Goal: Task Accomplishment & Management: Use online tool/utility

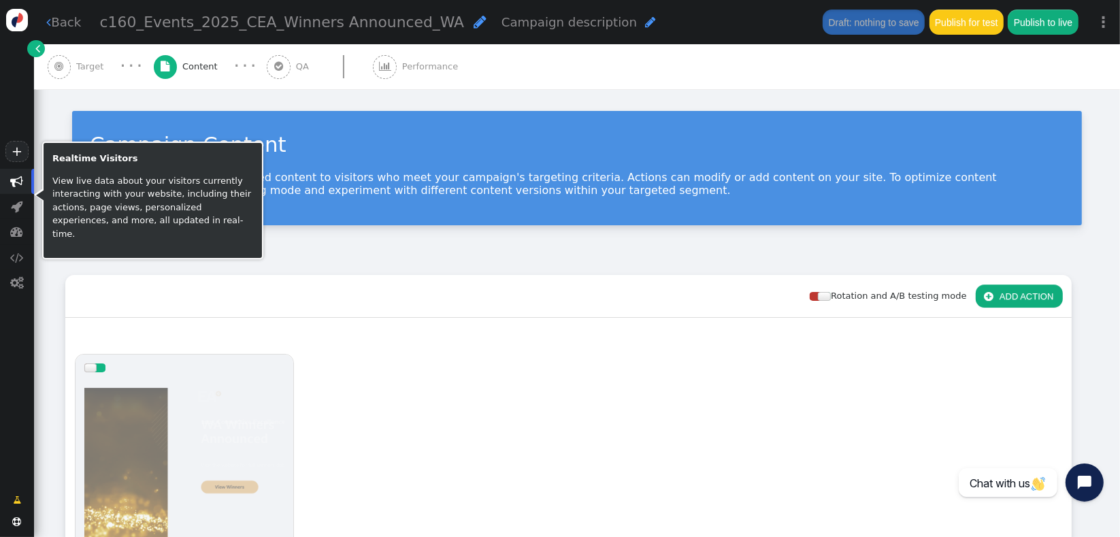
scroll to position [241, 0]
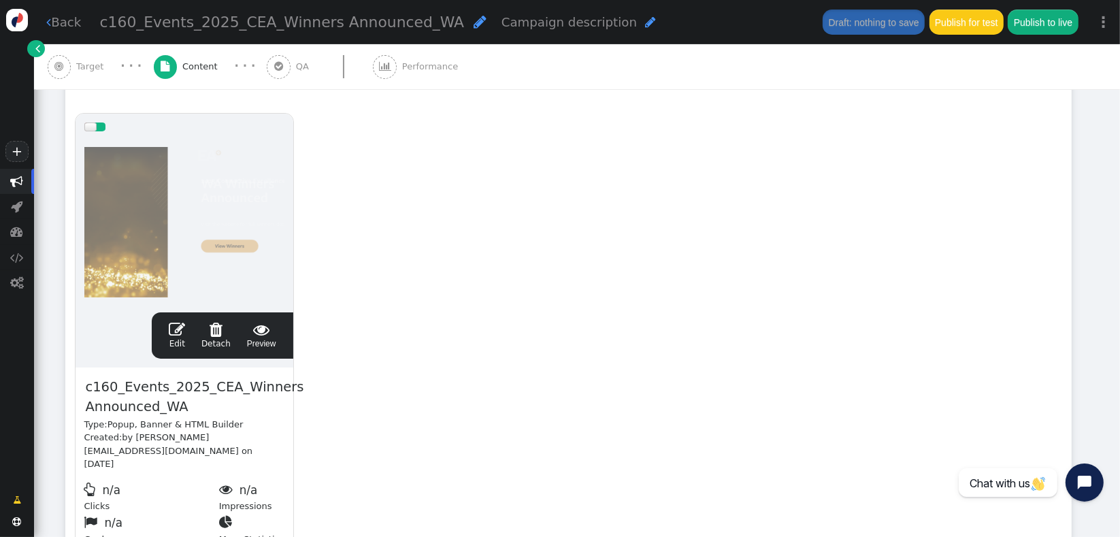
click at [174, 336] on span "" at bounding box center [177, 329] width 16 height 16
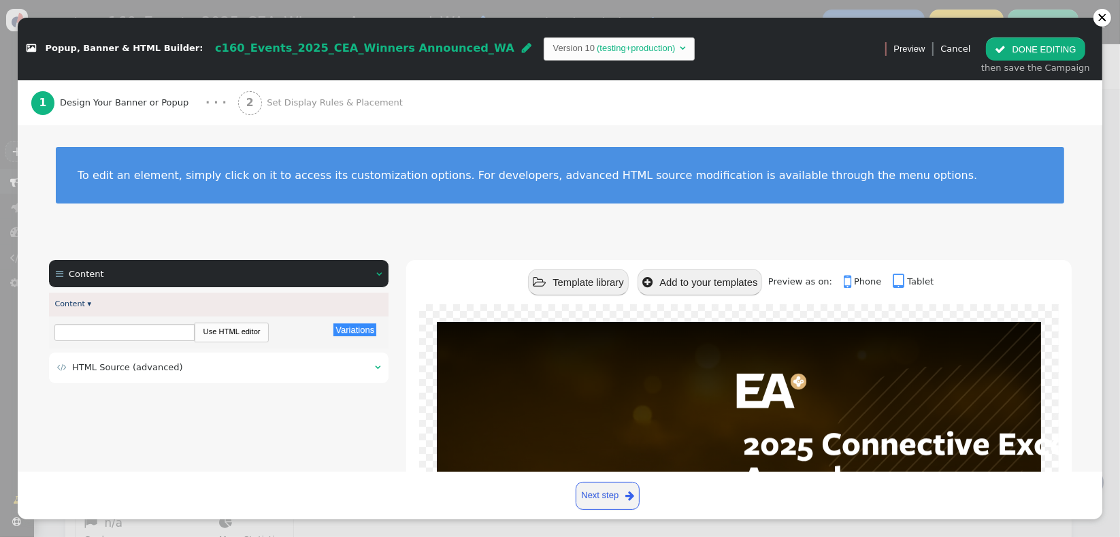
scroll to position [0, 0]
click at [169, 376] on div " HTML Source (advanced) " at bounding box center [219, 368] width 340 height 31
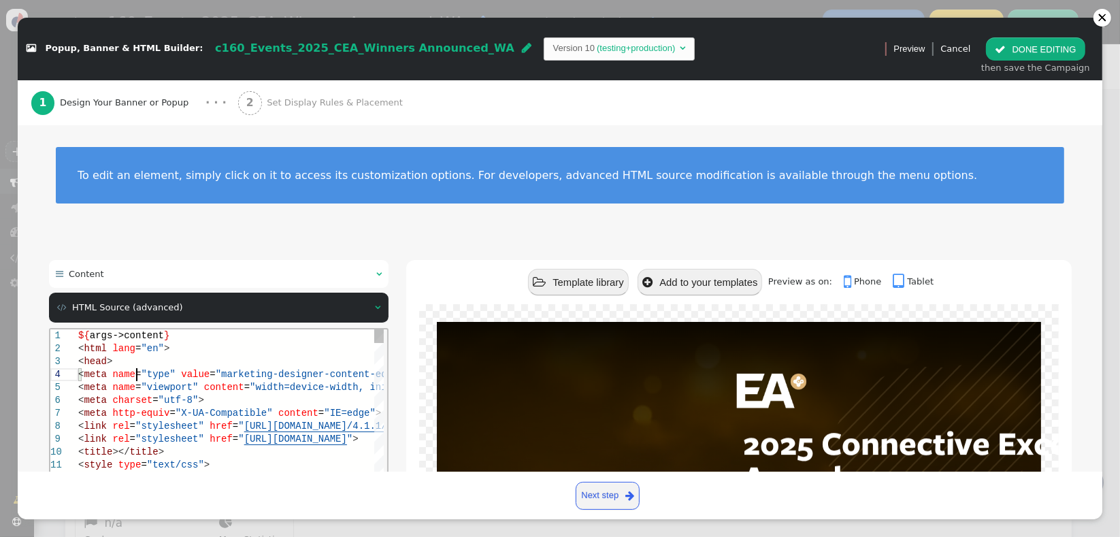
click at [175, 376] on span at bounding box center [177, 373] width 5 height 11
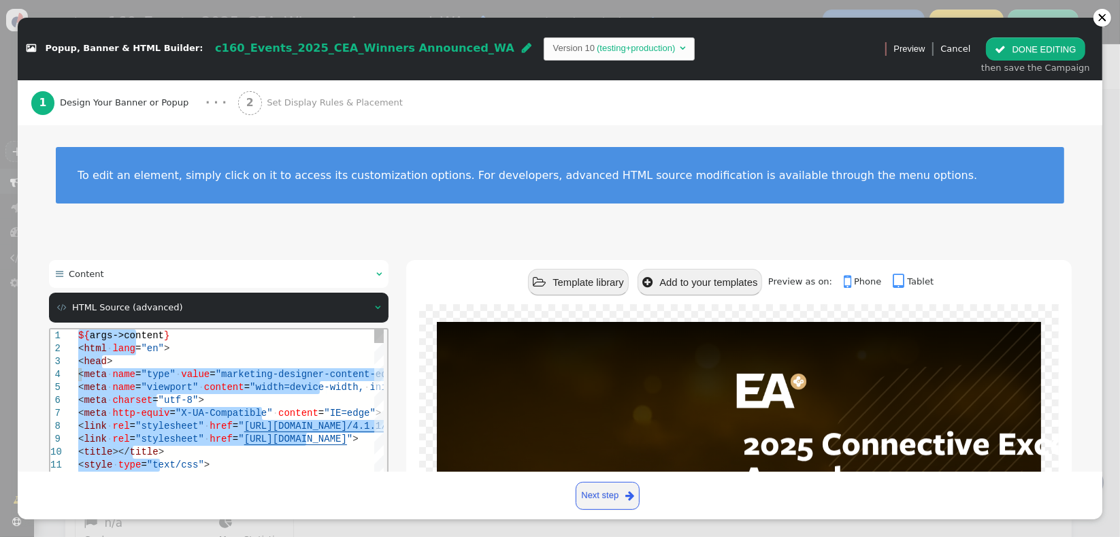
type textarea "${args->content} <html lang="en"> <head> <meta name="type" value="marketing-des…"
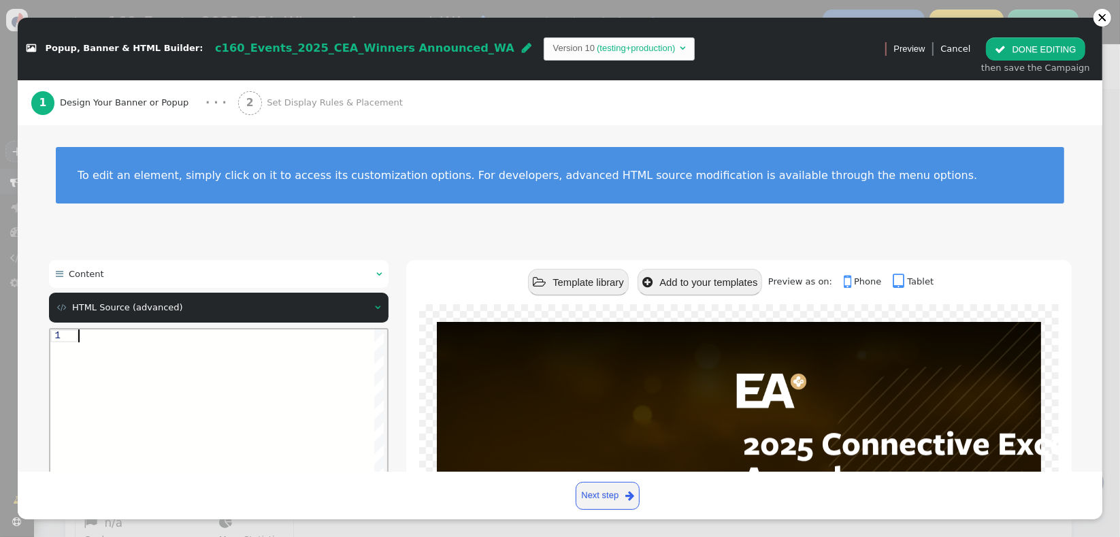
paste textarea "</div> --> </div> </div> ${menu name='Content', icon='bars'} ${menu args->conte…"
type textarea "</div> --> </div> </div> ${menu name='Content', icon='bars'} ${menu args->conte…"
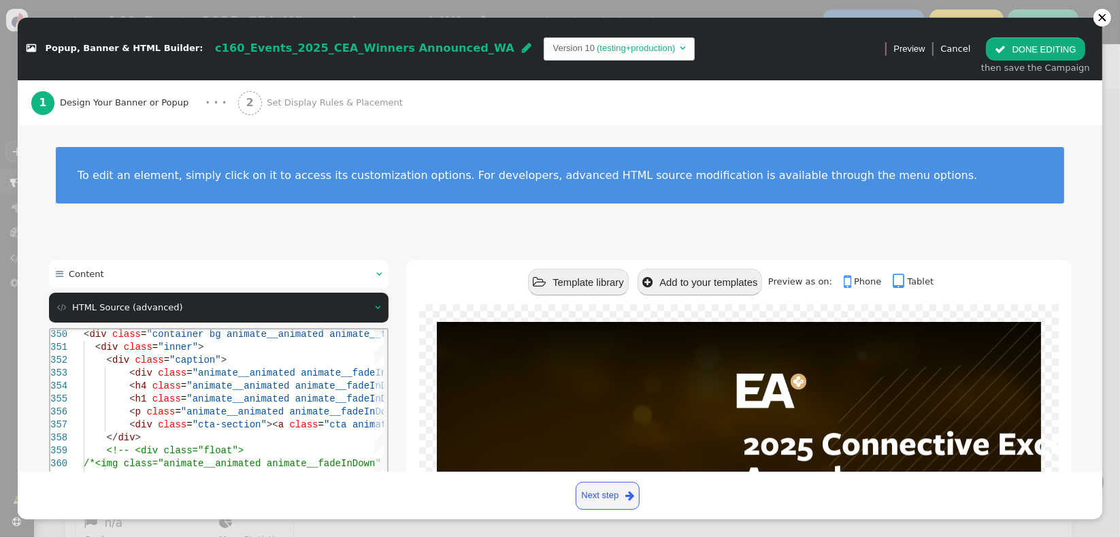
click at [394, 396] on div " Content   Content ▾ Variations There are alternatives. Default value: Use H…" at bounding box center [560, 503] width 1023 height 486
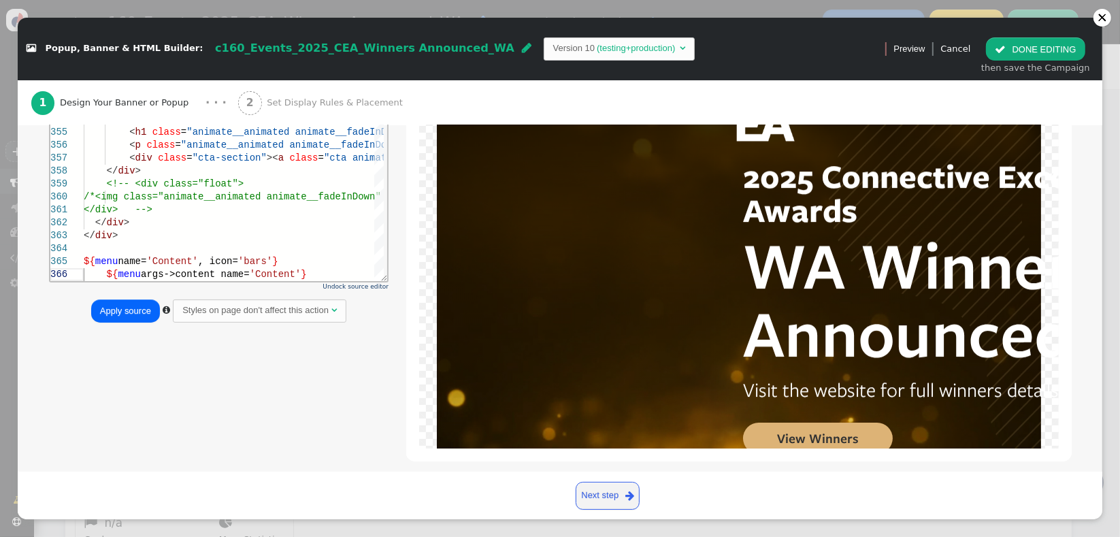
scroll to position [282, 0]
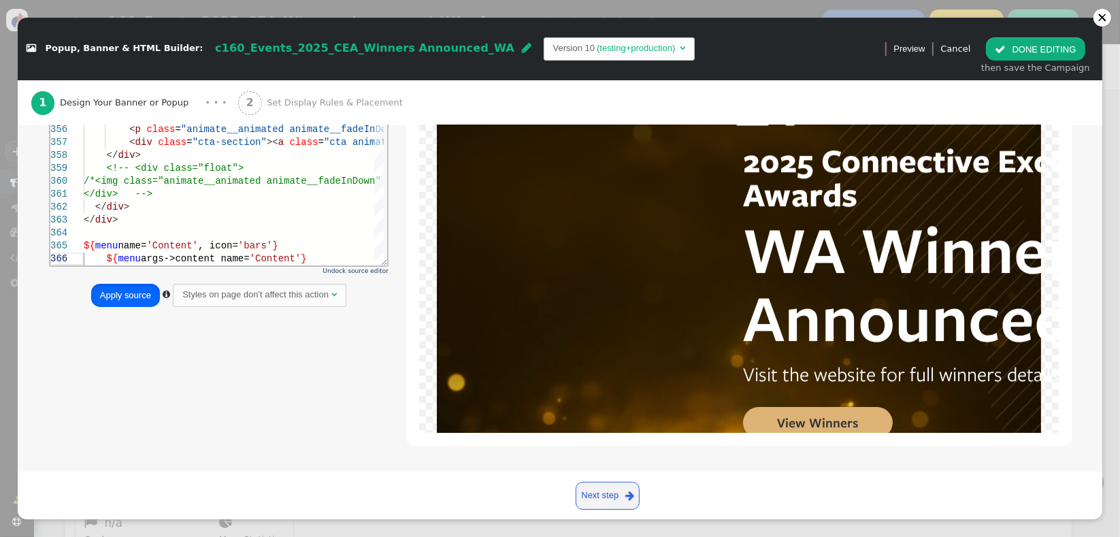
click at [132, 291] on button "Apply source" at bounding box center [125, 295] width 69 height 23
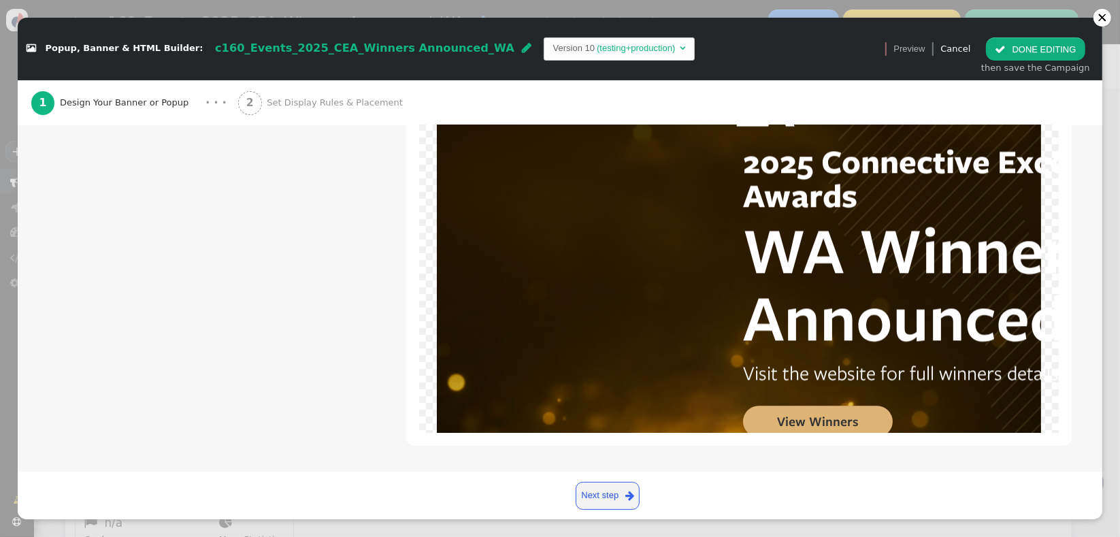
click at [1008, 58] on button " DONE EDITING" at bounding box center [1035, 48] width 99 height 23
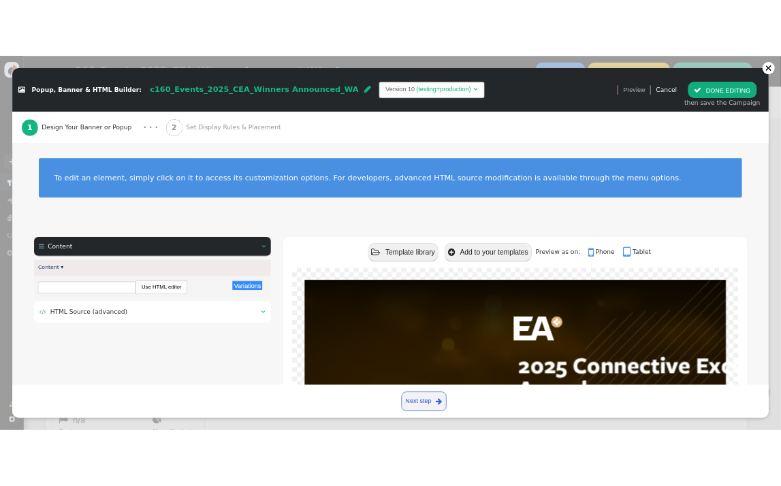
scroll to position [0, 0]
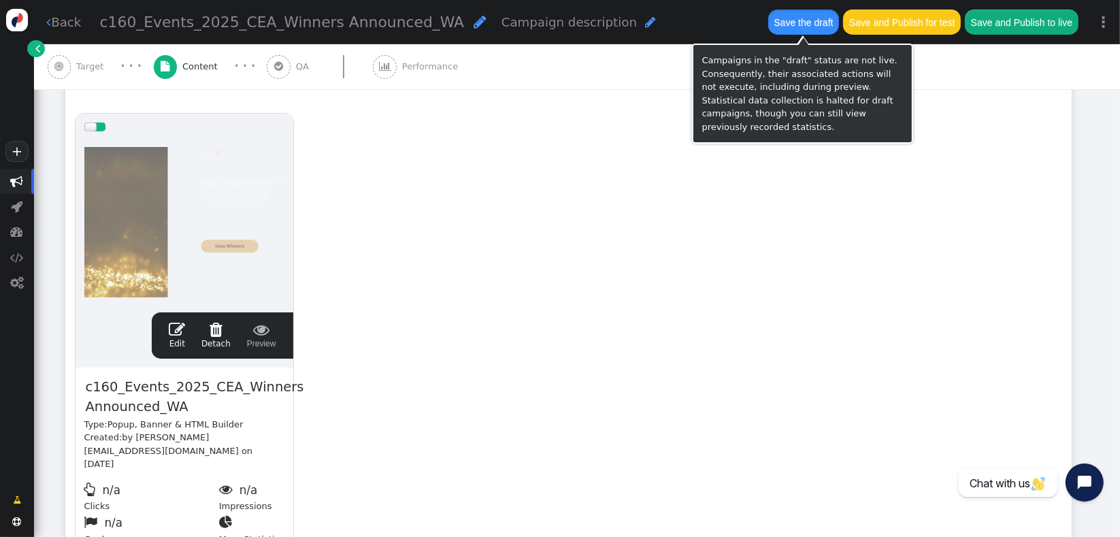
click at [798, 29] on button "Save the draft" at bounding box center [803, 22] width 71 height 25
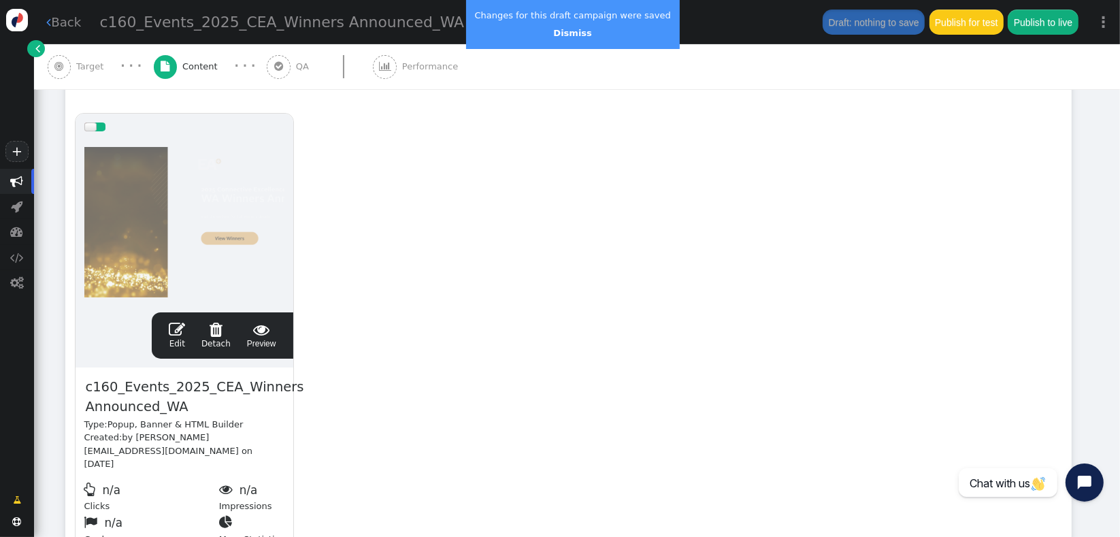
click at [457, 466] on div "drag this  Edit  Detach  Preview c160_Events_2025_CEA_Winners Announced_WA T…" at bounding box center [568, 334] width 1005 height 460
click at [572, 35] on link "Dismiss" at bounding box center [572, 33] width 38 height 10
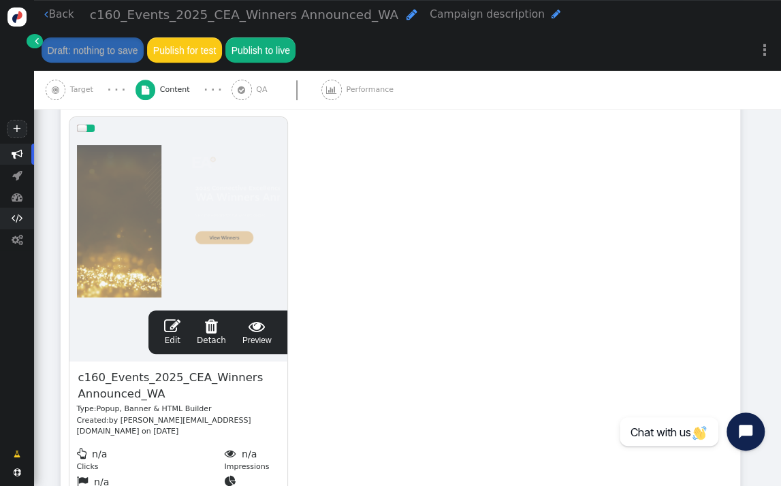
scroll to position [261, 0]
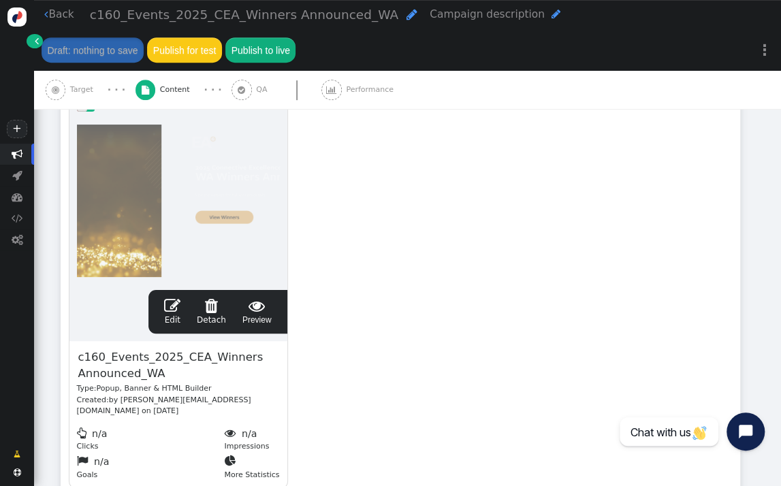
click at [178, 304] on span "" at bounding box center [172, 305] width 16 height 16
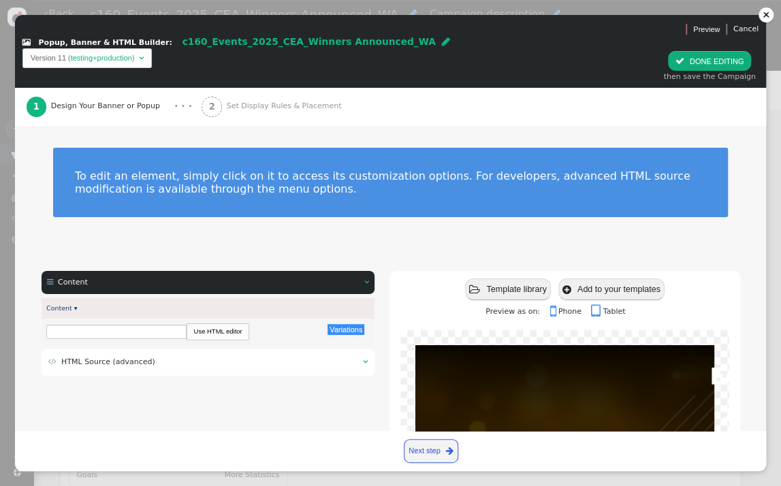
scroll to position [0, 0]
click at [159, 357] on td " HTML Source (advanced)" at bounding box center [200, 363] width 304 height 12
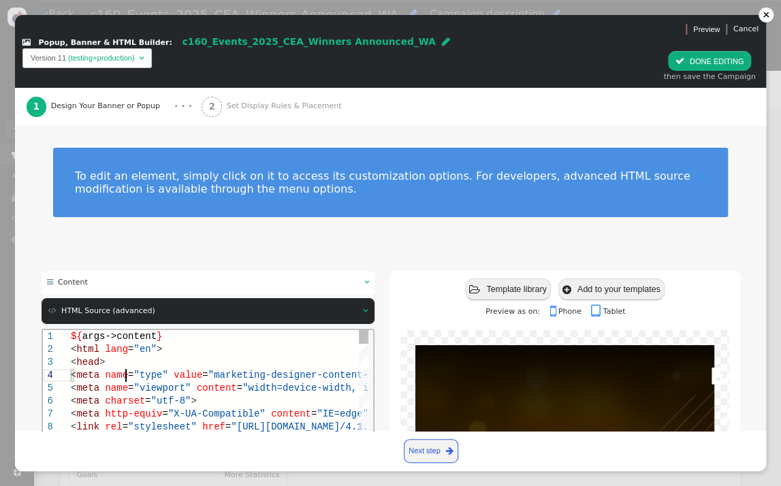
click at [155, 374] on span ""type"" at bounding box center [150, 375] width 34 height 11
type textarea "${args->content} <html lang="en"> <head> <meta name="type" value="marketing-des…"
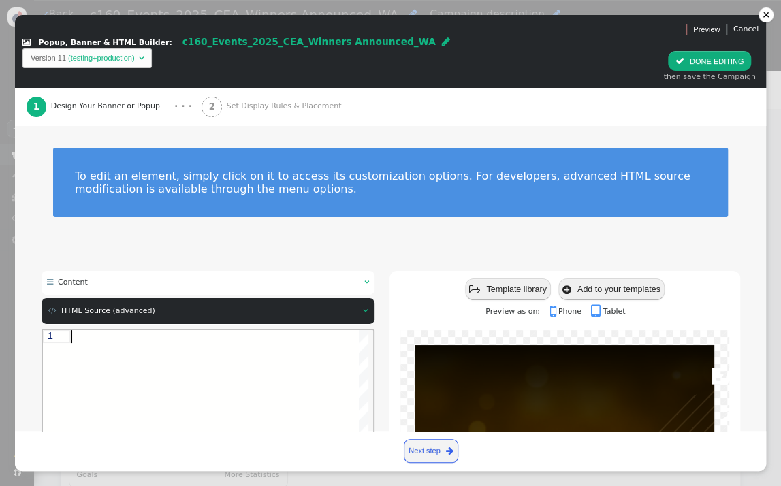
paste textarea "font-weight: 600;"
type textarea "font-weight: 600;"
click at [264, 360] on div "font-weight: 600;" at bounding box center [218, 422] width 297 height 184
paste textarea "/*<img class="animate__animated animate__fadeInDown" src="[URL][DOMAIN_NAME]" /…"
type textarea "/*<img class="animate__animated animate__fadeInDown" src="[URL][DOMAIN_NAME]" /…"
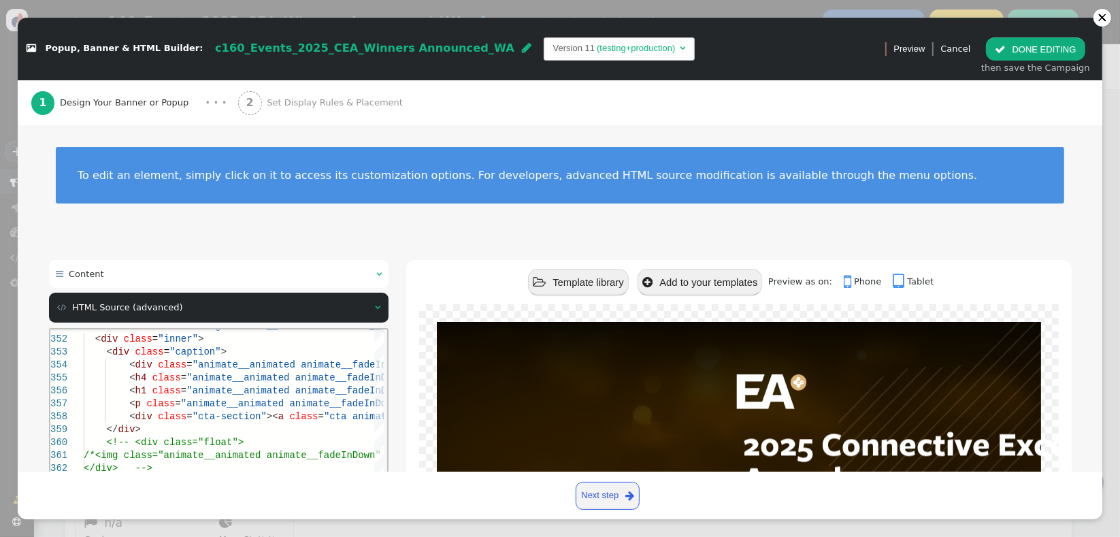
scroll to position [282, 0]
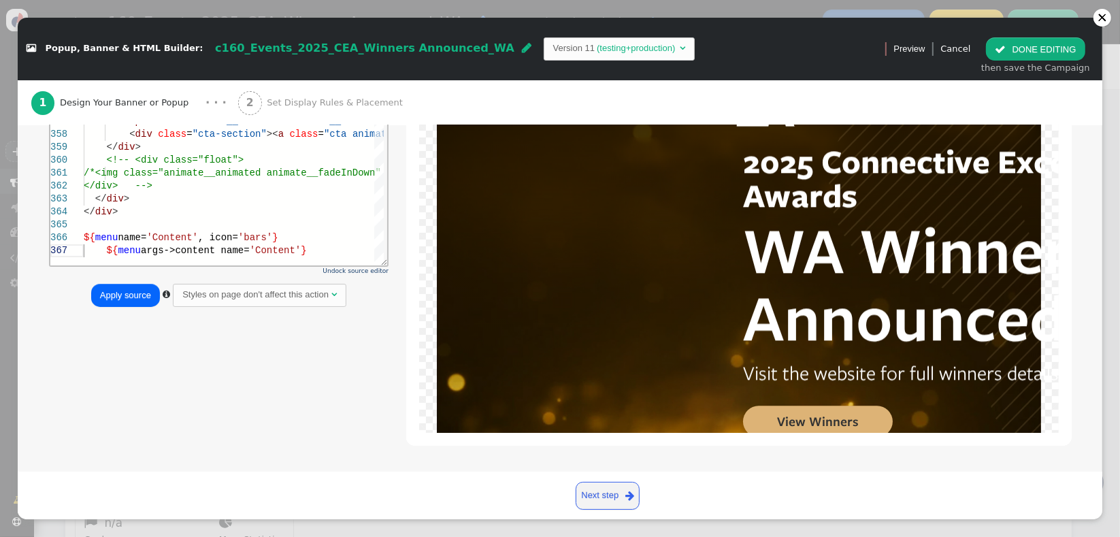
click at [137, 294] on button "Apply source" at bounding box center [125, 295] width 69 height 23
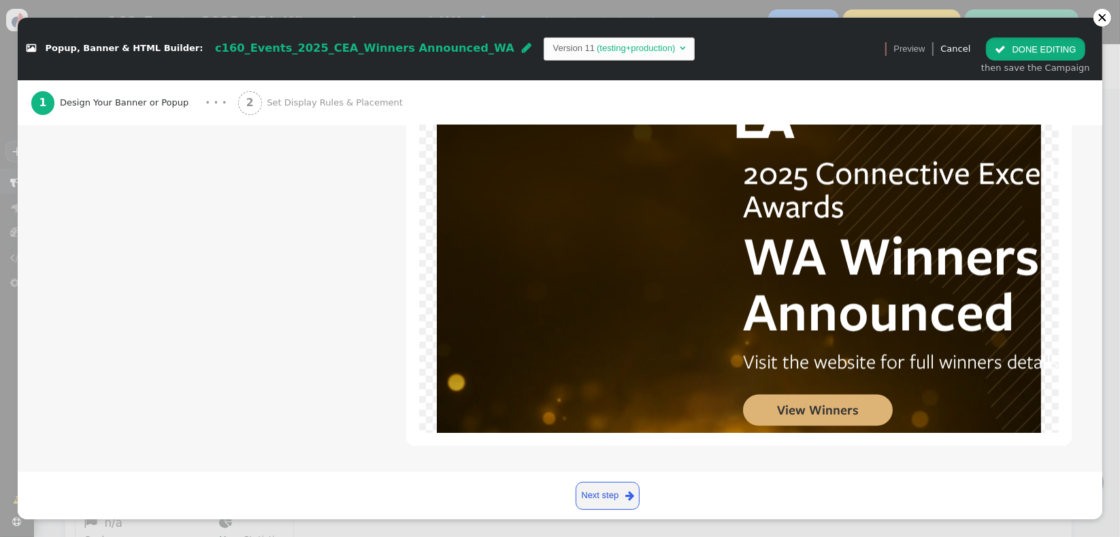
click at [1025, 56] on button " DONE EDITING" at bounding box center [1035, 48] width 99 height 23
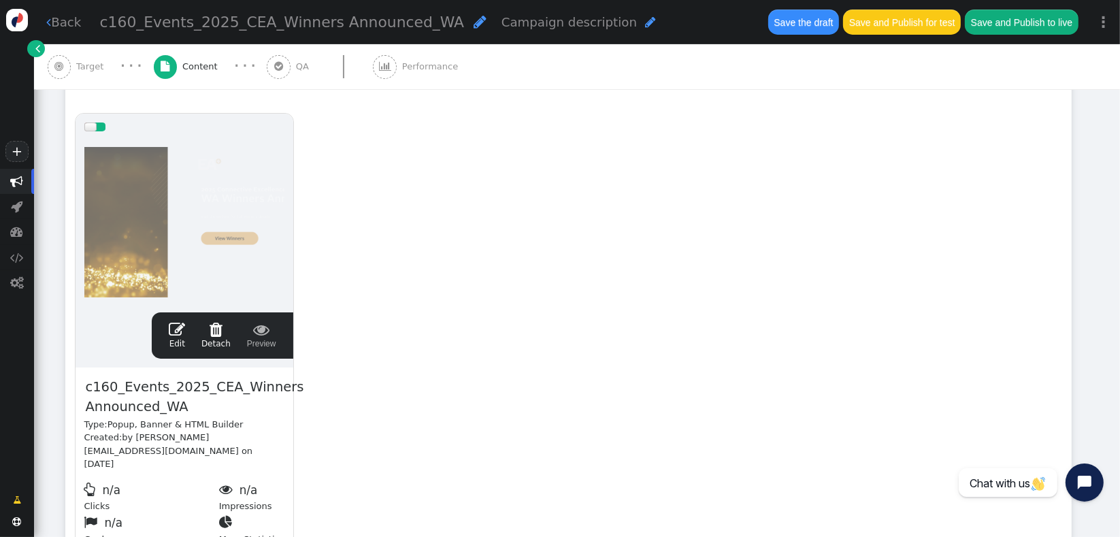
scroll to position [0, 0]
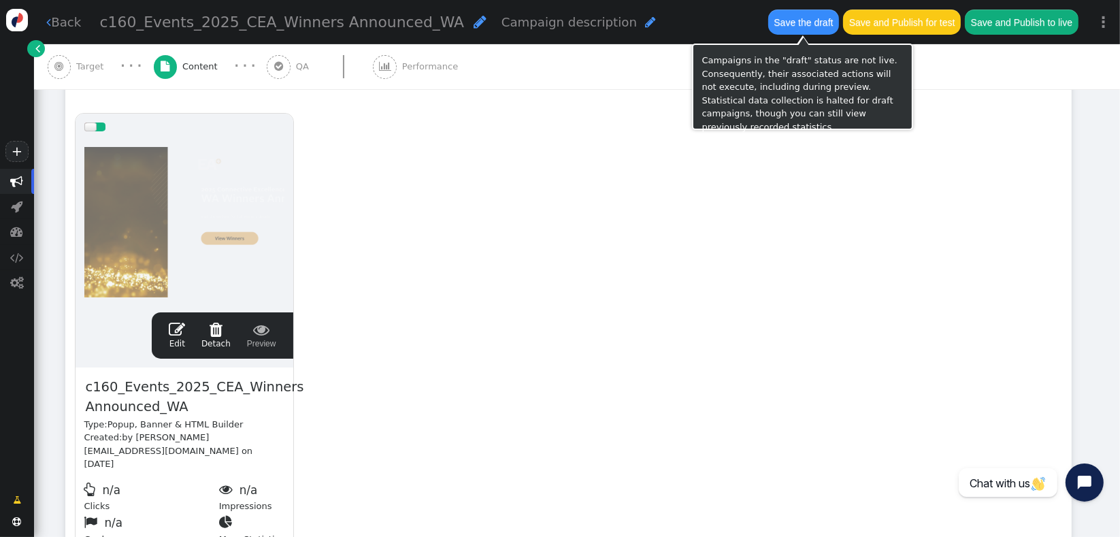
click at [799, 31] on button "Save the draft" at bounding box center [803, 22] width 71 height 25
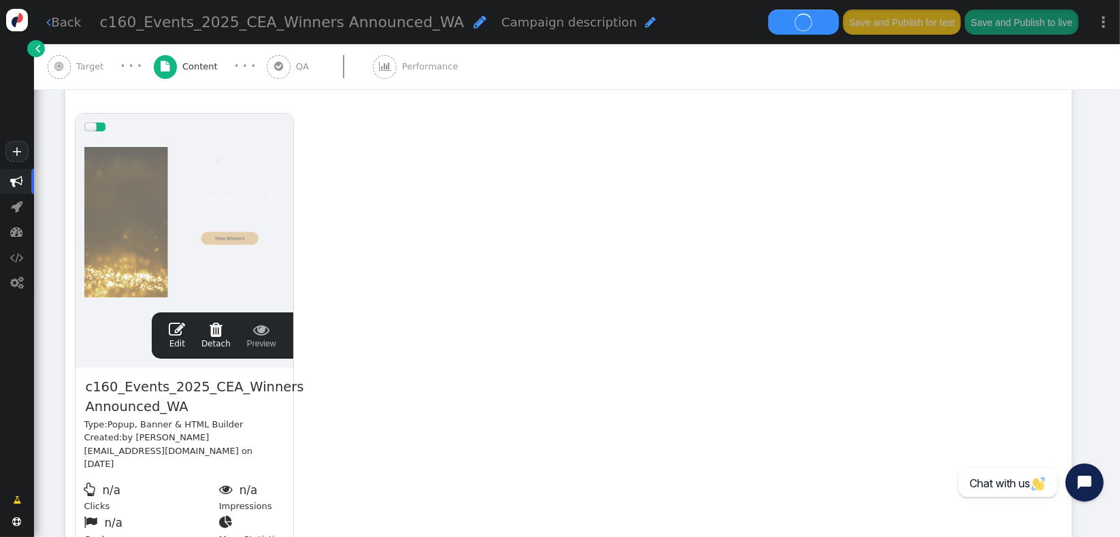
click at [819, 169] on div "drag this  Edit  Detach  Preview c160_Events_2025_CEA_Winners Announced_WA T…" at bounding box center [568, 334] width 1005 height 460
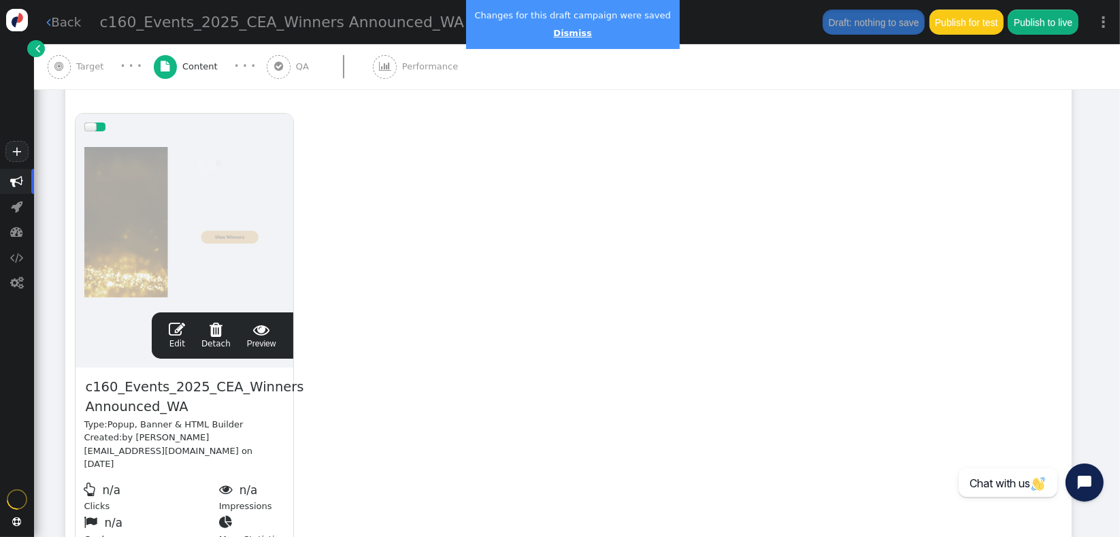
click at [565, 33] on link "Dismiss" at bounding box center [572, 33] width 38 height 10
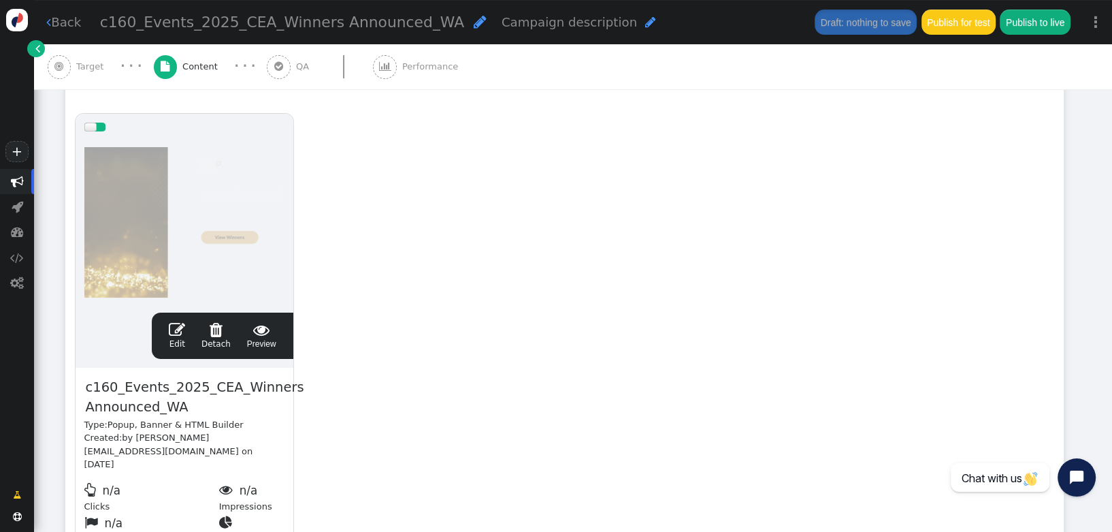
click at [363, 200] on div "drag this  Edit  Detach  Preview c160_Events_2025_CEA_Winners Announced_WA T…" at bounding box center [564, 334] width 997 height 460
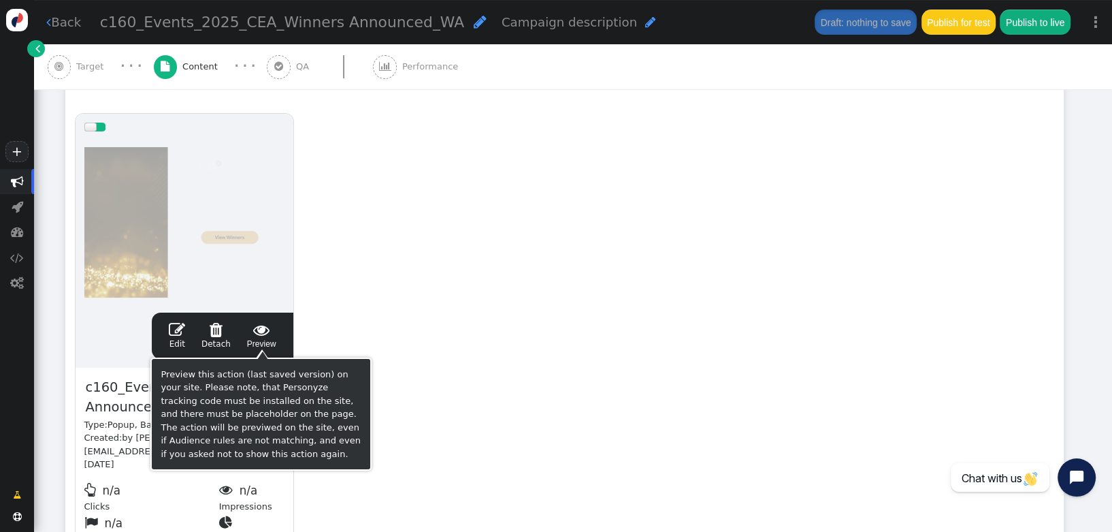
click at [263, 331] on span "" at bounding box center [261, 329] width 29 height 16
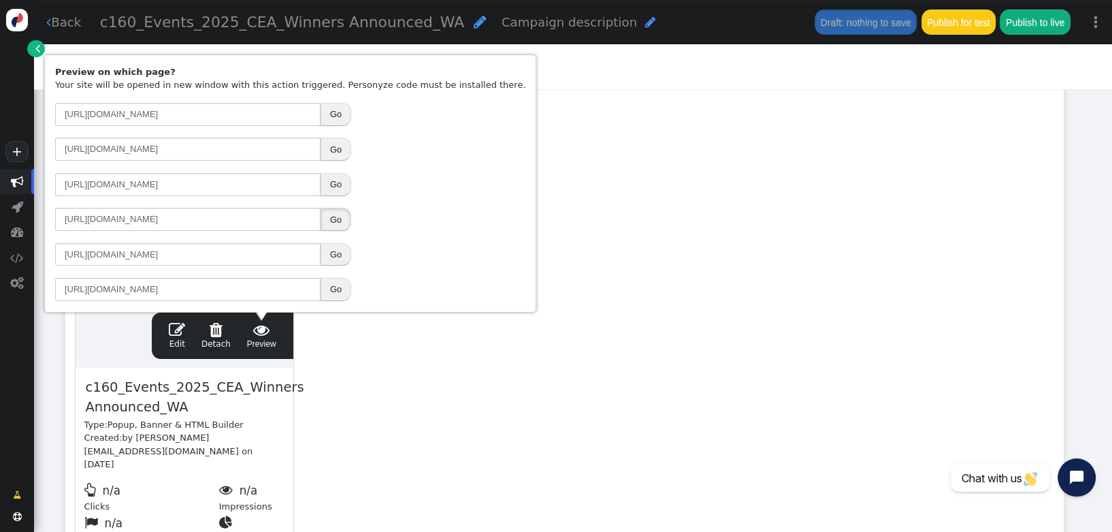
click at [330, 223] on button "Go" at bounding box center [336, 219] width 31 height 23
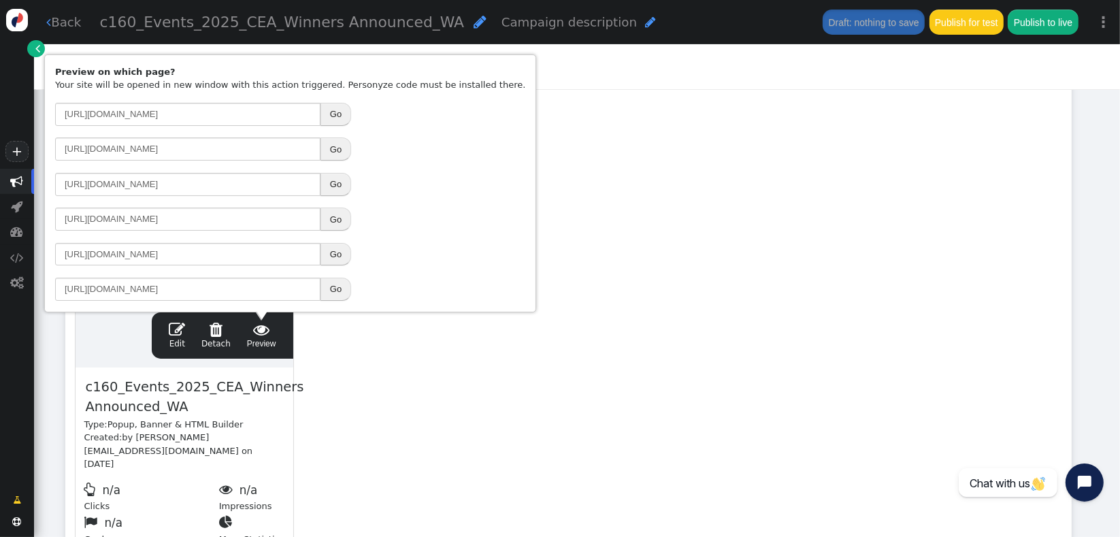
click at [372, 389] on div "drag this  Edit  Detach  Preview c160_Events_2025_CEA_Winners Announced_WA T…" at bounding box center [568, 334] width 1005 height 460
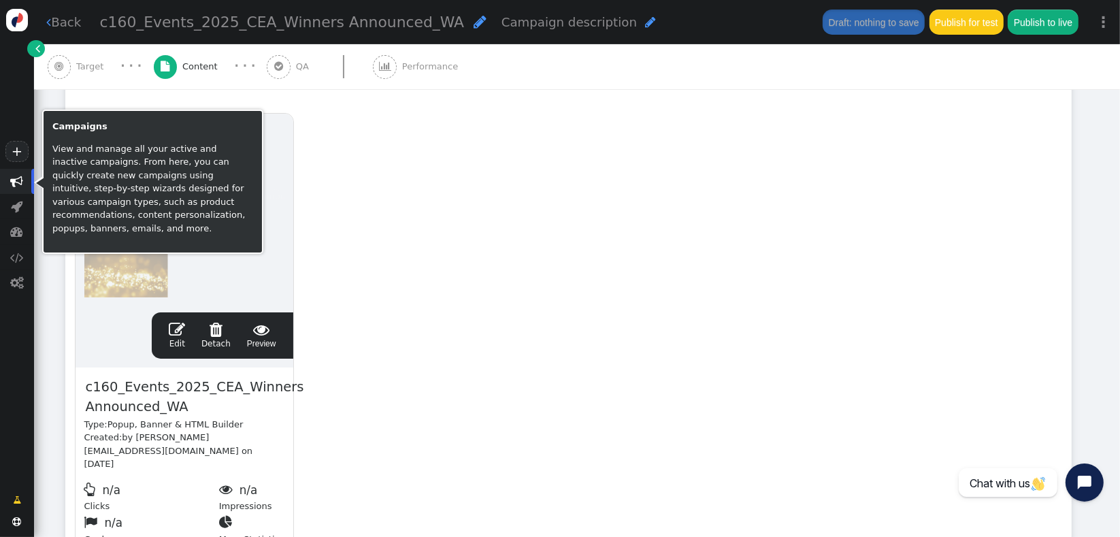
click at [14, 184] on span "" at bounding box center [17, 181] width 13 height 13
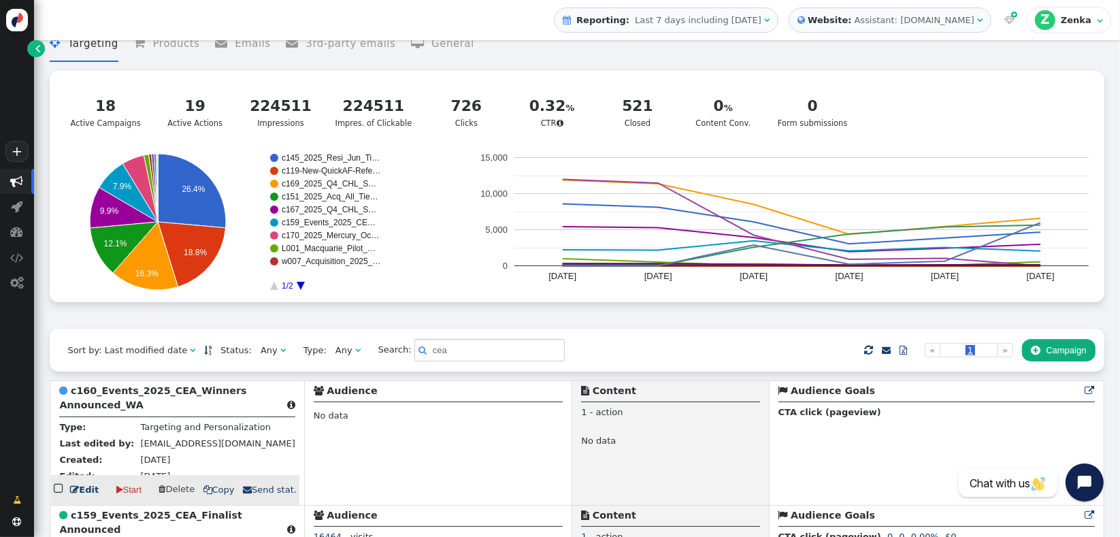
click at [204, 485] on span "" at bounding box center [207, 489] width 9 height 9
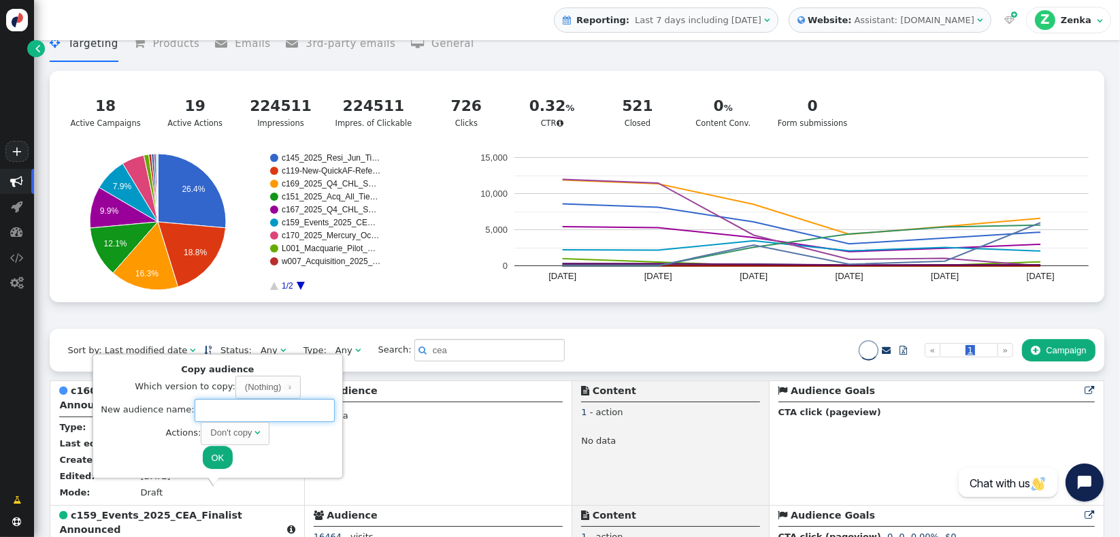
click at [252, 399] on input "text" at bounding box center [265, 410] width 140 height 23
click at [238, 412] on input "text" at bounding box center [265, 410] width 140 height 23
paste input "c161_Events_2025_CEA_Winners Announced_SA"
click at [238, 427] on div "Don't copy" at bounding box center [231, 433] width 42 height 14
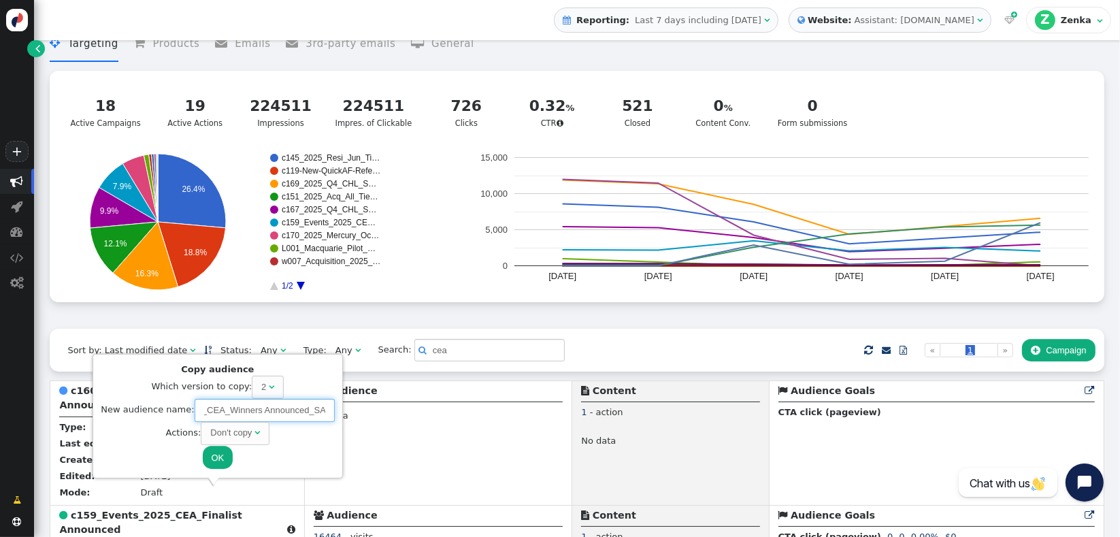
type input "c161_Events_2025_CEA_Winners Announced_SA"
drag, startPoint x: 287, startPoint y: 442, endPoint x: 210, endPoint y: 461, distance: 79.7
click at [210, 461] on div "Copy audience Which version to copy: 2  New audience name: c161_Events_2025_CE…" at bounding box center [217, 416] width 241 height 114
click at [210, 461] on button "OK" at bounding box center [218, 457] width 31 height 23
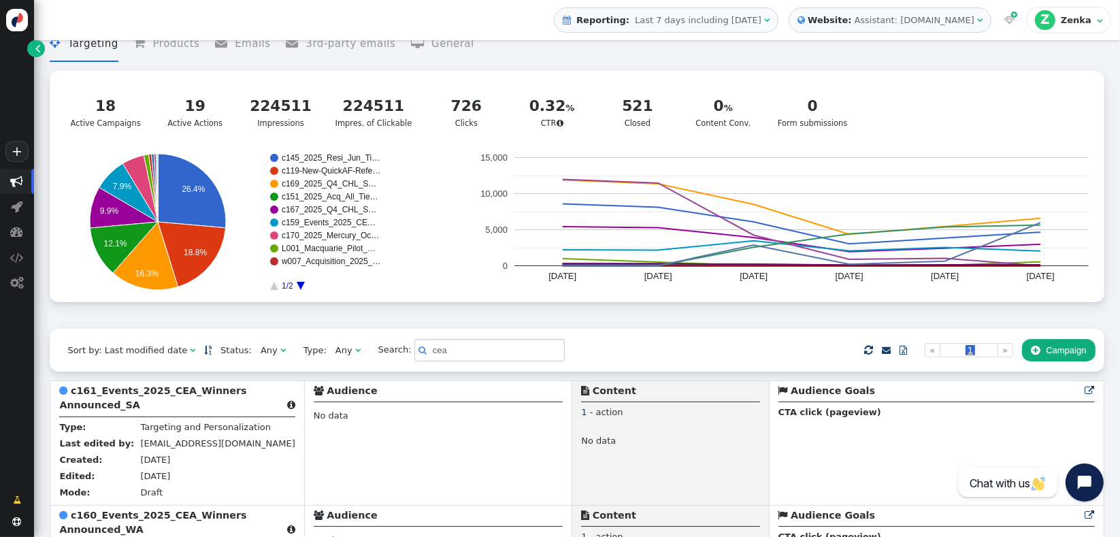
click at [408, 324] on div " Targeting  Products  Emails  3rd-party emails  General ? Active Campaigns…" at bounding box center [577, 173] width 1054 height 312
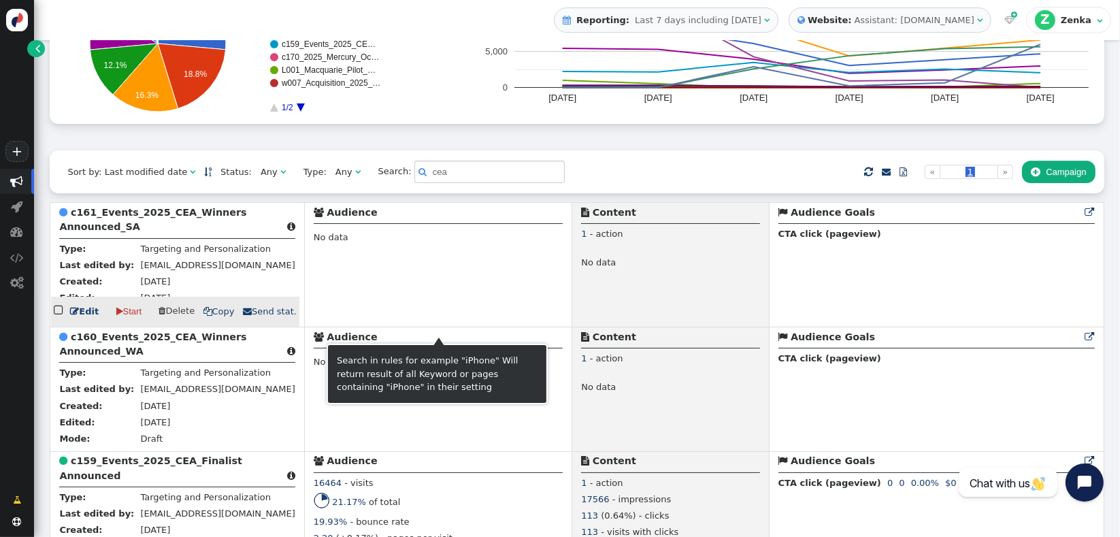
scroll to position [212, 0]
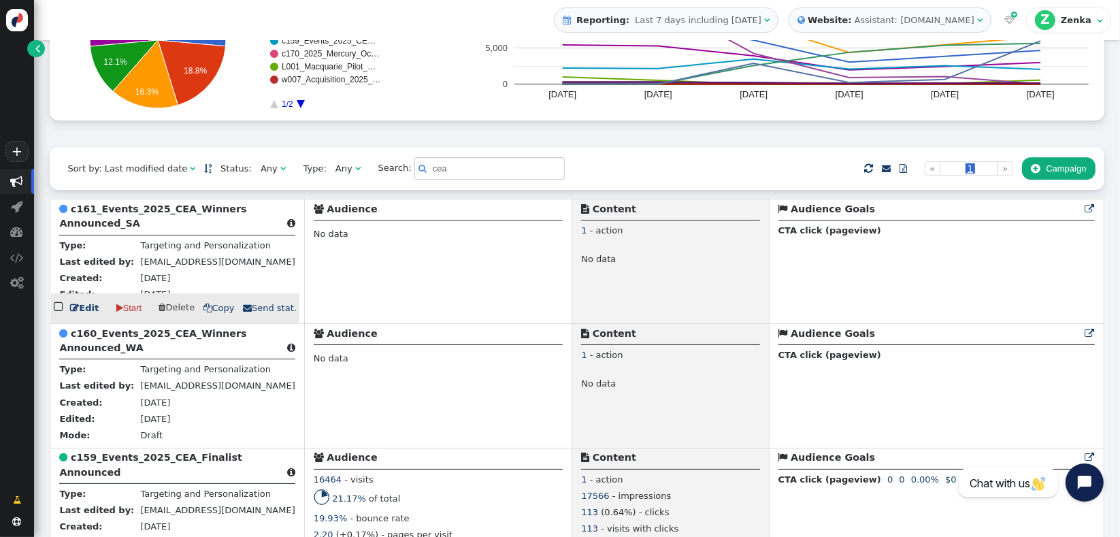
click at [122, 226] on b "c161_Events_2025_CEA_Winners Announced_SA" at bounding box center [152, 215] width 187 height 25
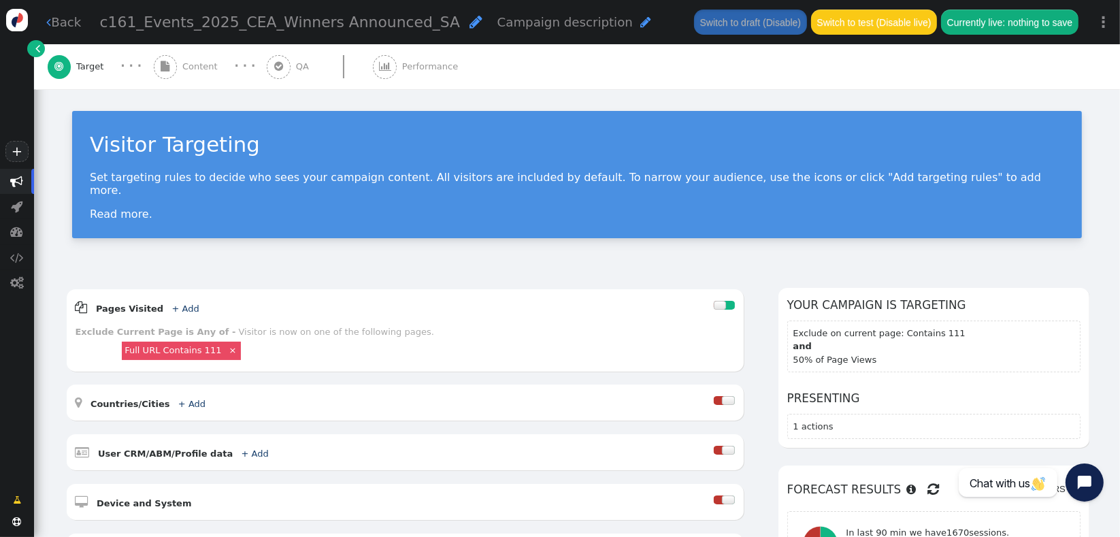
click at [202, 78] on div " Content" at bounding box center [188, 66] width 69 height 45
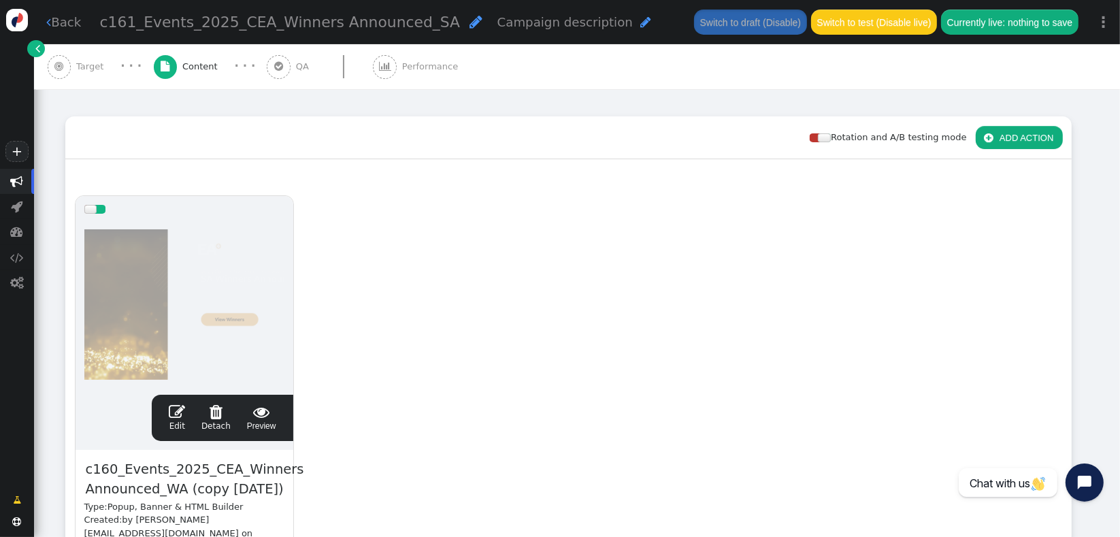
scroll to position [181, 0]
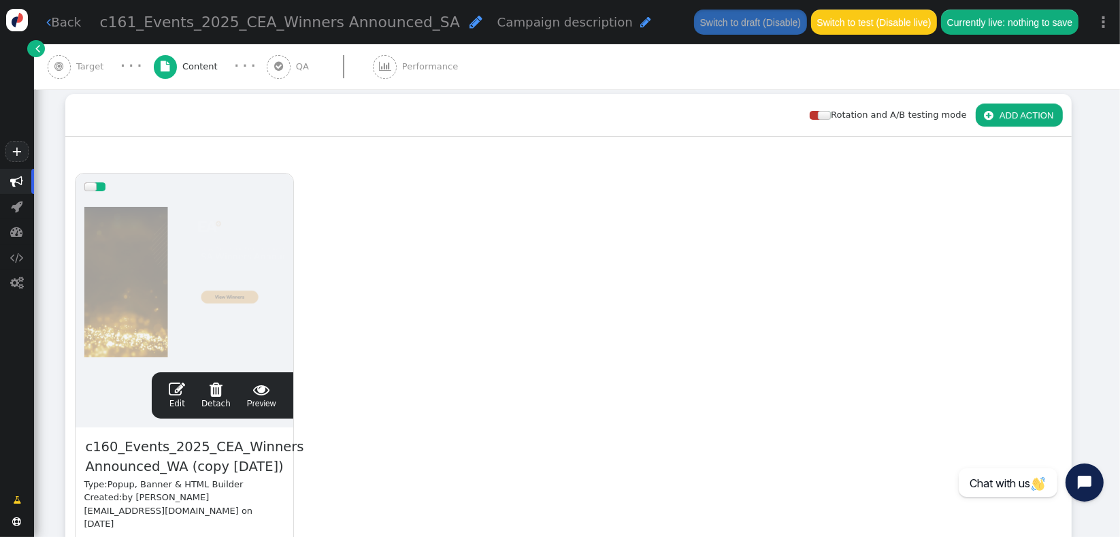
click at [179, 396] on link " Edit" at bounding box center [177, 395] width 16 height 29
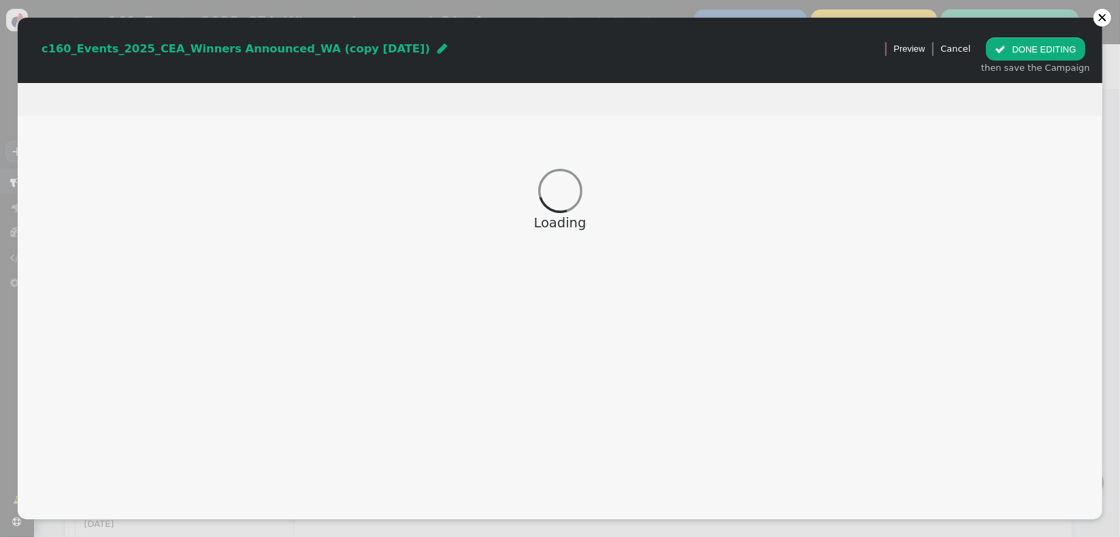
click at [370, 52] on span "c160_Events_2025_CEA_Winners Announced_WA (copy [DATE])" at bounding box center [236, 48] width 389 height 13
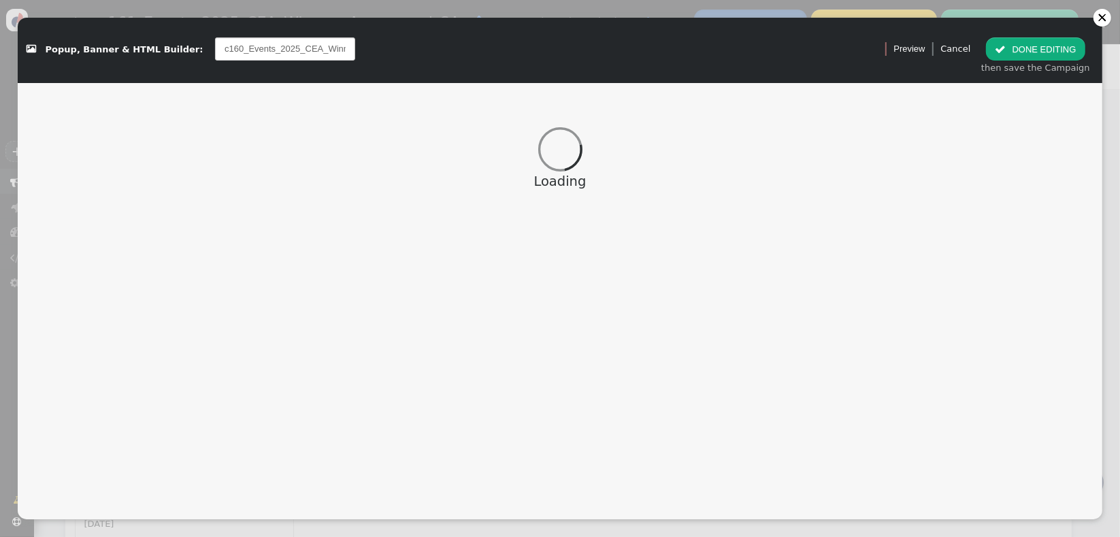
click at [308, 52] on input "c160_Events_2025_CEA_Winners Announced_WA (copy [DATE])" at bounding box center [285, 48] width 140 height 23
type input "c160_Events_2025_CEA_Winners Announced_WA (copy [DATE])"
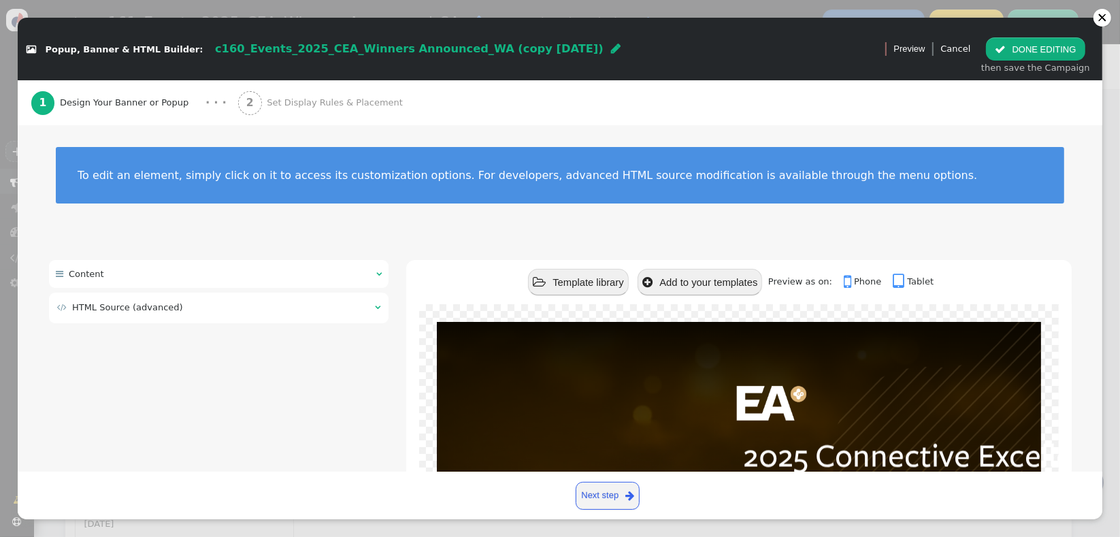
click at [611, 51] on span "" at bounding box center [616, 48] width 10 height 11
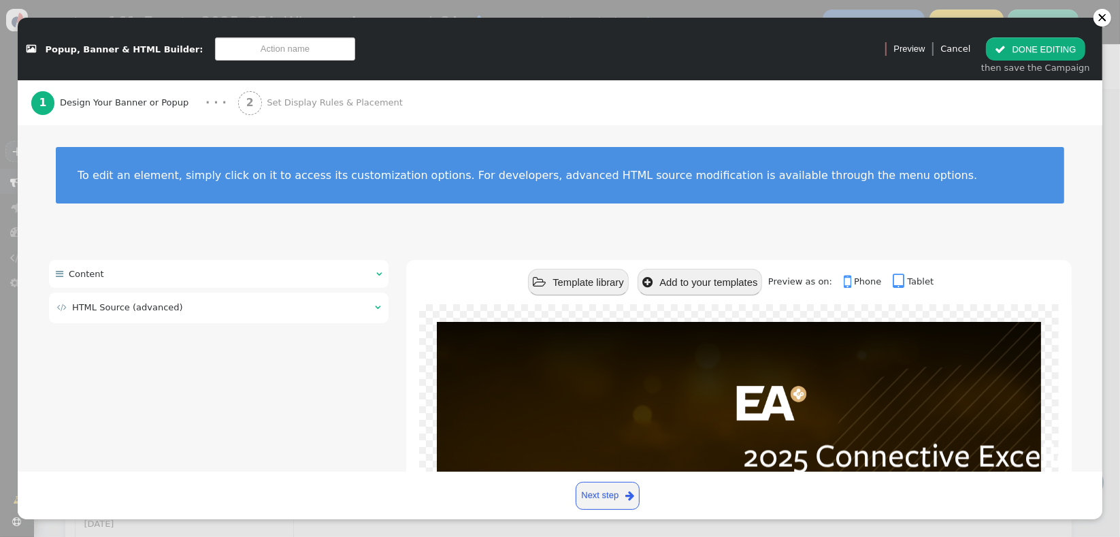
scroll to position [0, 0]
type input "c161_Events_2025_CEA_Winners Announced_SA"
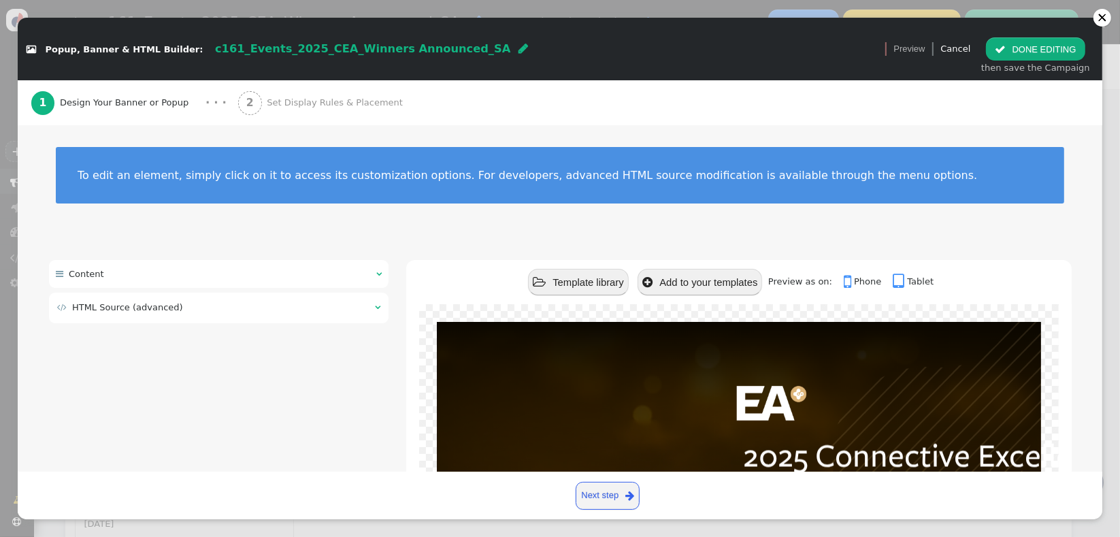
click at [302, 320] on div " HTML Source (advanced) " at bounding box center [219, 308] width 340 height 31
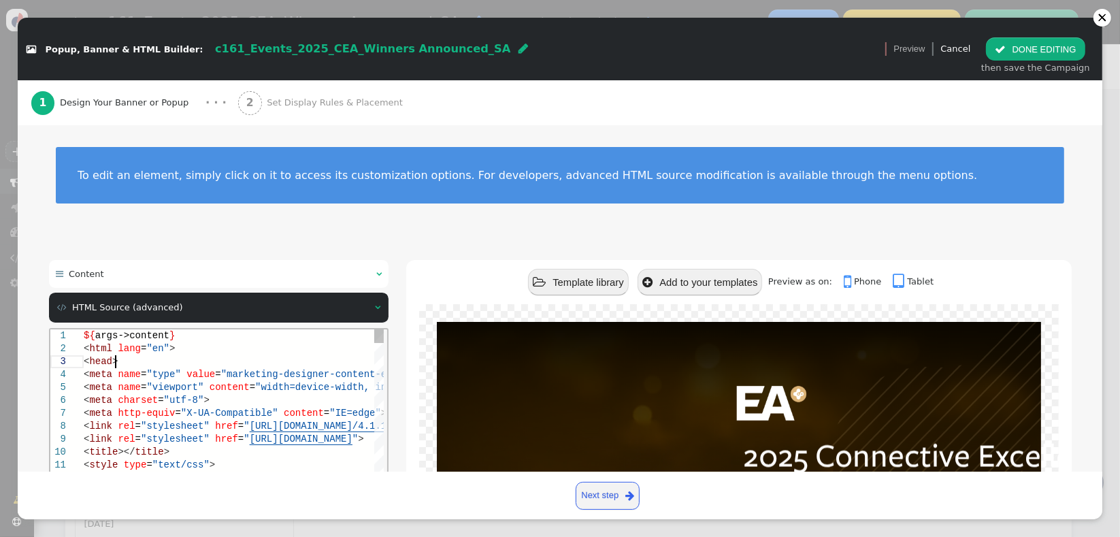
scroll to position [0, 0]
click at [238, 366] on div "< head >" at bounding box center [368, 361] width 571 height 13
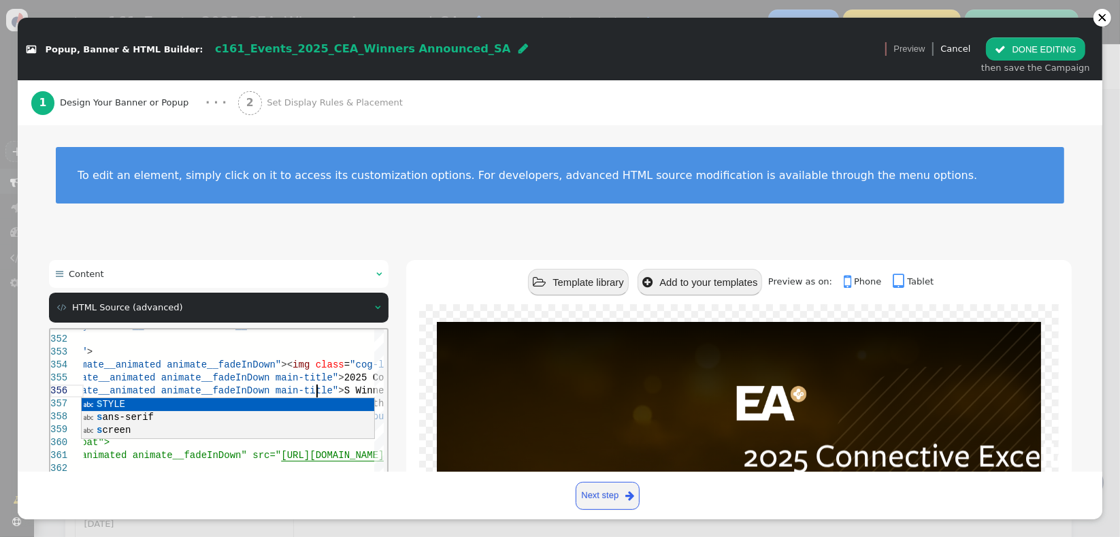
scroll to position [65, 370]
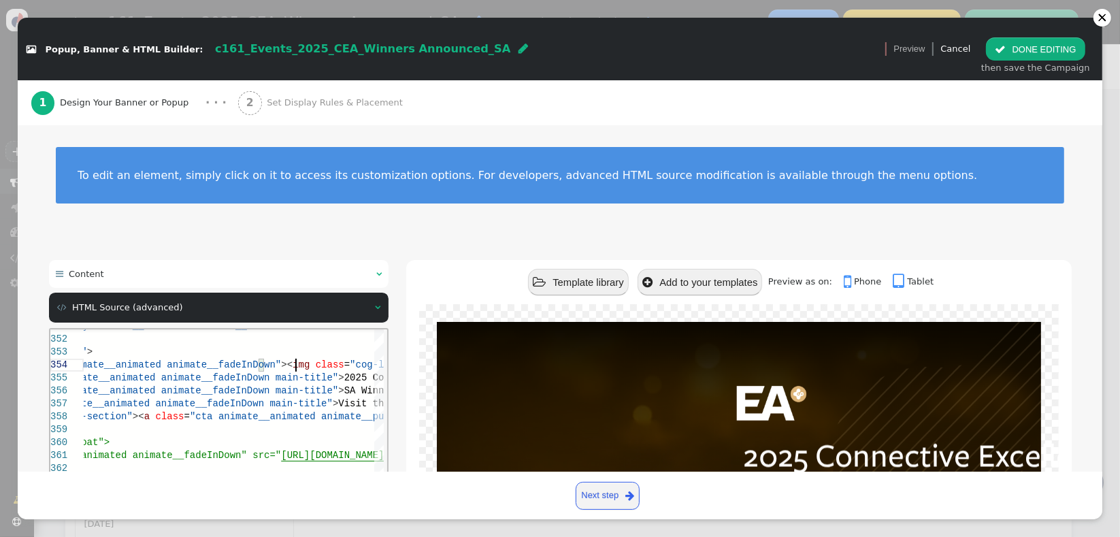
type textarea "<div class="container bg animate__animated animate__fadeIn"> <div class="inner"…"
click at [336, 92] on div "2 Set Display Rules & Placement" at bounding box center [323, 102] width 170 height 45
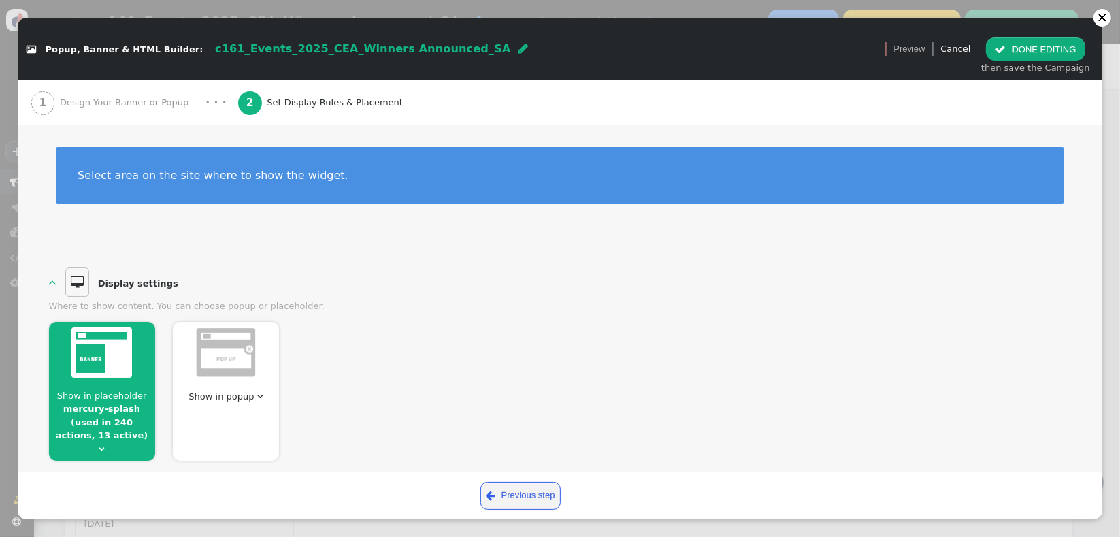
click at [374, 355] on div "Show in placeholder mercury-splash (used in 240 actions, 13 active)  Show in p…" at bounding box center [560, 387] width 1023 height 148
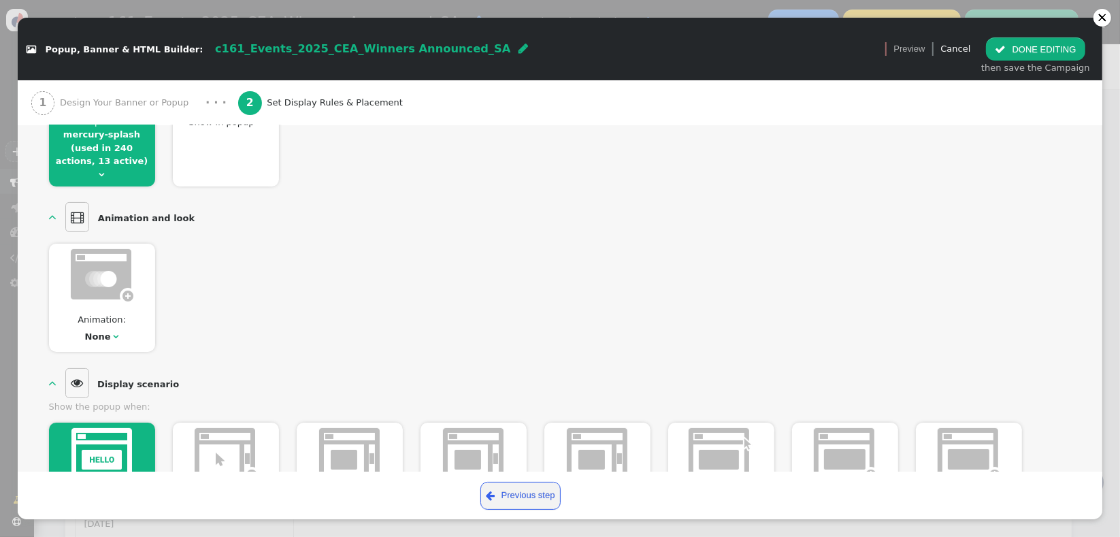
scroll to position [272, 0]
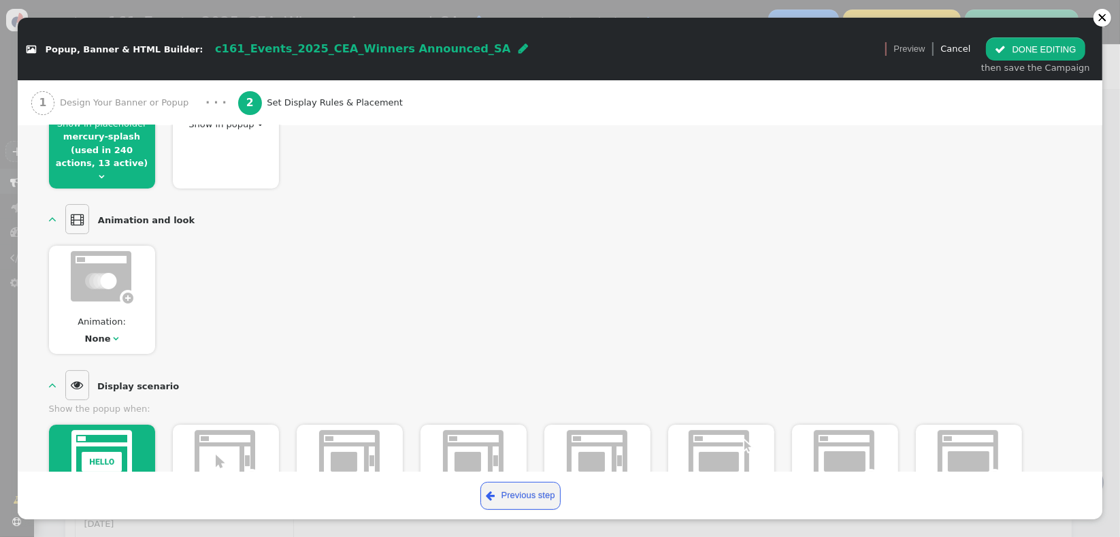
click at [105, 172] on span "" at bounding box center [101, 176] width 5 height 9
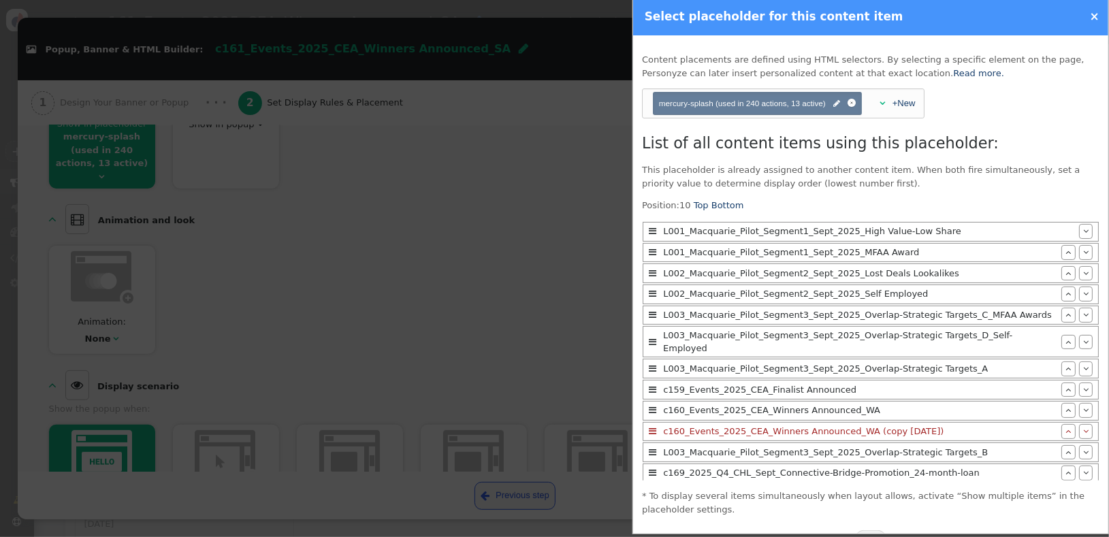
click at [402, 306] on div at bounding box center [554, 268] width 1109 height 537
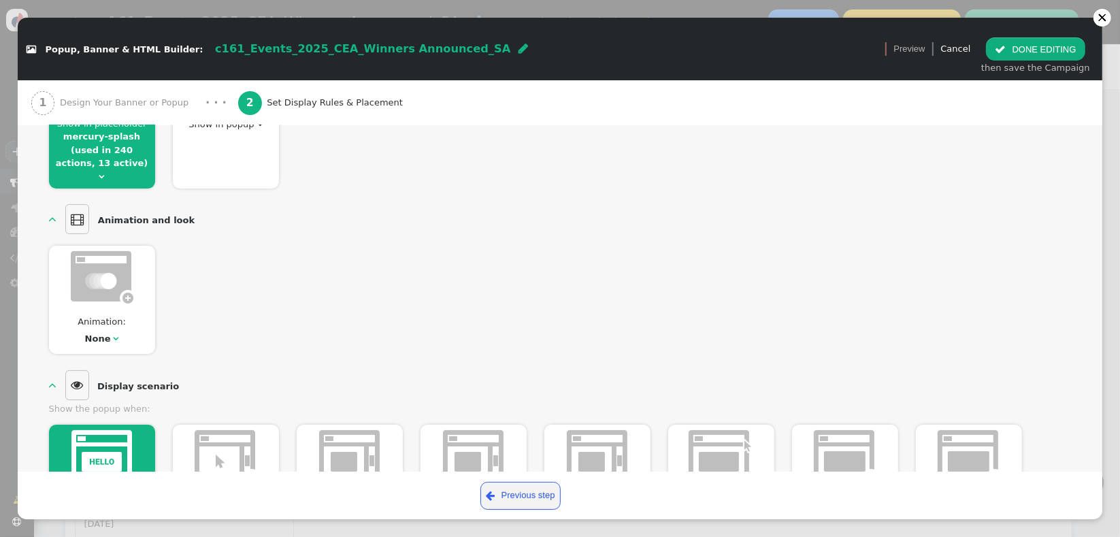
click at [427, 310] on div "Animation: None  With glass panel (modal dialog) Off  Scroll together with do…" at bounding box center [560, 295] width 1023 height 117
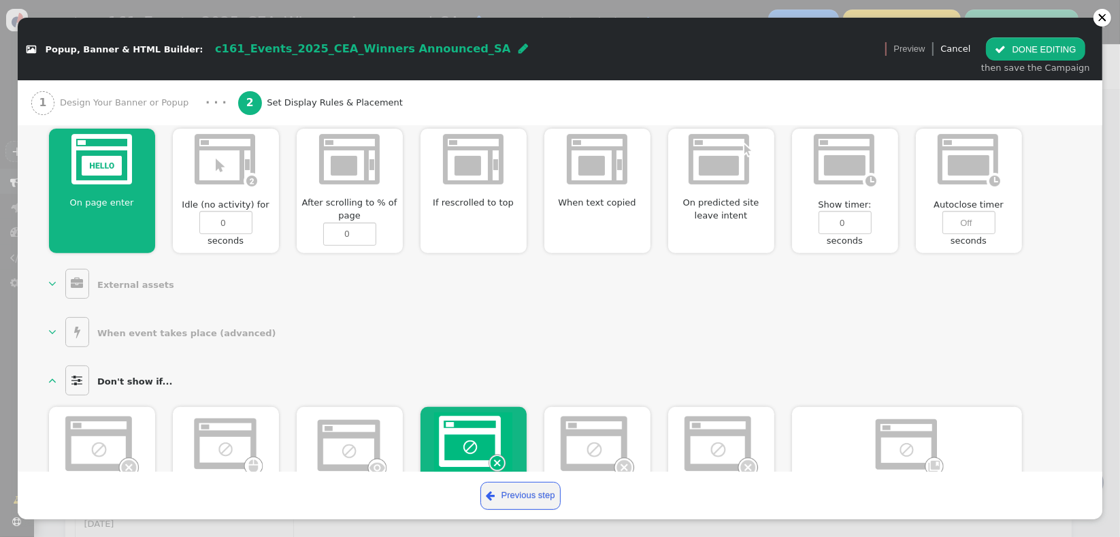
scroll to position [635, 0]
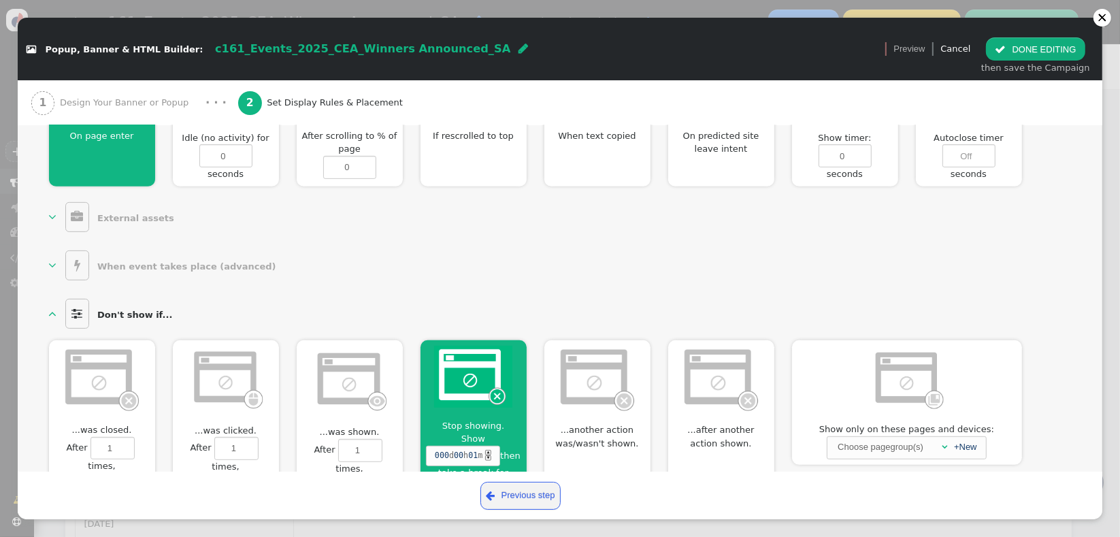
click at [538, 296] on div "  Don't show if...  ...was closed.  After 1 times, Don't show for 0 session…" at bounding box center [560, 401] width 1023 height 210
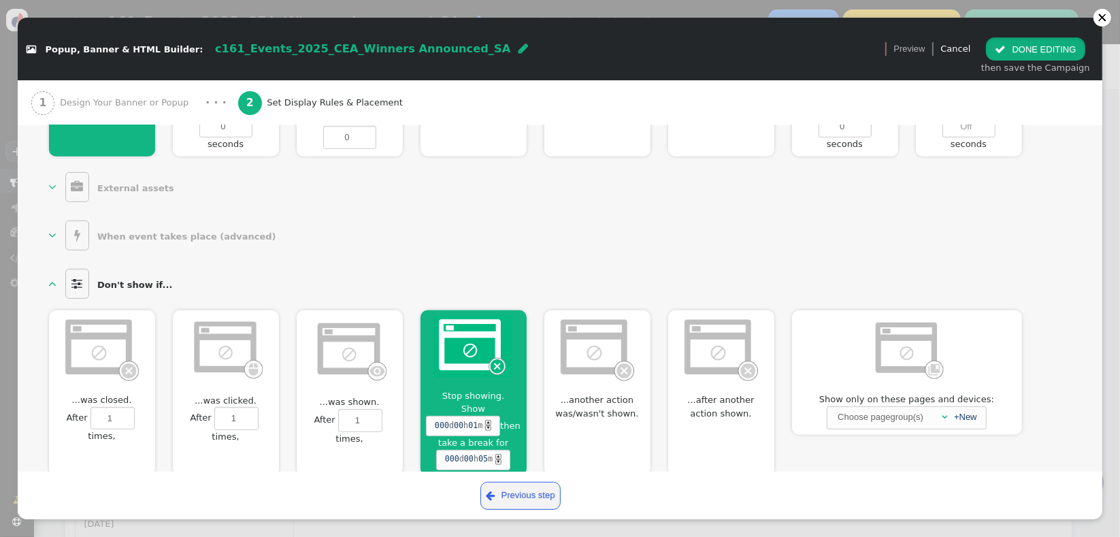
click at [1014, 52] on button " DONE EDITING" at bounding box center [1035, 48] width 99 height 23
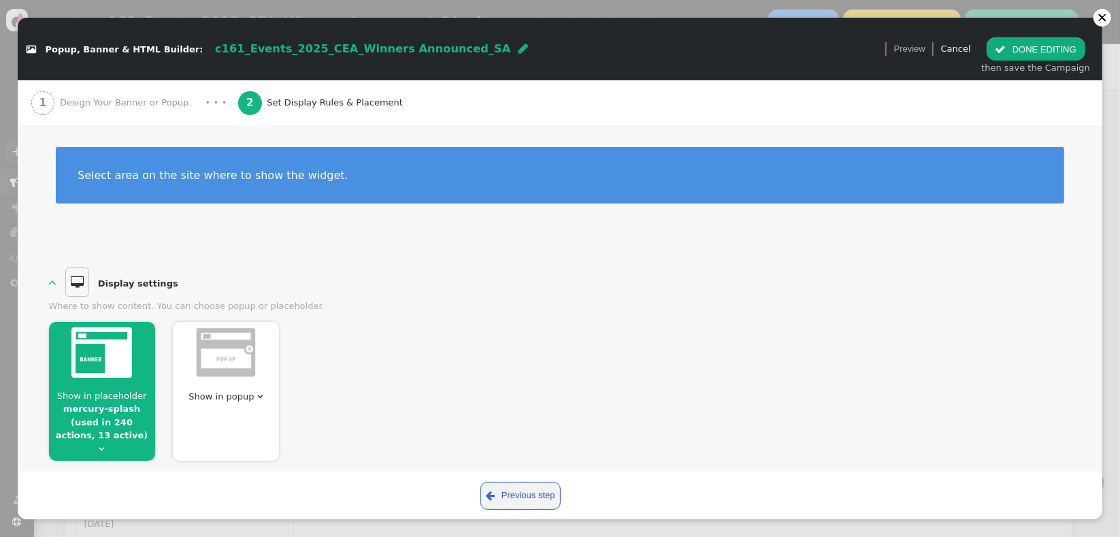
scroll to position [0, 0]
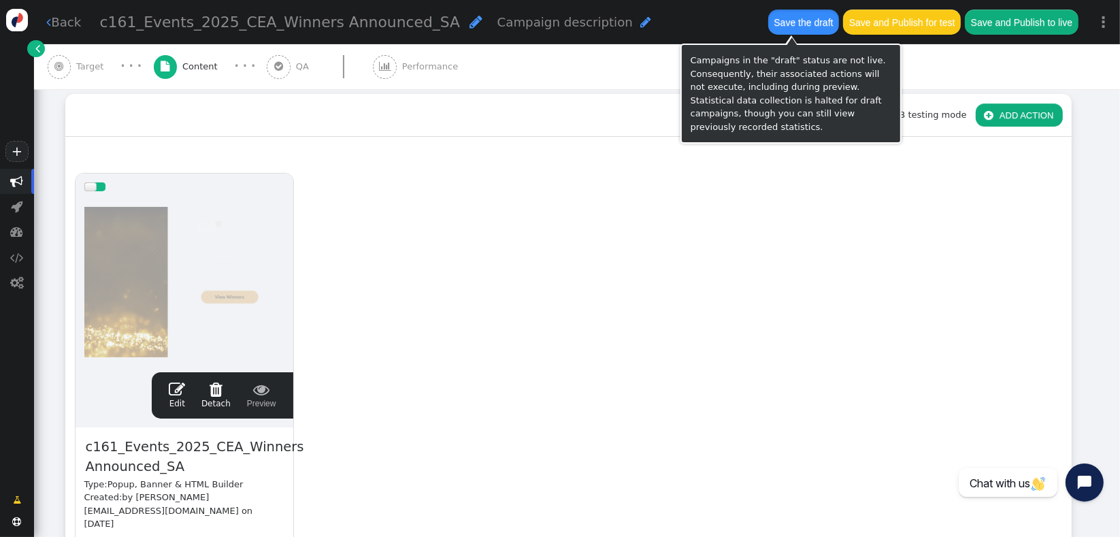
click at [781, 25] on button "Save the draft" at bounding box center [803, 22] width 71 height 25
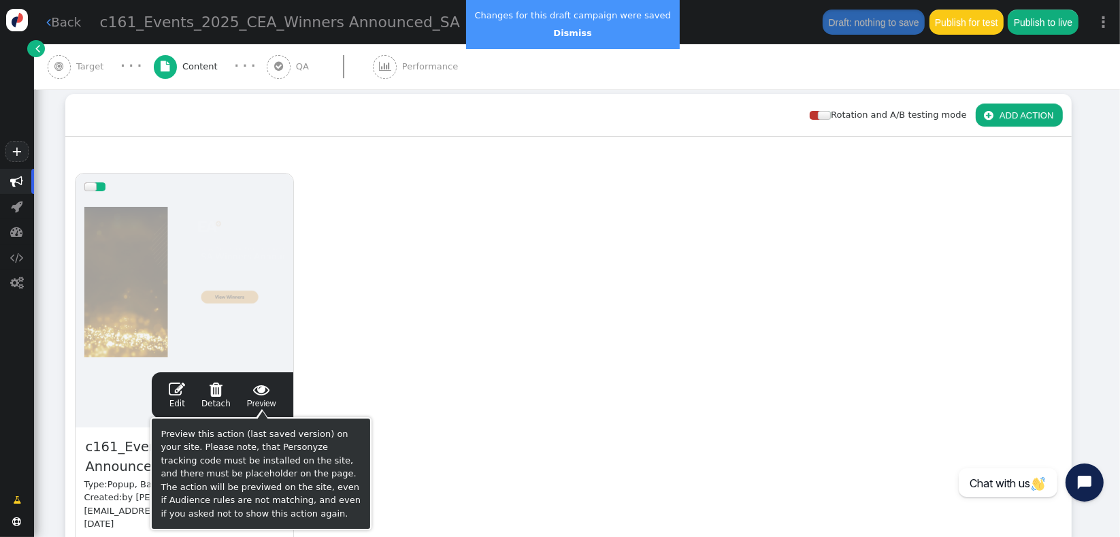
click at [259, 389] on span "" at bounding box center [261, 389] width 29 height 16
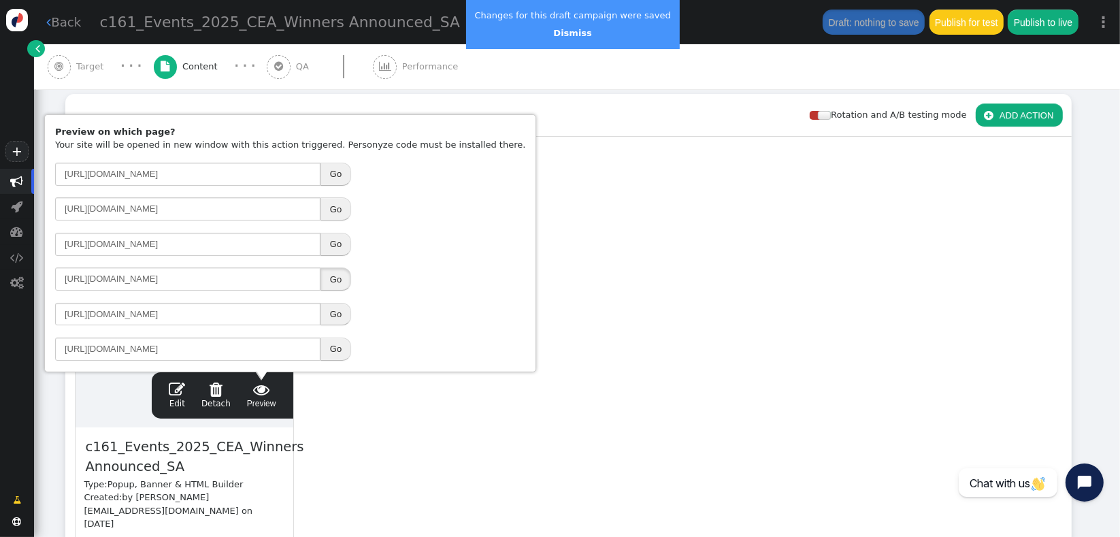
click at [339, 285] on button "Go" at bounding box center [336, 278] width 31 height 23
click at [184, 396] on link " Edit" at bounding box center [177, 395] width 16 height 29
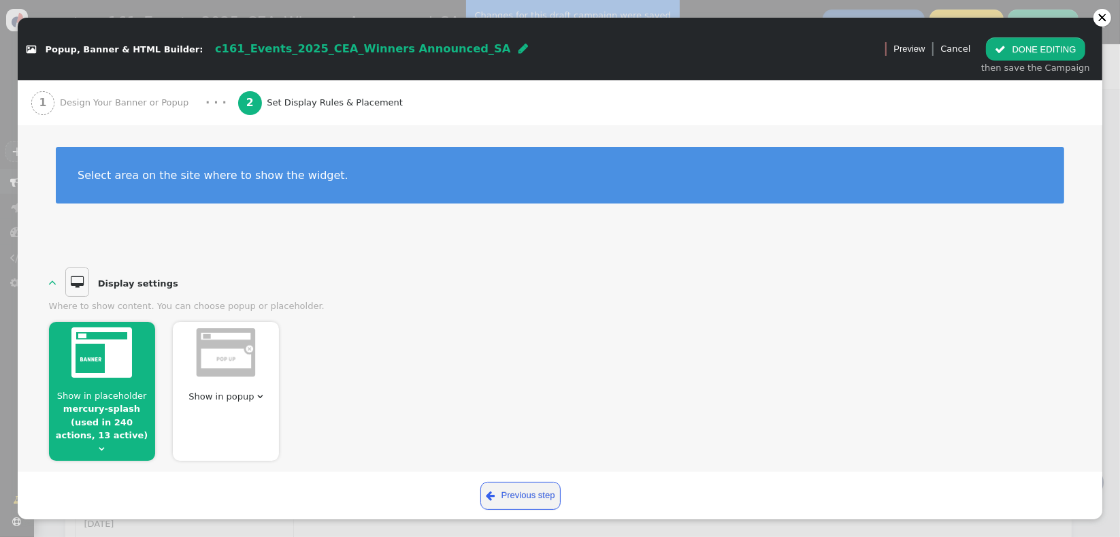
click at [161, 99] on span "Design Your Banner or Popup" at bounding box center [127, 103] width 134 height 14
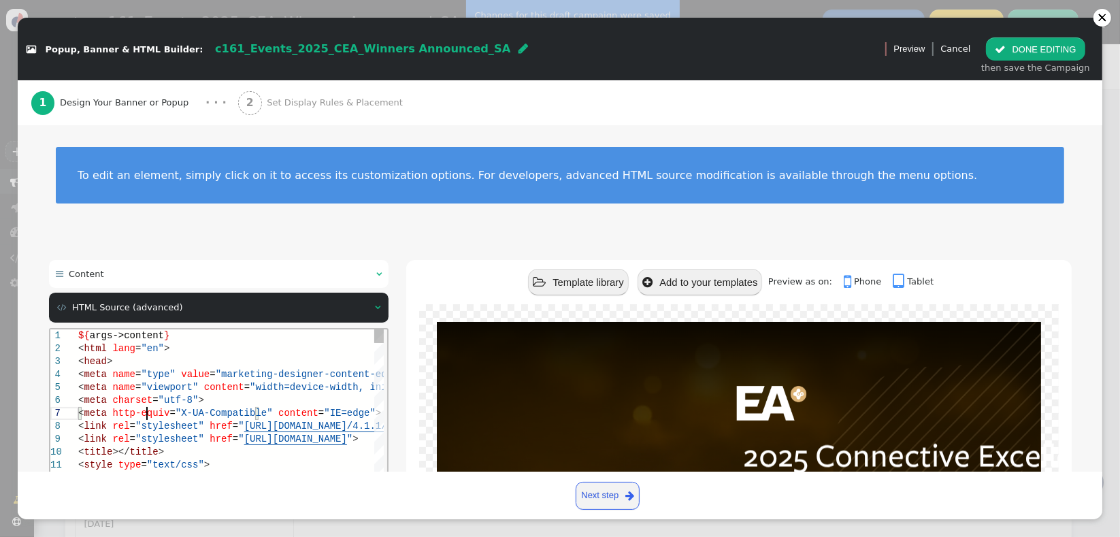
click at [183, 414] on span ""X-UA-Compatible"" at bounding box center [223, 412] width 97 height 11
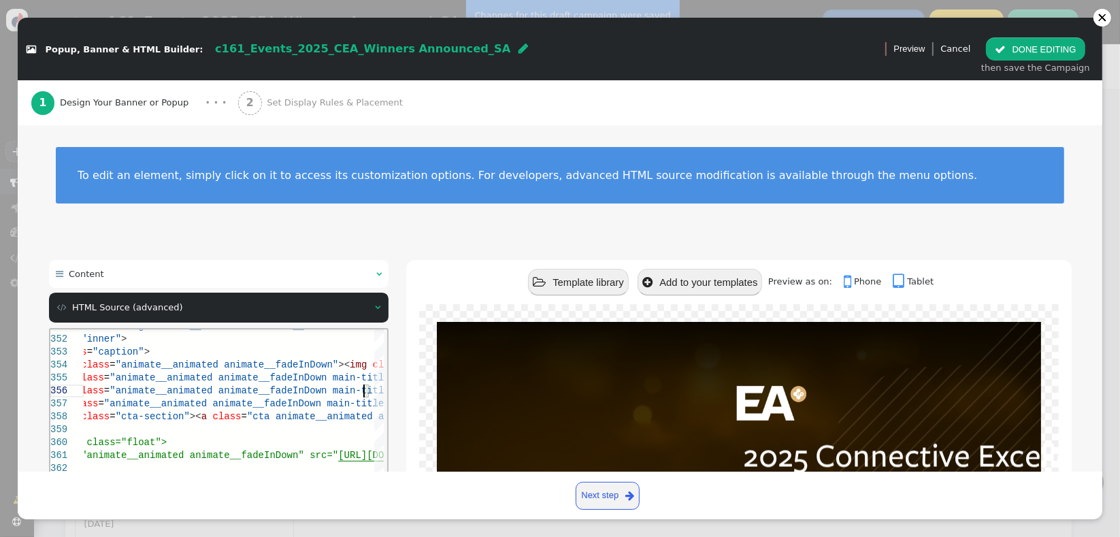
type textarea "nimated animate__fadeIn"> <div class="inner"> <div class="caption"> <div class=…"
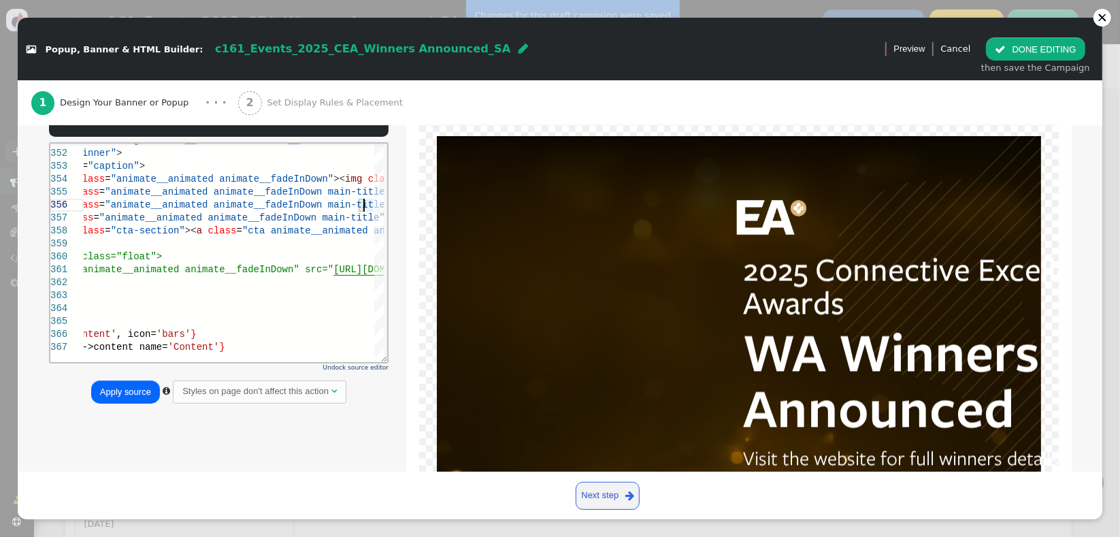
scroll to position [187, 0]
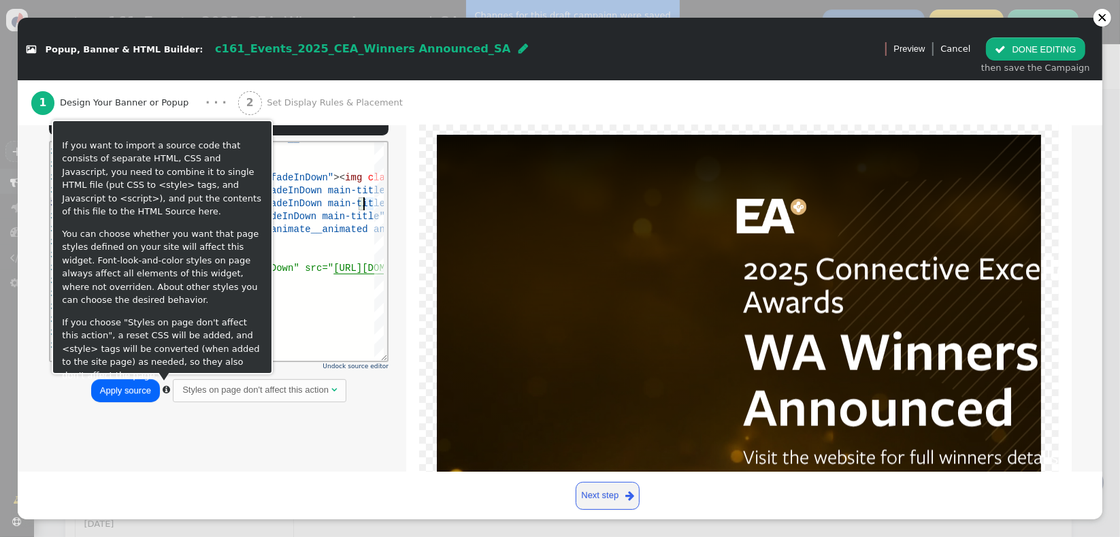
click at [130, 396] on button "Apply source" at bounding box center [125, 390] width 69 height 23
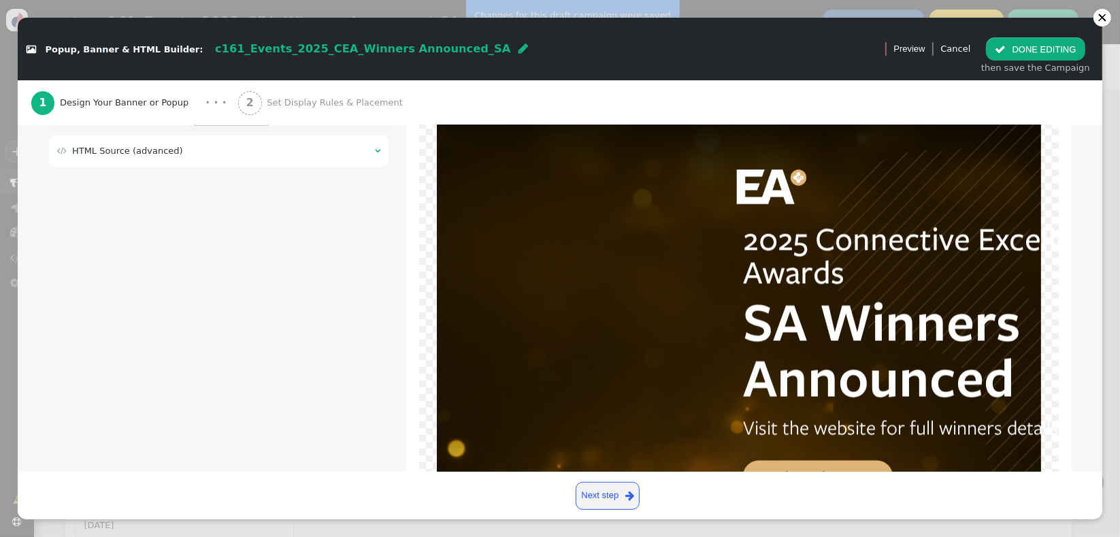
scroll to position [247, 0]
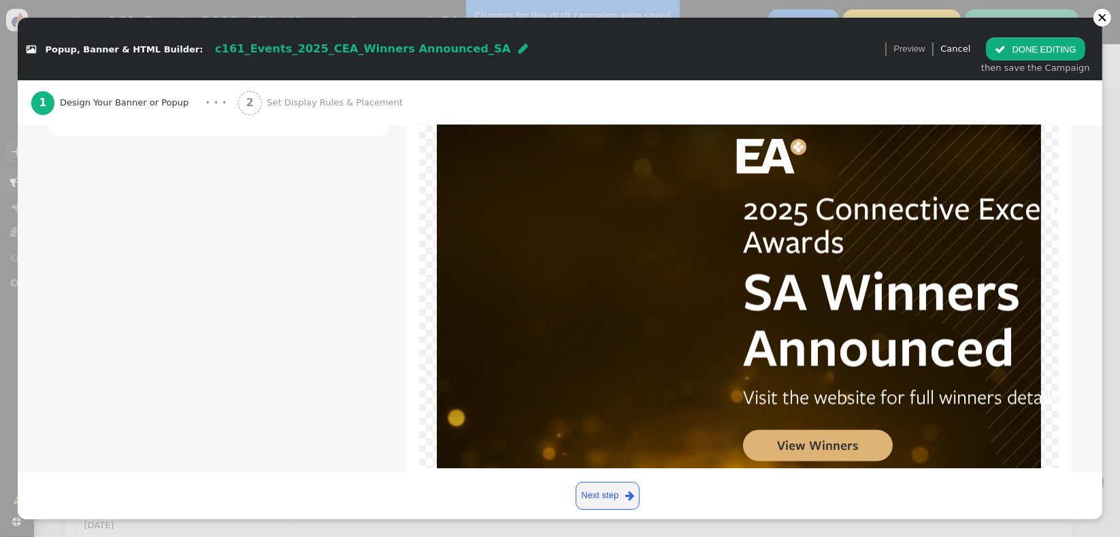
click at [1016, 54] on button " DONE EDITING" at bounding box center [1035, 48] width 99 height 23
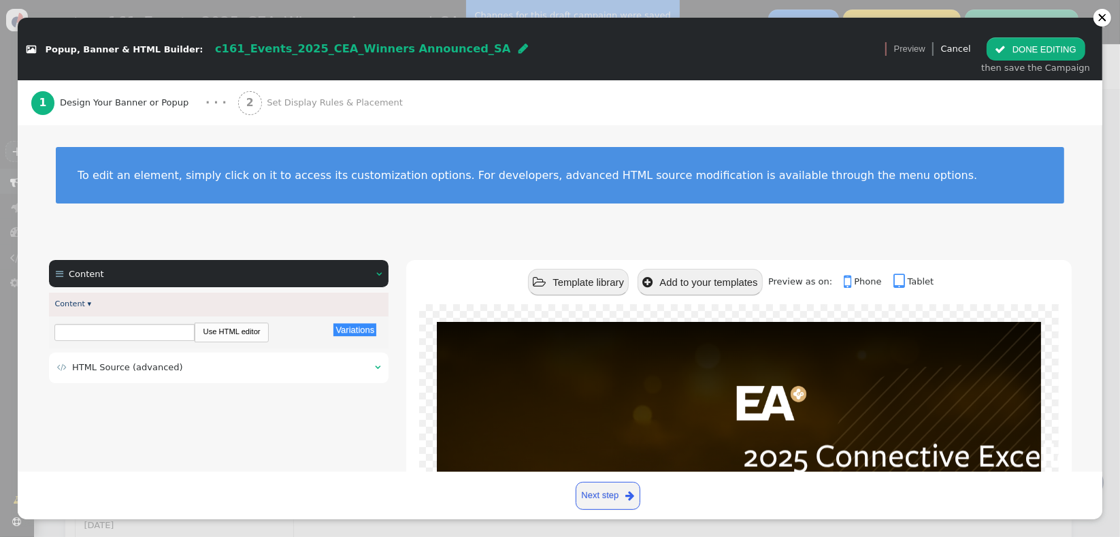
scroll to position [0, 0]
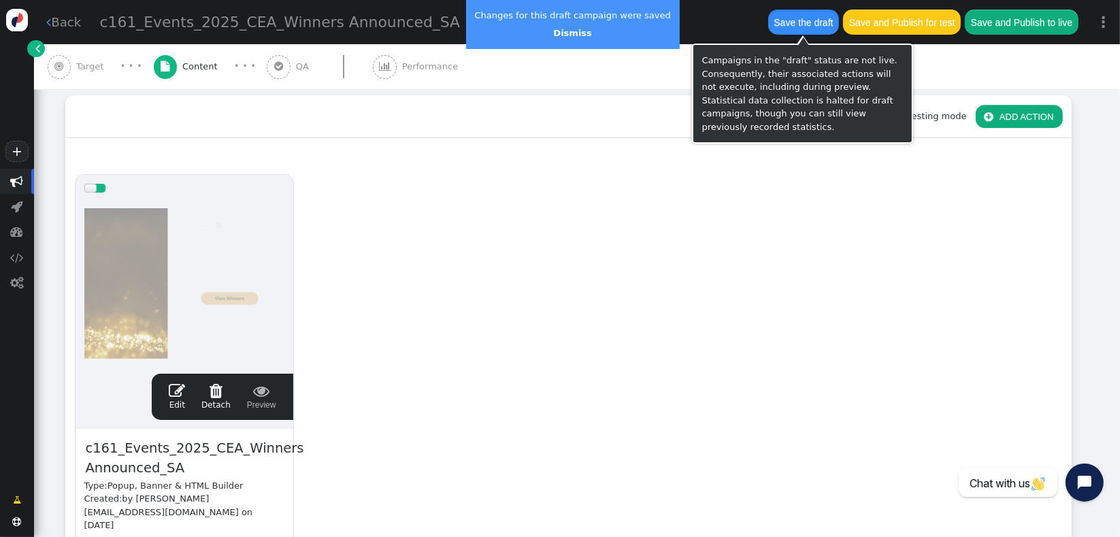
click at [796, 30] on button "Save the draft" at bounding box center [803, 22] width 71 height 25
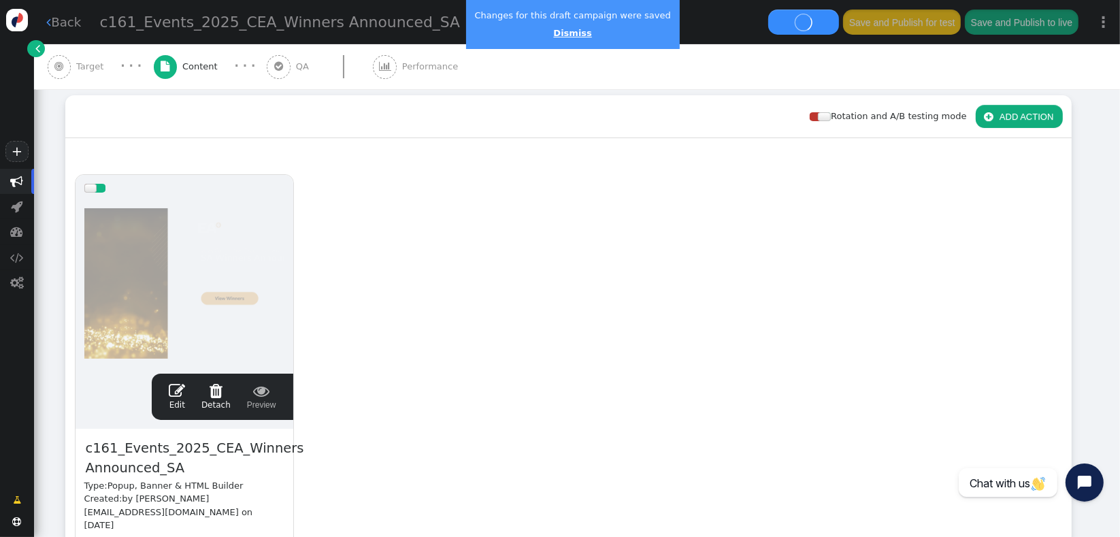
click at [569, 30] on link "Dismiss" at bounding box center [572, 33] width 38 height 10
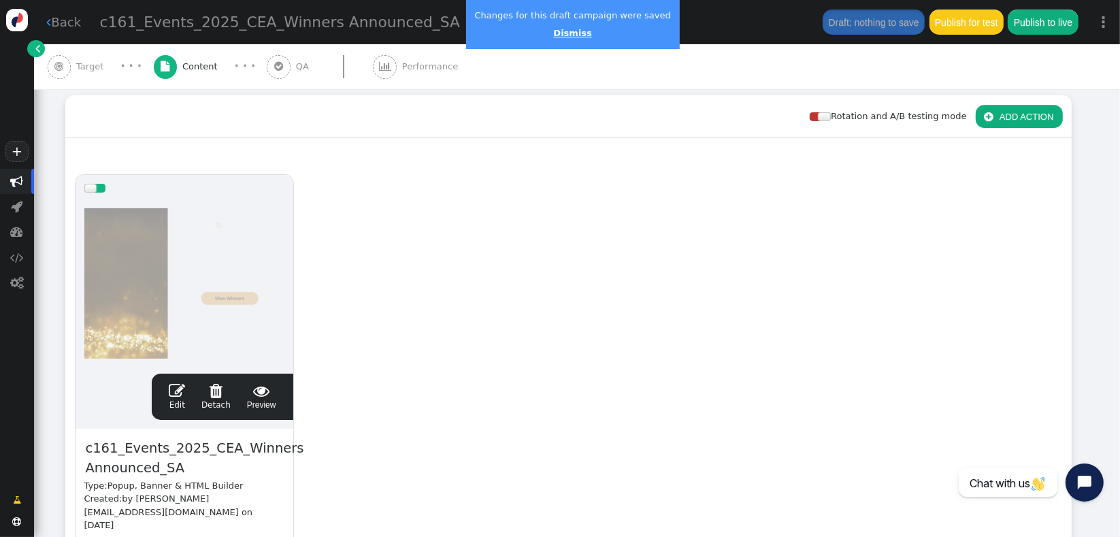
click at [557, 35] on link "Dismiss" at bounding box center [572, 33] width 38 height 10
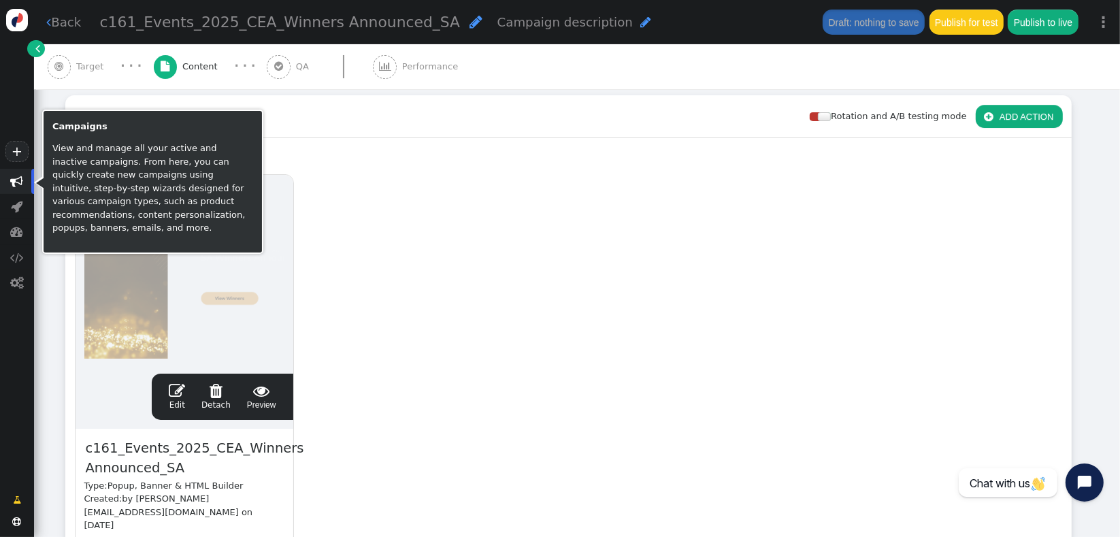
click at [12, 182] on span "" at bounding box center [17, 181] width 13 height 13
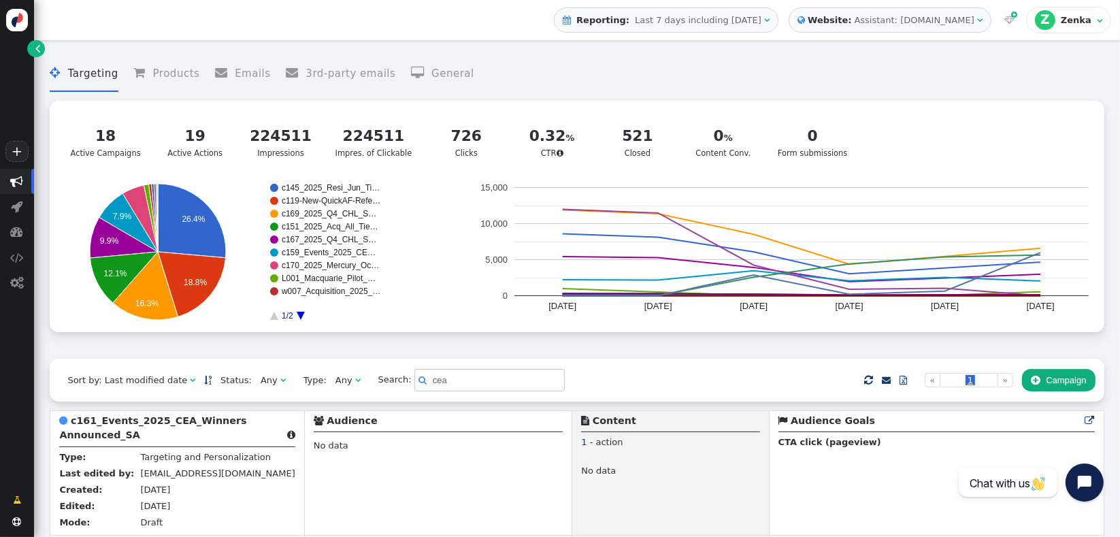
click at [148, 346] on div " Targeting  Products  Emails  3rd-party emails  General ? Active Campaigns…" at bounding box center [577, 203] width 1054 height 312
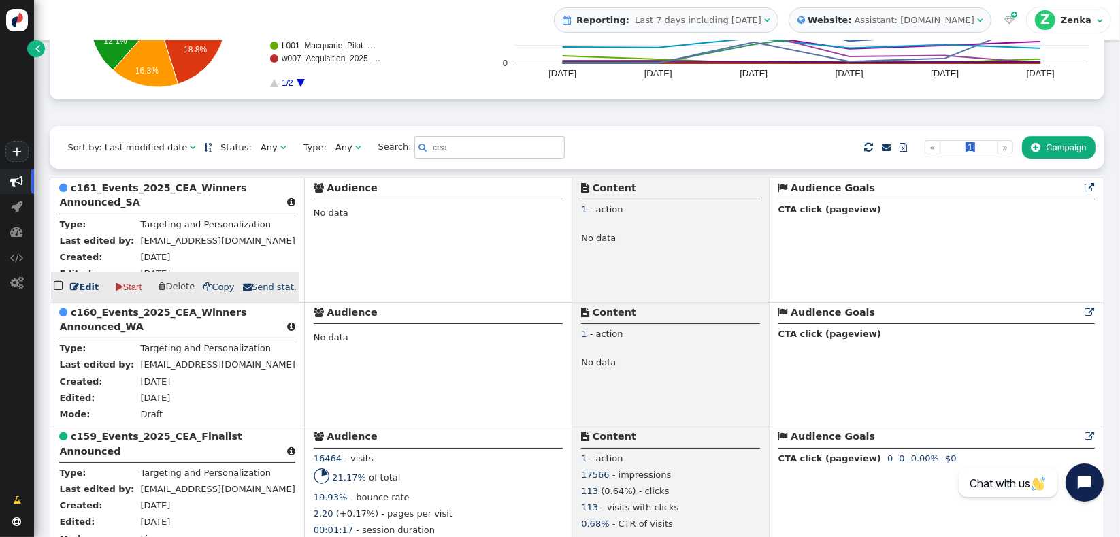
scroll to position [242, 0]
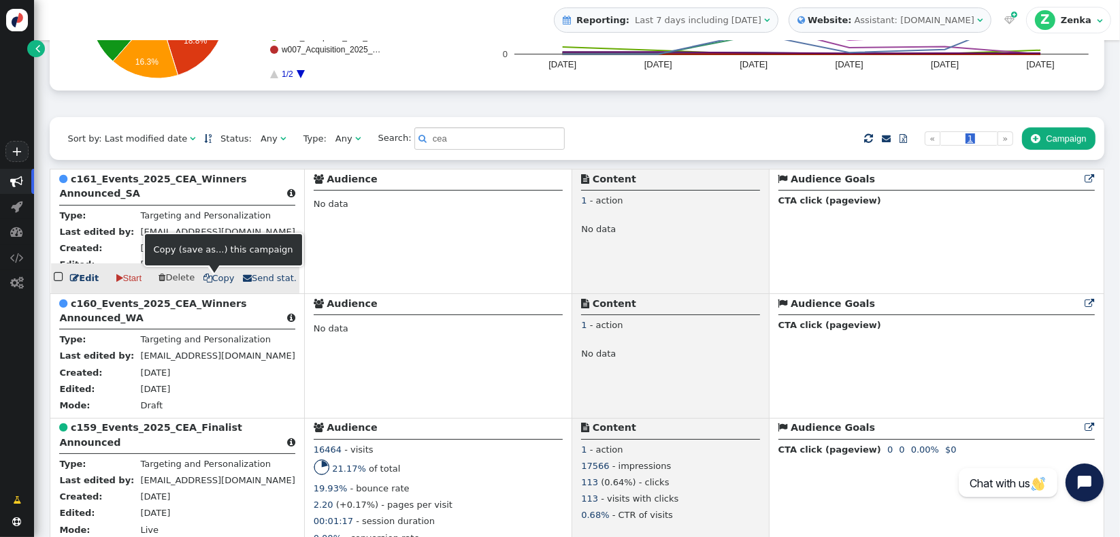
click at [227, 279] on span " Copy" at bounding box center [218, 278] width 31 height 10
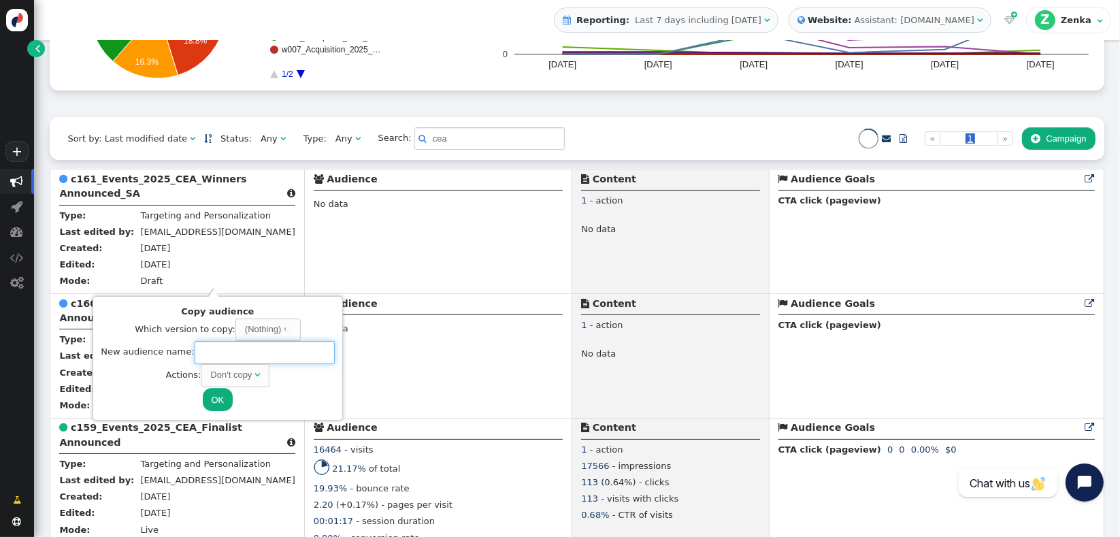
click at [213, 351] on input "text" at bounding box center [265, 352] width 140 height 23
paste input "c162_Events_2025_CEA_Winners Announced_VIC"
click at [241, 374] on div "Don't copy" at bounding box center [231, 375] width 42 height 14
type input "c162_Events_2025_CEA_Winners Announced_VIC"
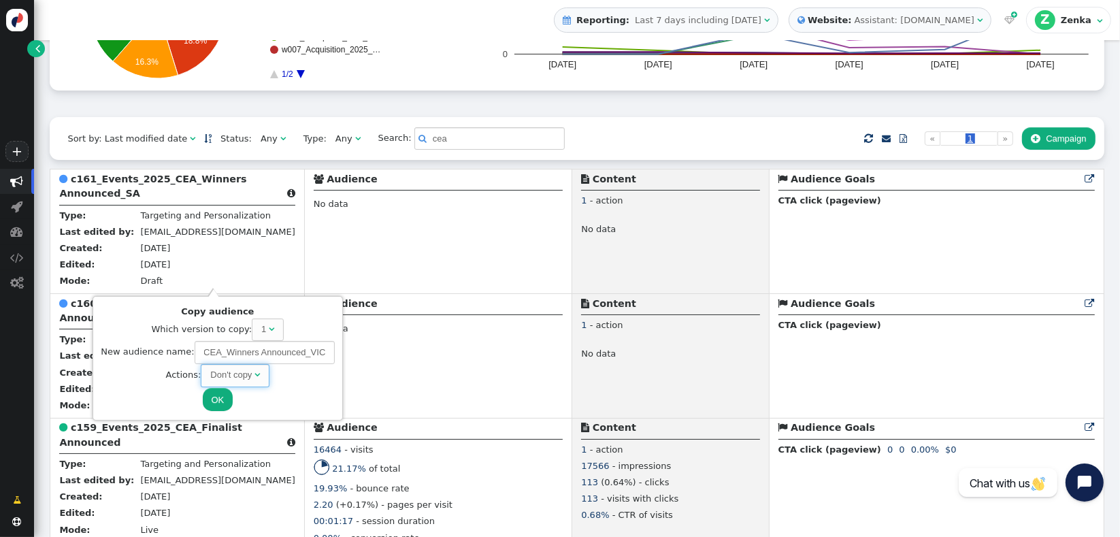
scroll to position [0, 0]
click at [218, 404] on button "OK" at bounding box center [218, 399] width 31 height 23
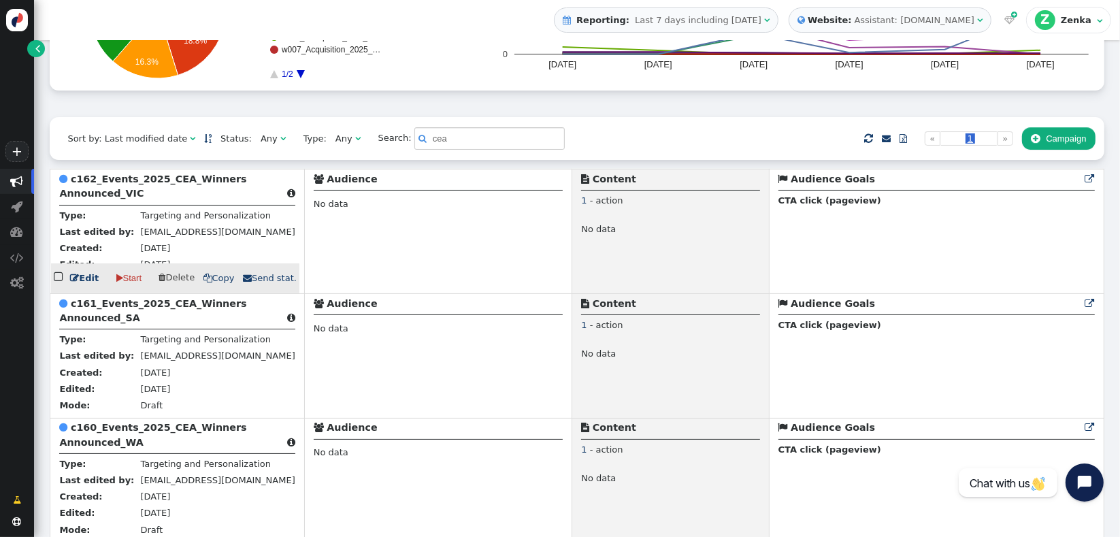
click at [148, 188] on b "c162_Events_2025_CEA_Winners Announced_VIC" at bounding box center [152, 186] width 187 height 25
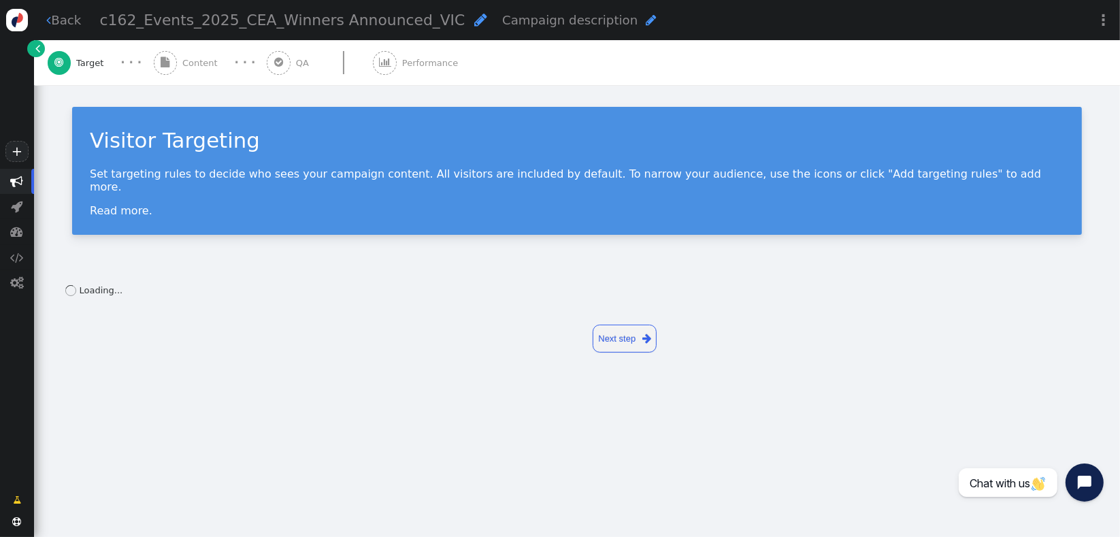
click at [202, 69] on span "Content" at bounding box center [202, 63] width 41 height 14
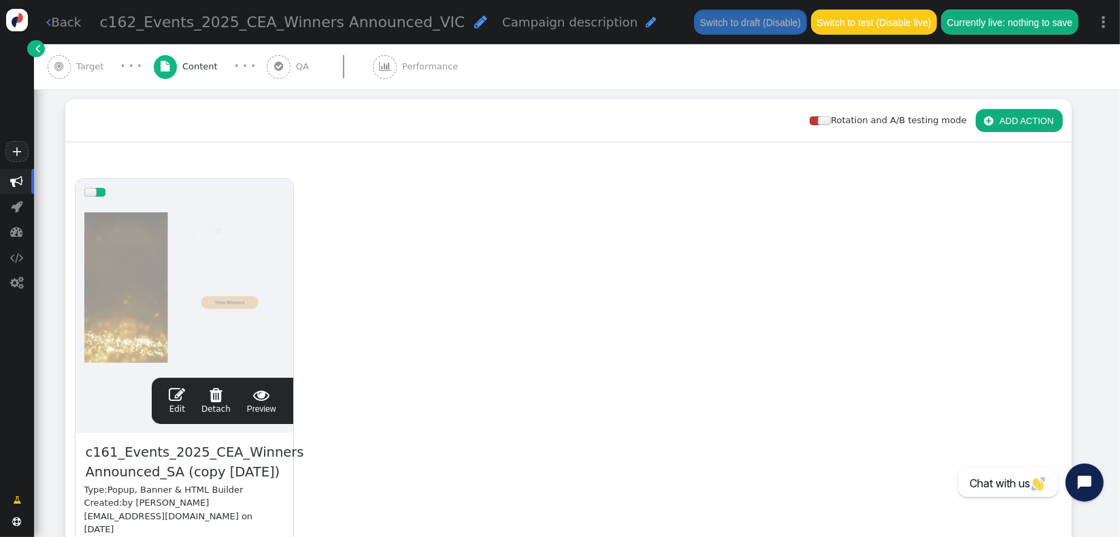
scroll to position [181, 0]
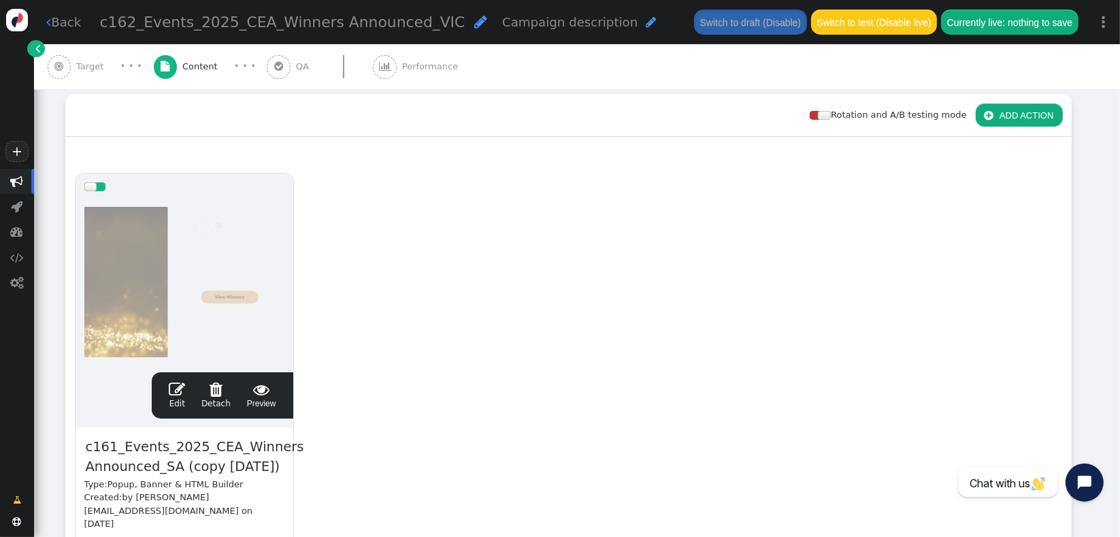
click at [178, 451] on span "c161_Events_2025_CEA_Winners Announced_SA (copy [DATE])" at bounding box center [194, 457] width 221 height 42
paste span
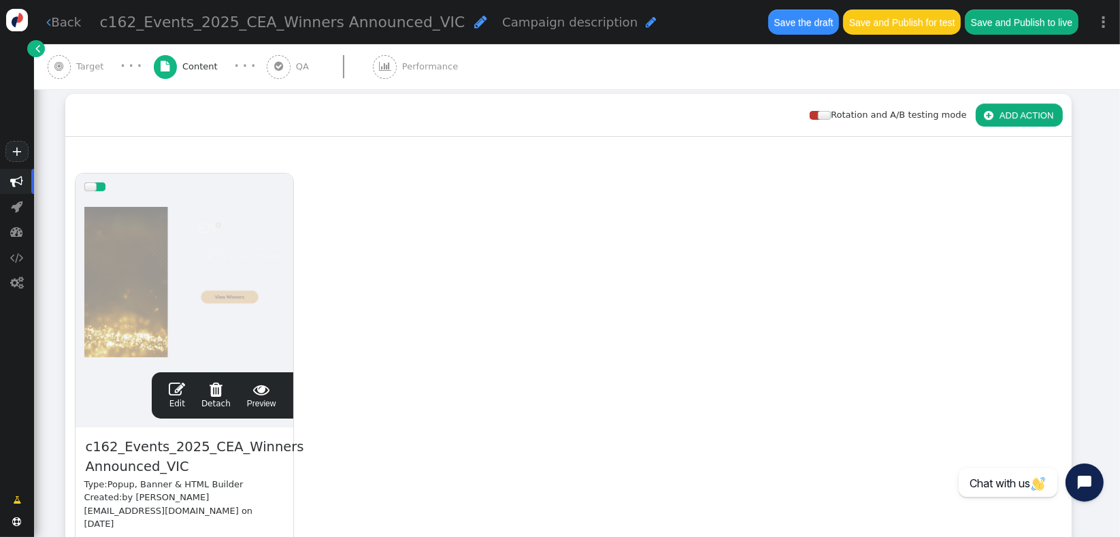
click at [182, 388] on span "" at bounding box center [177, 389] width 16 height 16
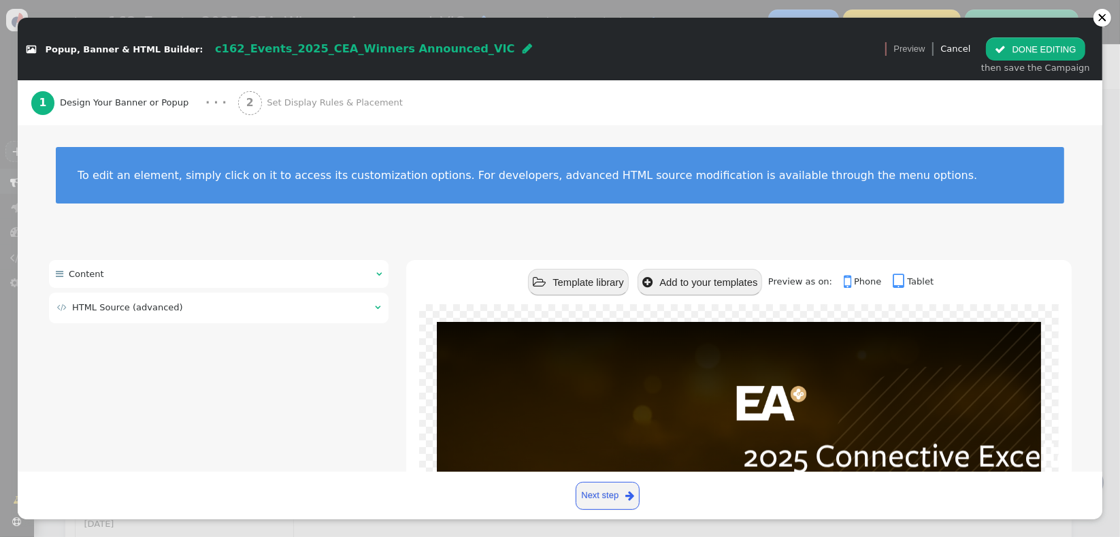
click at [216, 325] on div " Content    HTML Source (advanced)  Undock source editor Apply source  St…" at bounding box center [219, 294] width 340 height 68
click at [218, 319] on div " HTML Source (advanced) " at bounding box center [219, 308] width 340 height 31
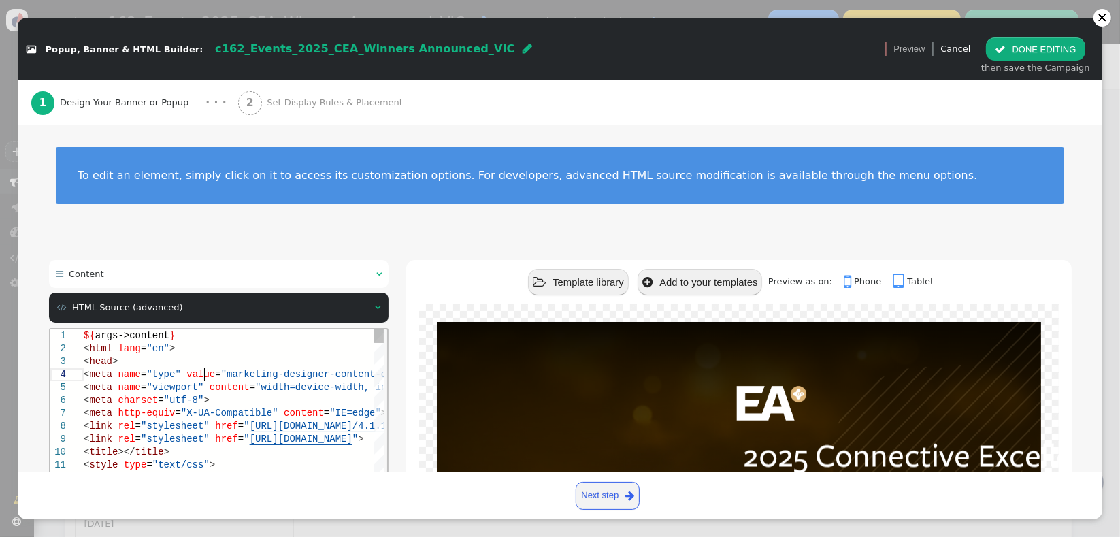
scroll to position [0, 0]
click at [201, 375] on span "value" at bounding box center [200, 373] width 29 height 11
type textarea "${args->content} <html lang="en"> <head> <meta name="type" value="marketing-des…"
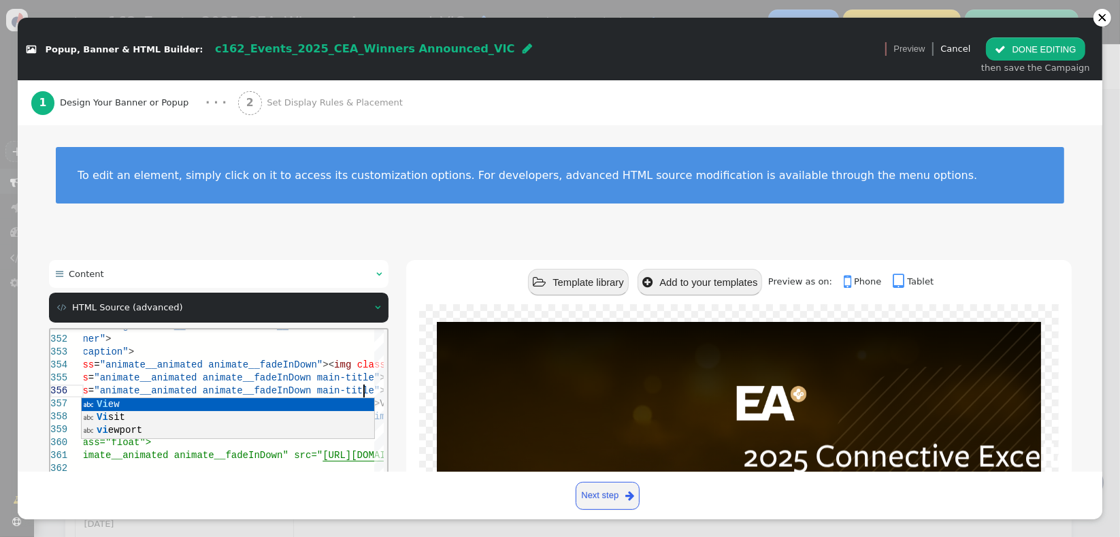
scroll to position [65, 376]
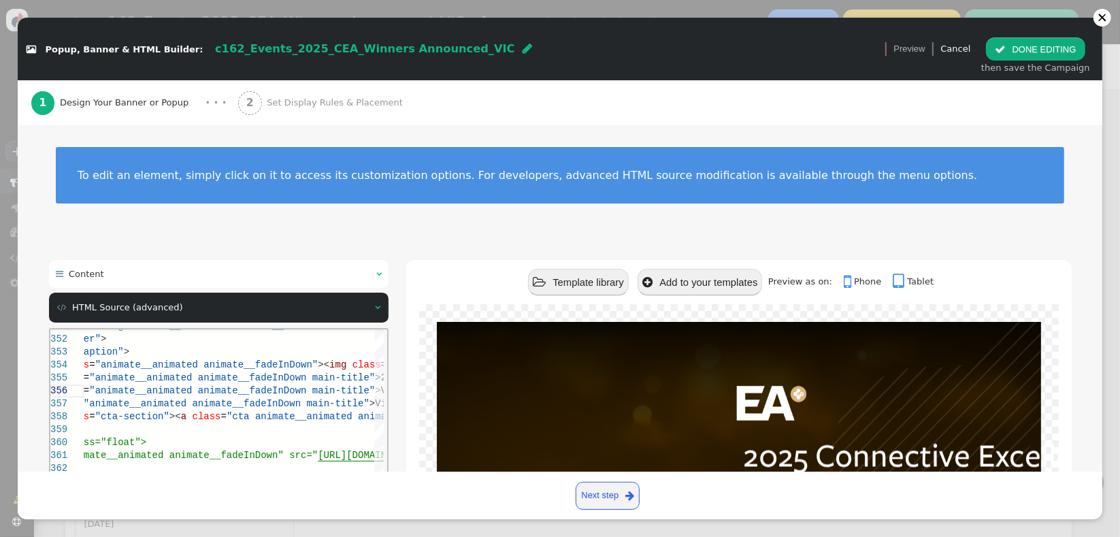
type textarea "ated animate__fadeIn"> <div class="inner"> <div class="caption"> <div class="an…"
click at [406, 414] on div "2025 Connective Excellence Awards SA Winners Announced Visit the website for fu…" at bounding box center [738, 516] width 665 height 424
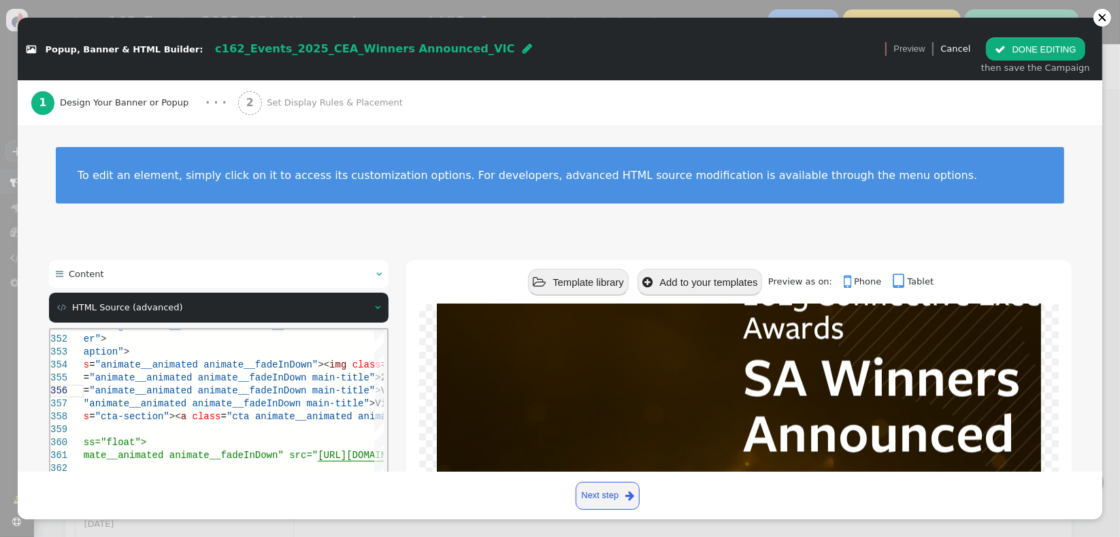
click at [397, 421] on div " Content    HTML Source (advanced)  Undock source editor Apply source  St…" at bounding box center [560, 503] width 1023 height 486
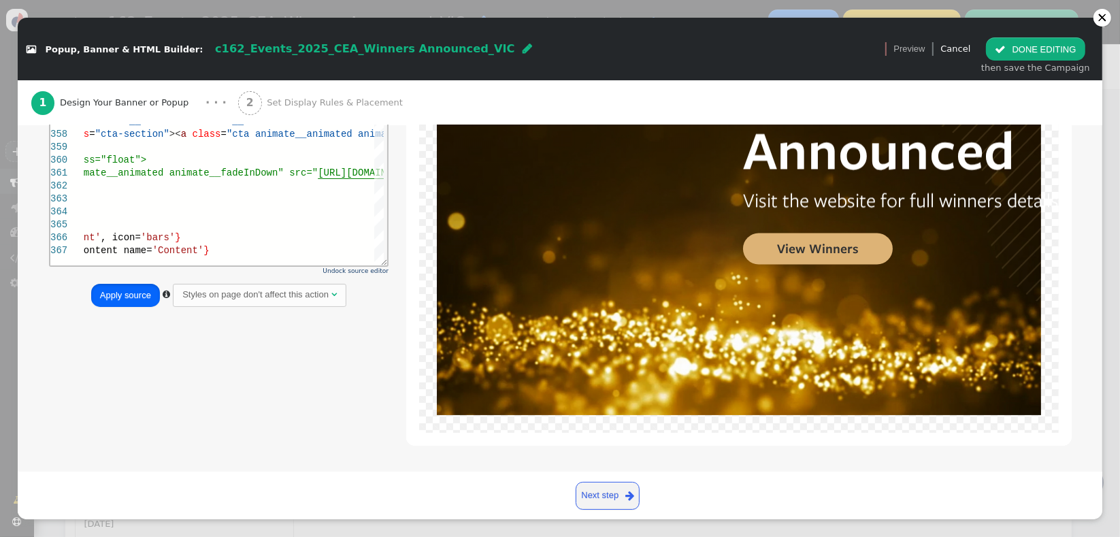
click at [121, 292] on button "Apply source" at bounding box center [125, 295] width 69 height 23
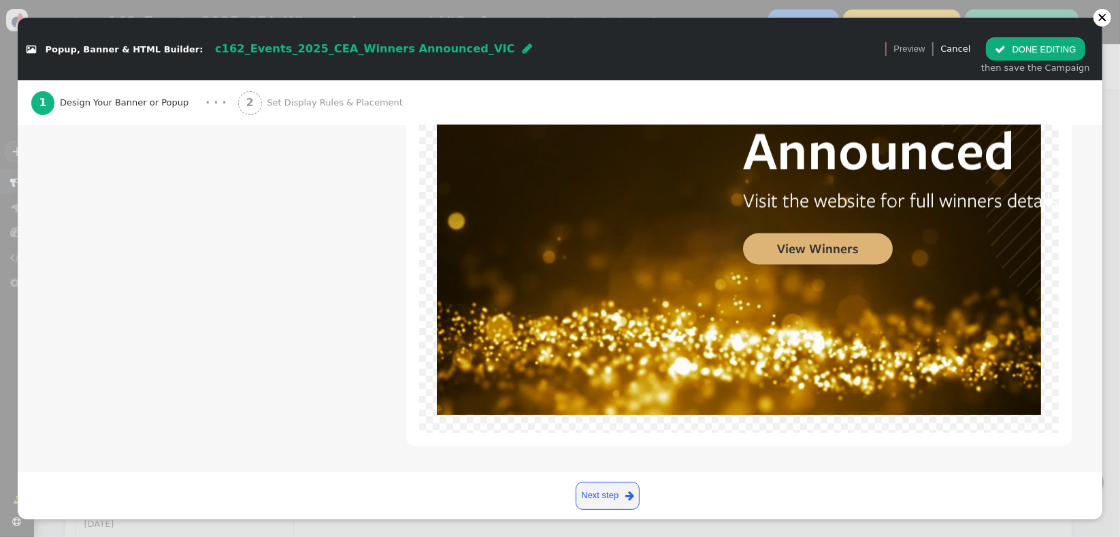
scroll to position [0, 0]
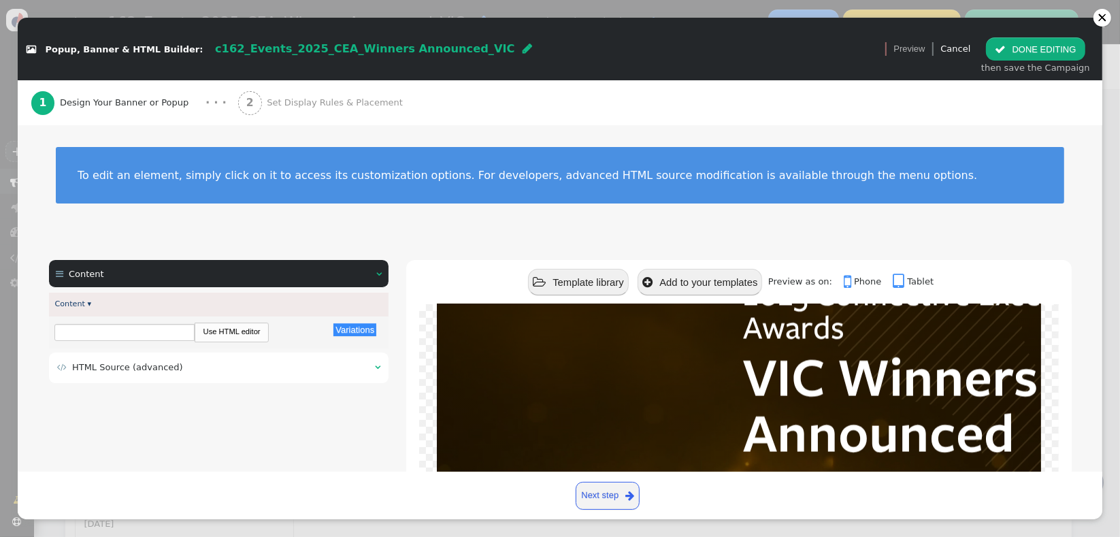
click at [1036, 52] on button " DONE EDITING" at bounding box center [1035, 48] width 99 height 23
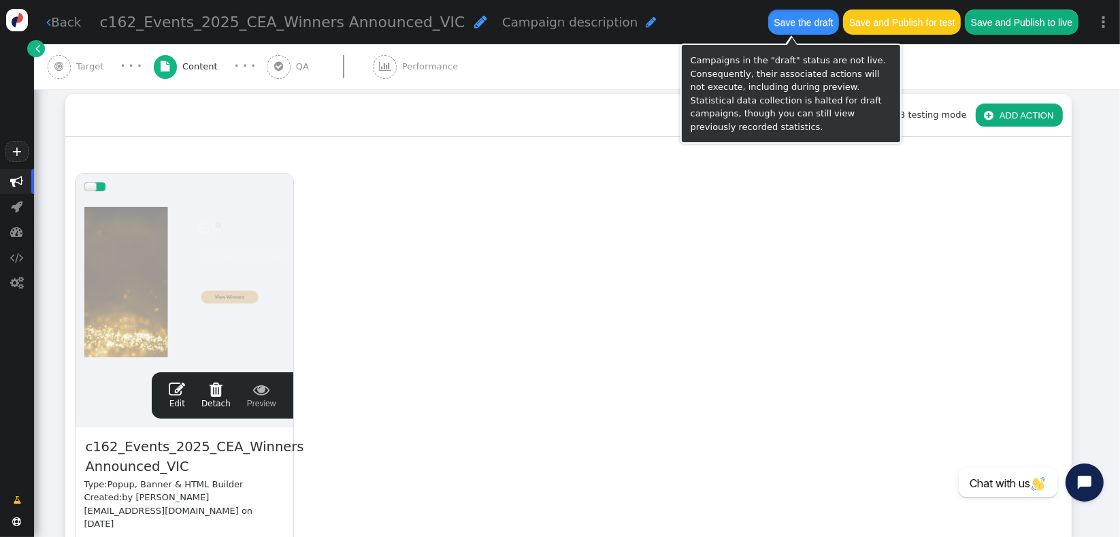
click at [789, 27] on button "Save the draft" at bounding box center [803, 22] width 71 height 25
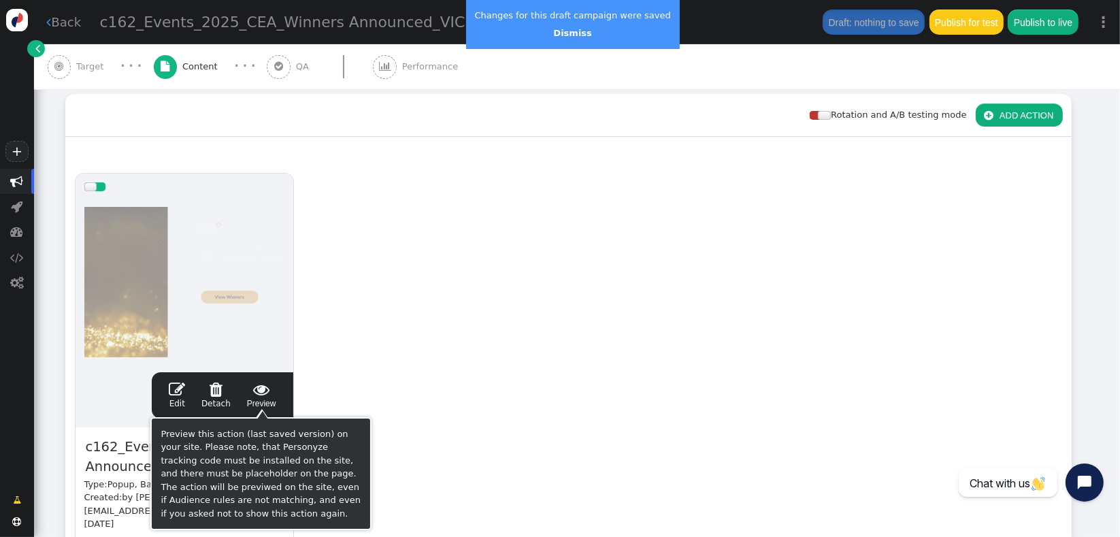
click at [267, 385] on span "" at bounding box center [261, 389] width 29 height 16
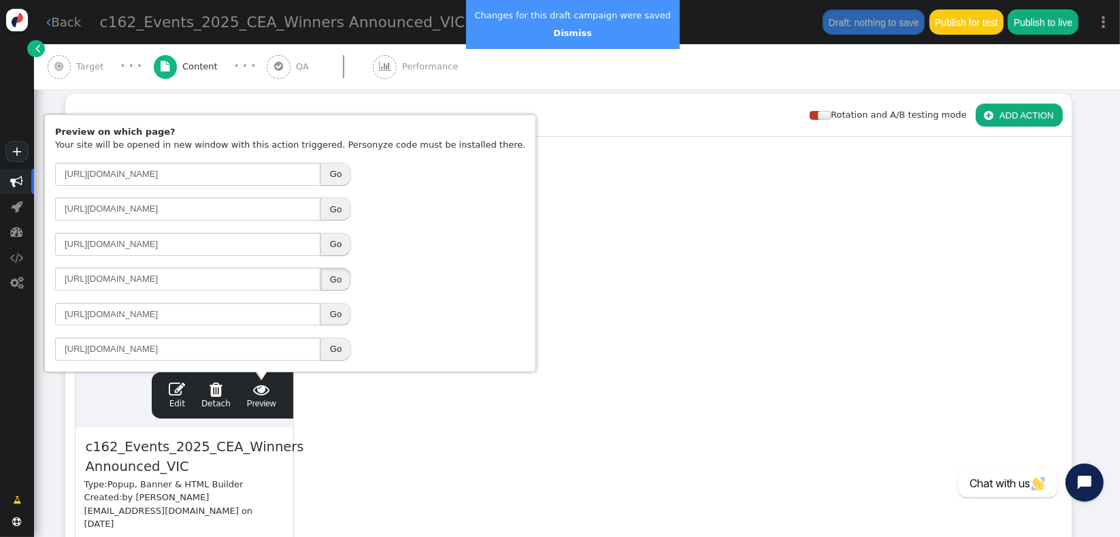
click at [337, 282] on button "Go" at bounding box center [336, 278] width 31 height 23
click at [177, 387] on span "" at bounding box center [177, 389] width 16 height 16
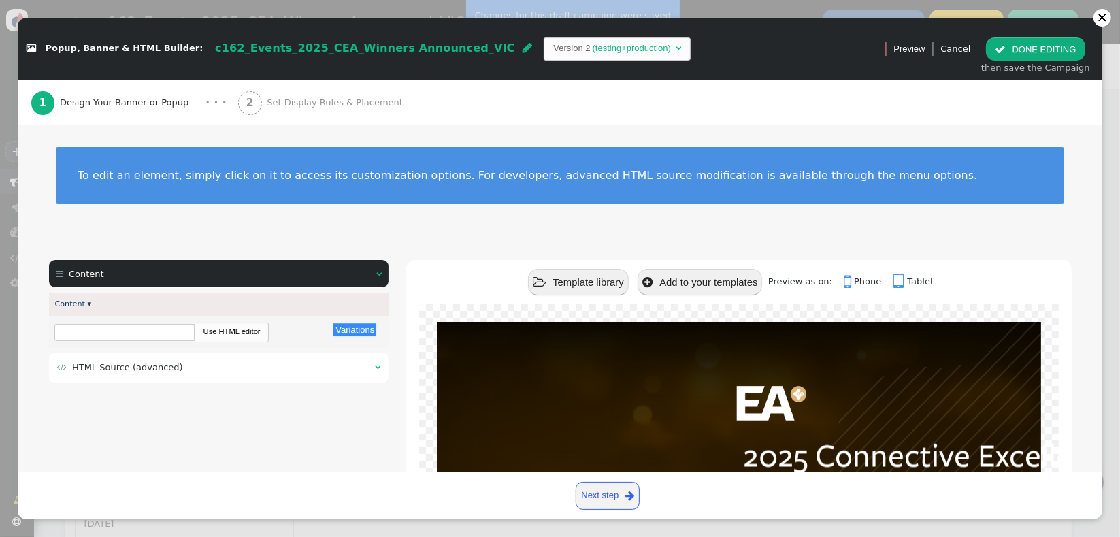
click at [186, 373] on td " HTML Source (advanced)" at bounding box center [211, 368] width 308 height 14
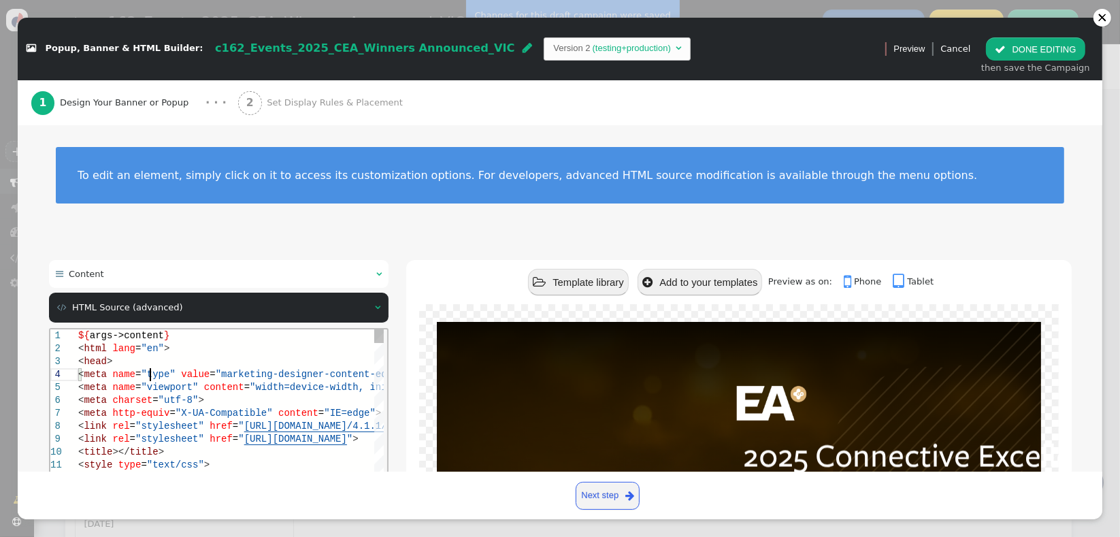
click at [186, 373] on span "value" at bounding box center [194, 373] width 29 height 11
type textarea "h"
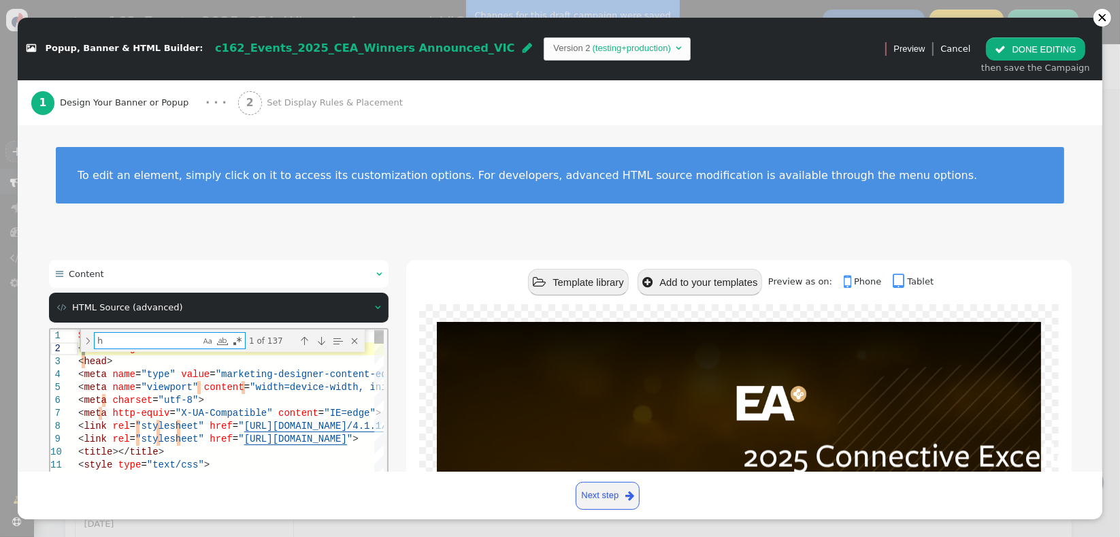
type textarea "h1, h2, h3, h4, h5, h6 { clear: all; line-height: 1em !important; font-family: …"
type textarea "h4"
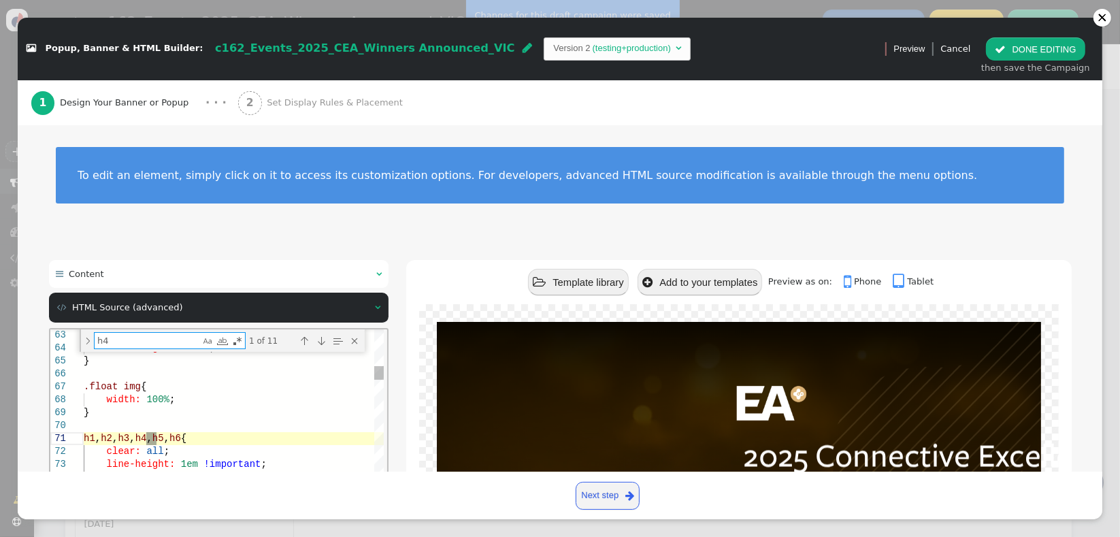
type textarea "h4 { font-size: 25px; line-height: 25px; } h5 { font-size: 17px; line-height: 2…"
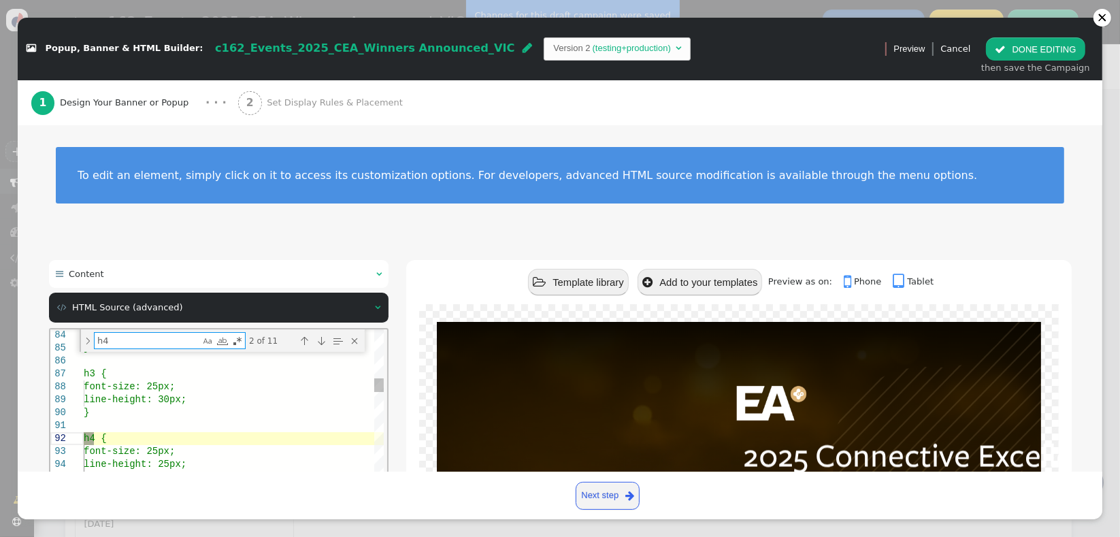
type textarea "h4"
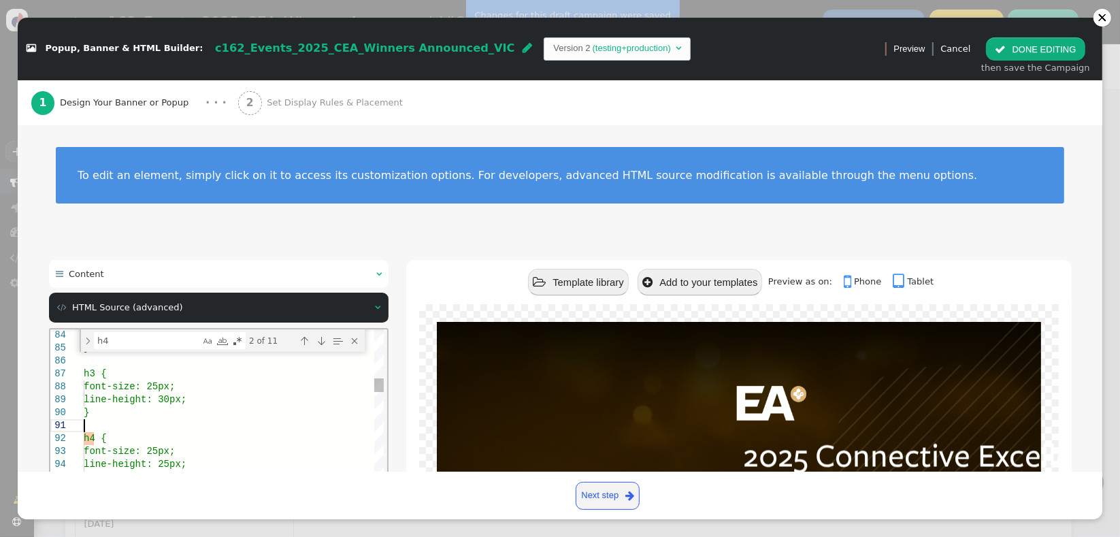
click at [179, 424] on div at bounding box center [250, 425] width 335 height 13
click at [320, 337] on div "Next Match (Enter)" at bounding box center [320, 340] width 15 height 15
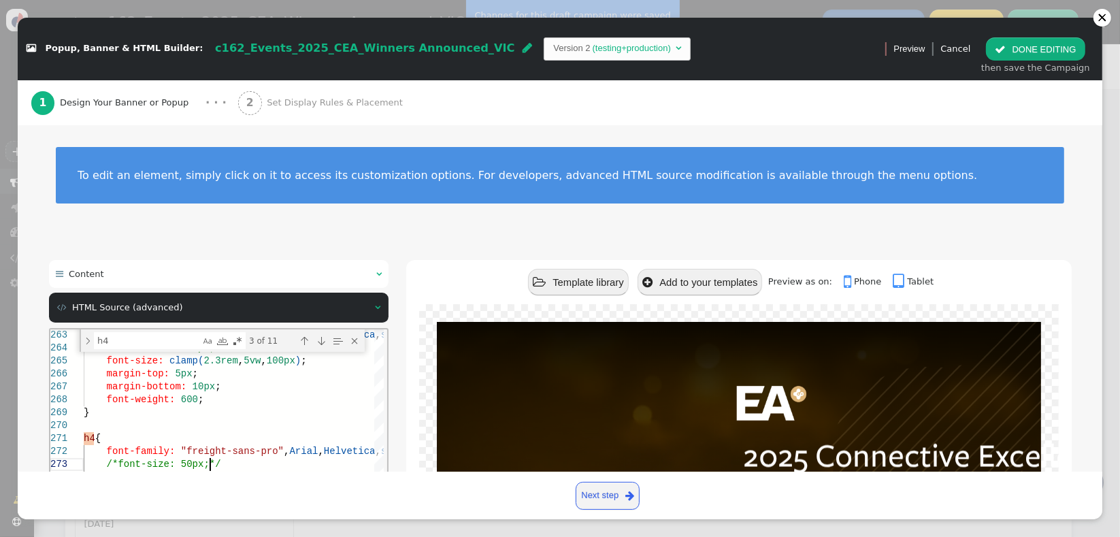
click at [264, 459] on div "/*font-size: 50px;*/" at bounding box center [297, 463] width 429 height 13
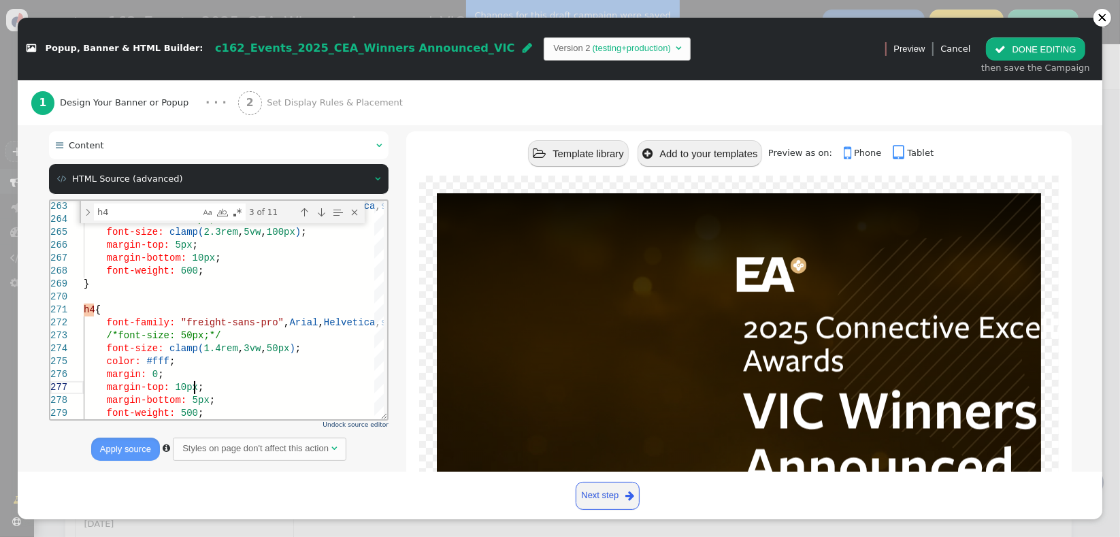
scroll to position [132, 0]
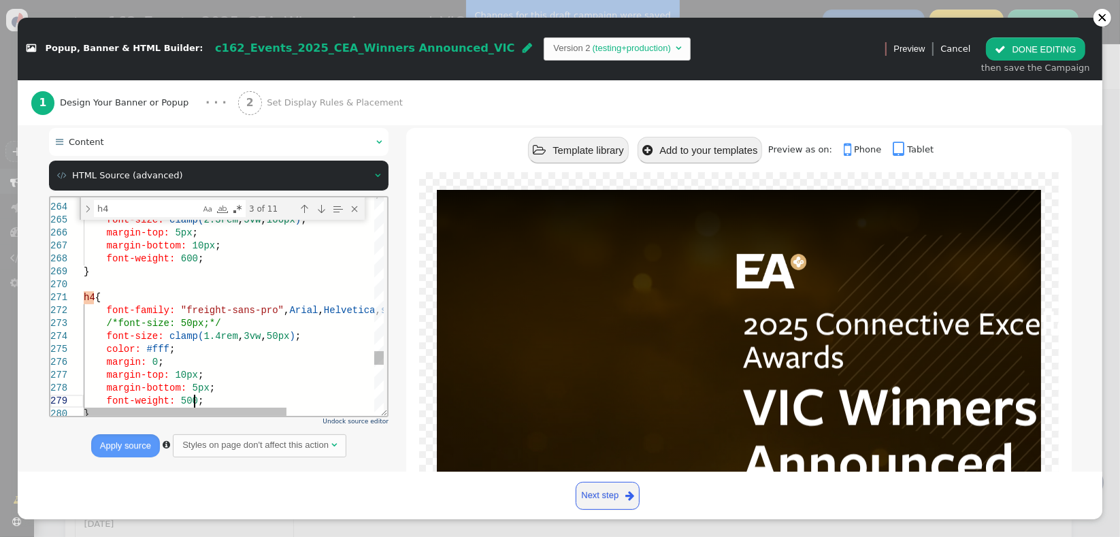
click at [297, 405] on div "font-weight: 500 ;" at bounding box center [297, 400] width 429 height 13
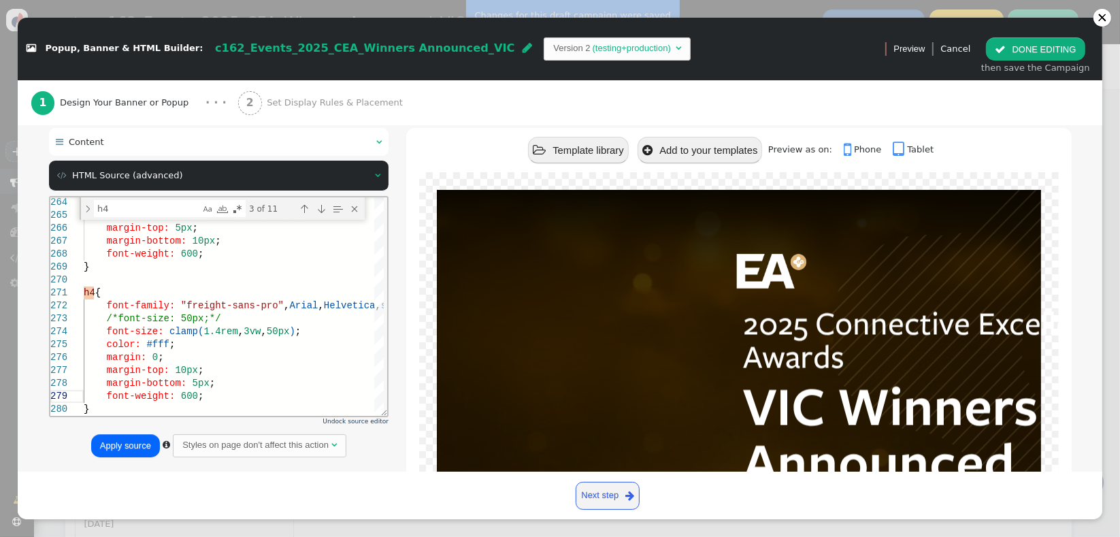
type textarea "h4 { font-family: "freight-sans-pro", Arial, Helvetica, sans-serif !important; …"
click at [119, 446] on button "Apply source" at bounding box center [125, 445] width 69 height 23
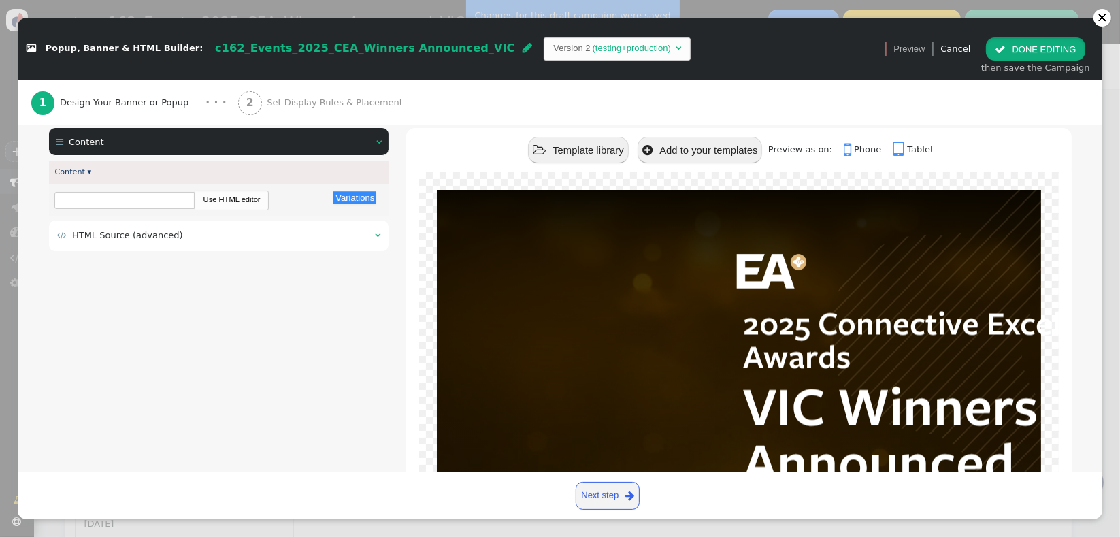
click at [1003, 56] on button " DONE EDITING" at bounding box center [1035, 48] width 99 height 23
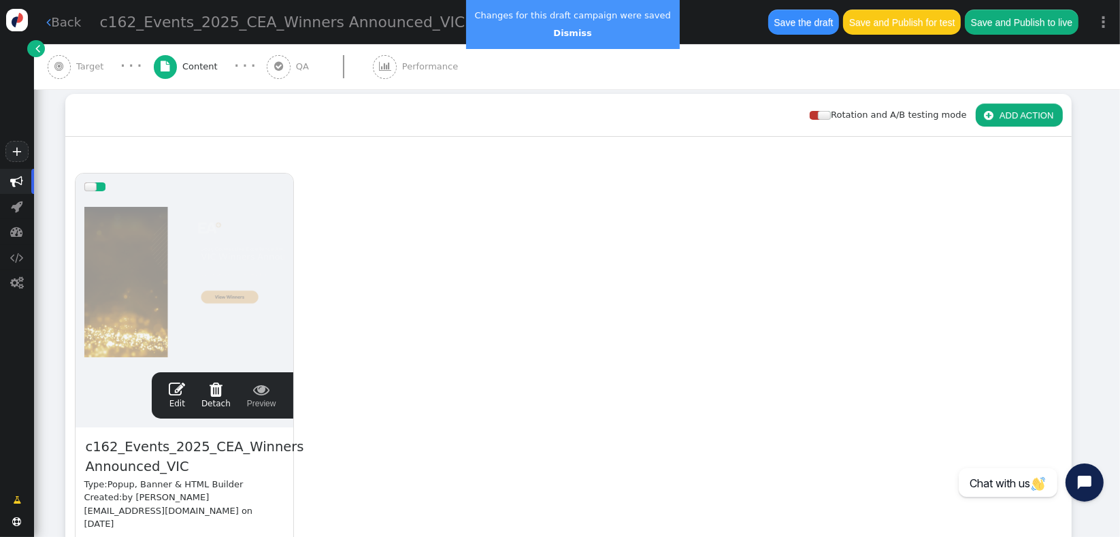
scroll to position [0, 0]
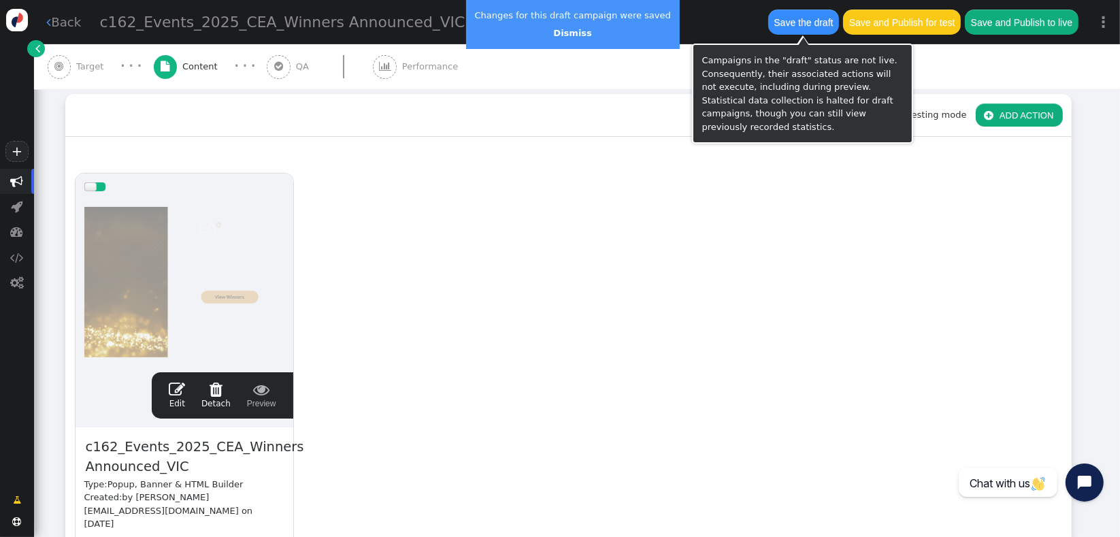
click at [785, 21] on button "Save the draft" at bounding box center [803, 22] width 71 height 25
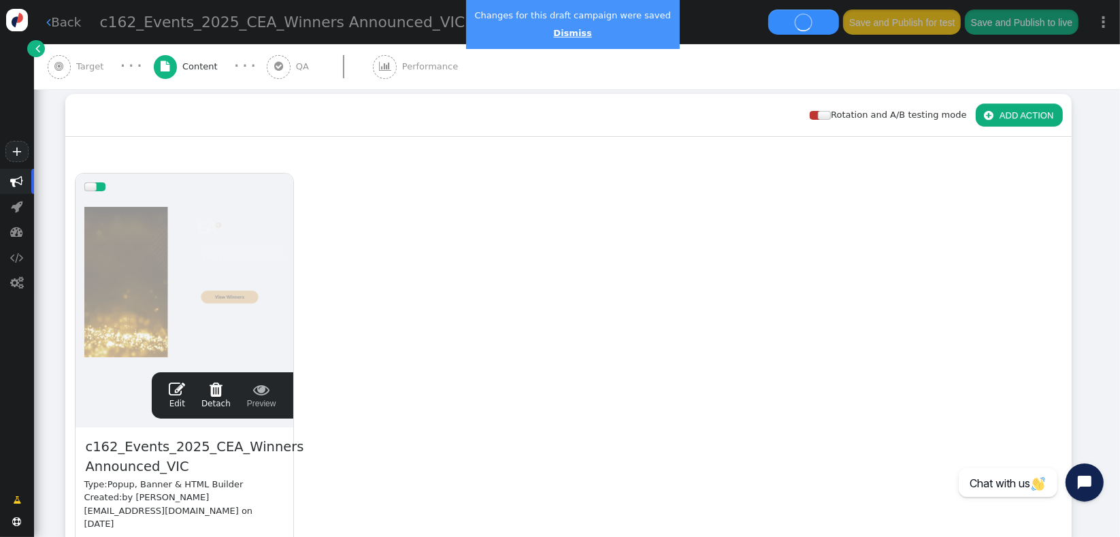
click at [555, 30] on link "Dismiss" at bounding box center [572, 33] width 38 height 10
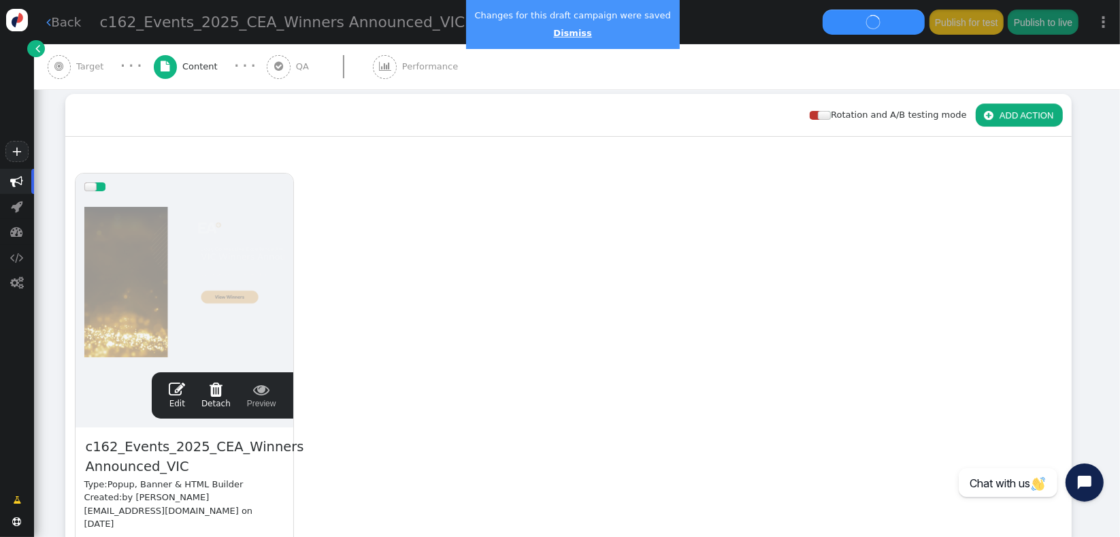
click at [560, 29] on link "Dismiss" at bounding box center [572, 33] width 38 height 10
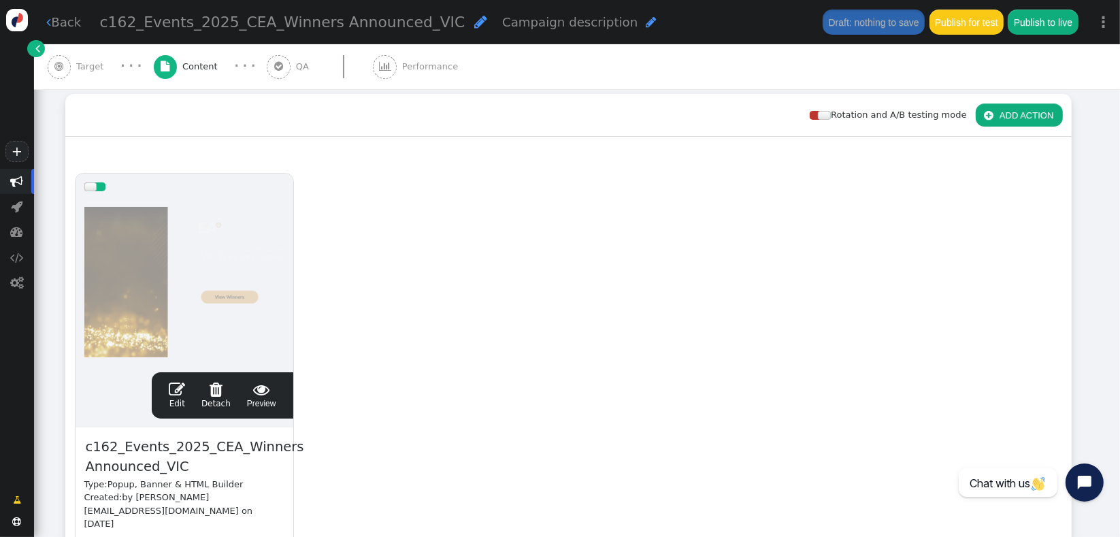
click at [317, 344] on div "drag this  Edit  Detach  Preview c162_Events_2025_CEA_Winners Announced_VIC …" at bounding box center [568, 394] width 1005 height 460
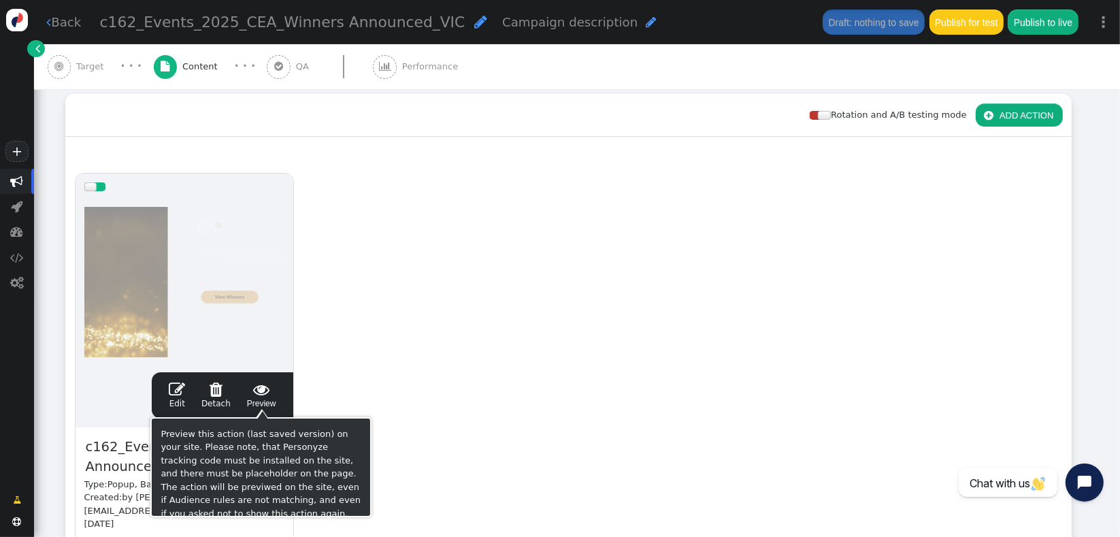
click at [268, 389] on span "" at bounding box center [261, 389] width 29 height 16
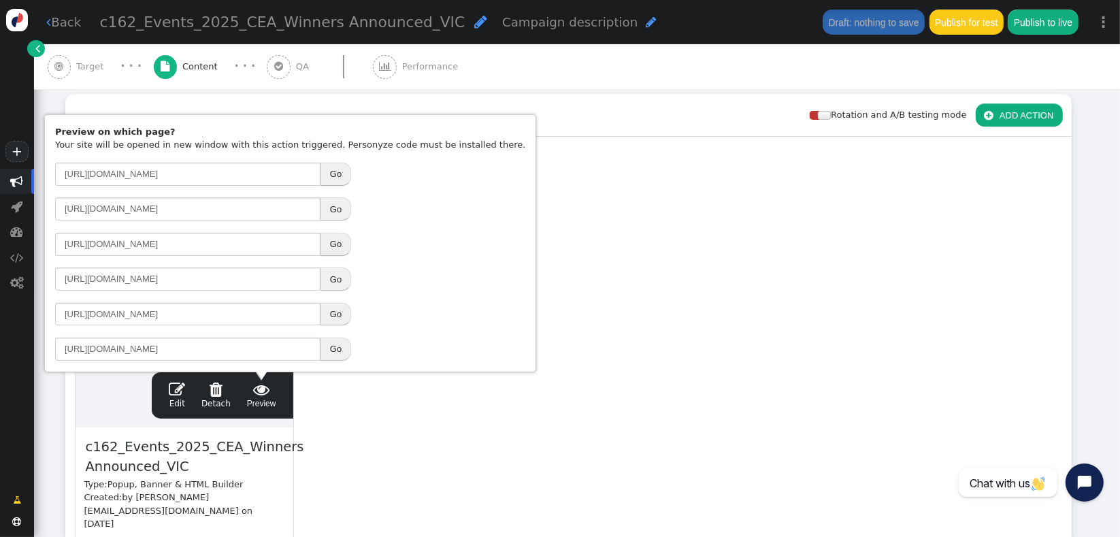
click at [336, 275] on button "Go" at bounding box center [336, 278] width 31 height 23
click at [335, 280] on button "Go" at bounding box center [336, 278] width 31 height 23
click at [18, 184] on span "" at bounding box center [17, 181] width 13 height 13
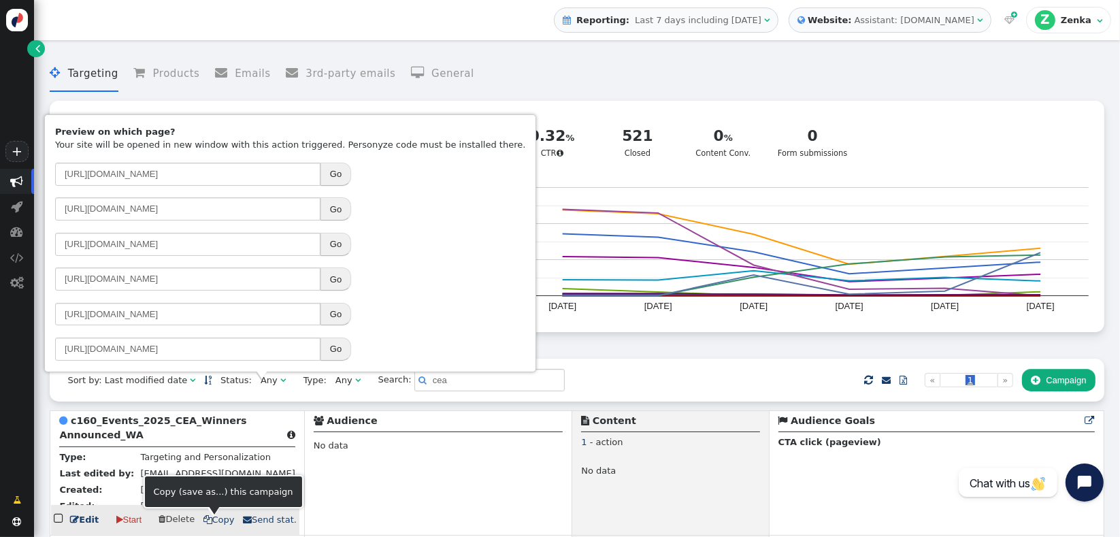
click at [214, 485] on span " Copy" at bounding box center [218, 520] width 31 height 10
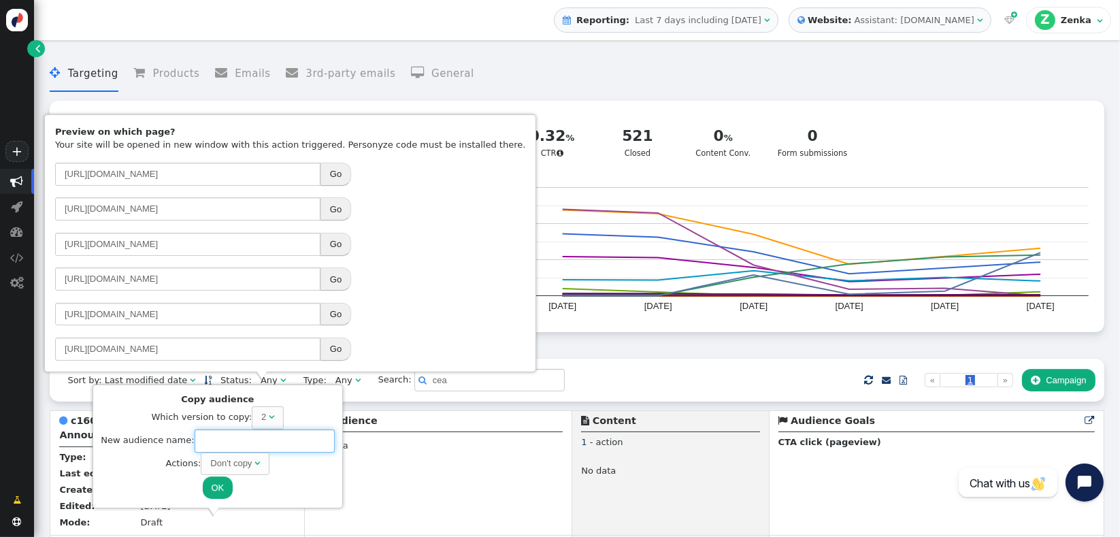
click at [242, 440] on input "text" at bounding box center [265, 440] width 140 height 23
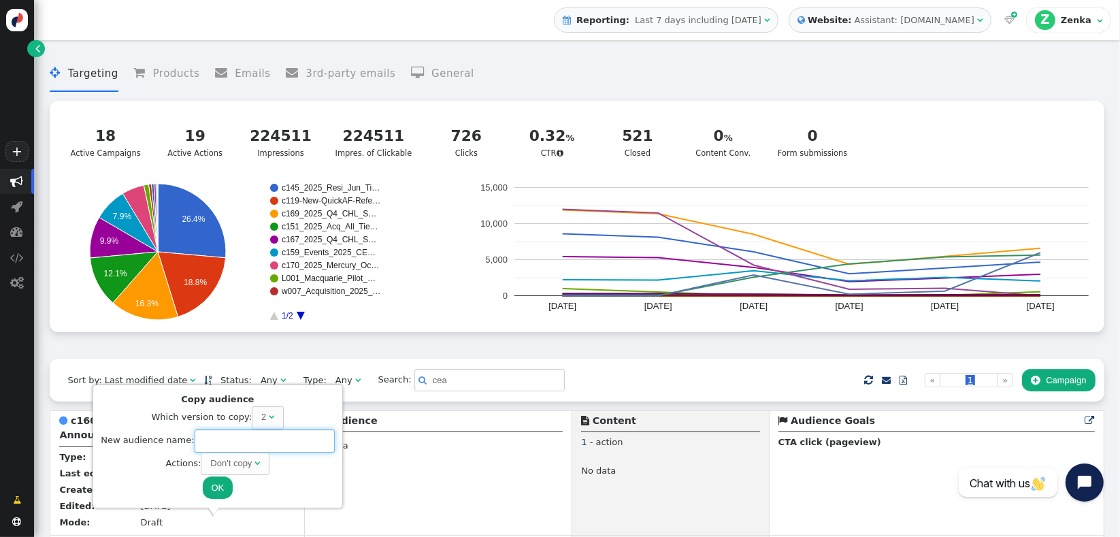
paste input "c163_Events_2025_CEA_Winners Announced_NSW"
click at [229, 465] on div "Don't copy" at bounding box center [231, 464] width 42 height 14
type input "c163_Events_2025_CEA_Winners Announced_NSW"
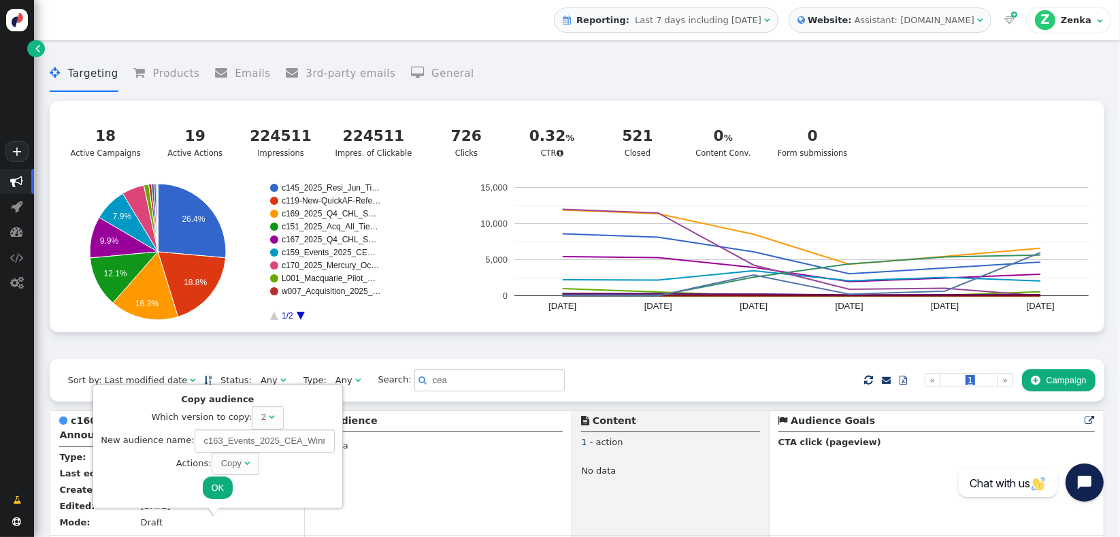
click at [206, 485] on button "OK" at bounding box center [218, 487] width 31 height 23
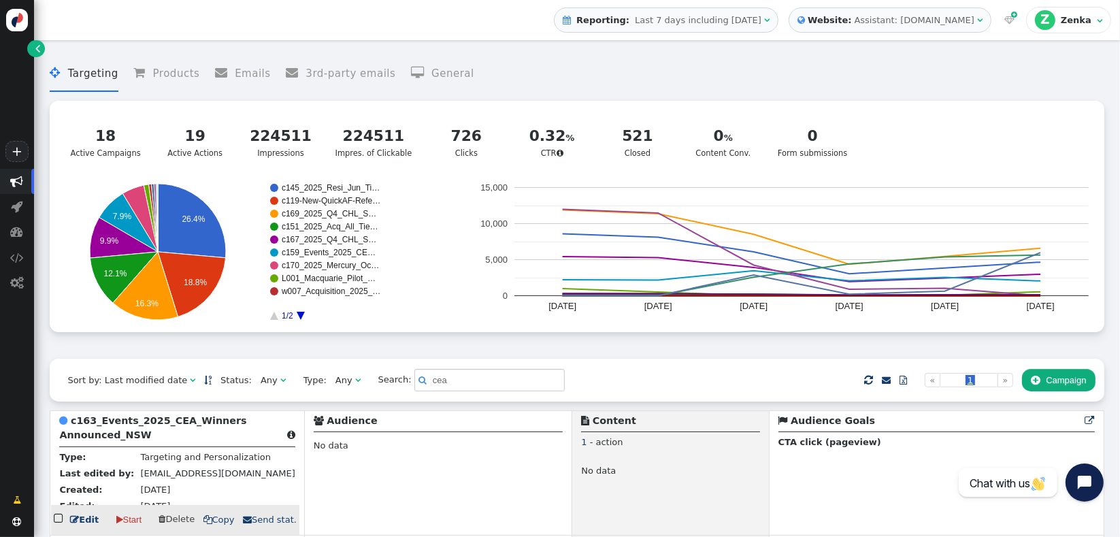
click at [89, 431] on div " c163_Events_2025_CEA_Winners Announced_NSW " at bounding box center [176, 430] width 235 height 33
click at [92, 439] on b "c163_Events_2025_CEA_Winners Announced_NSW" at bounding box center [152, 427] width 187 height 25
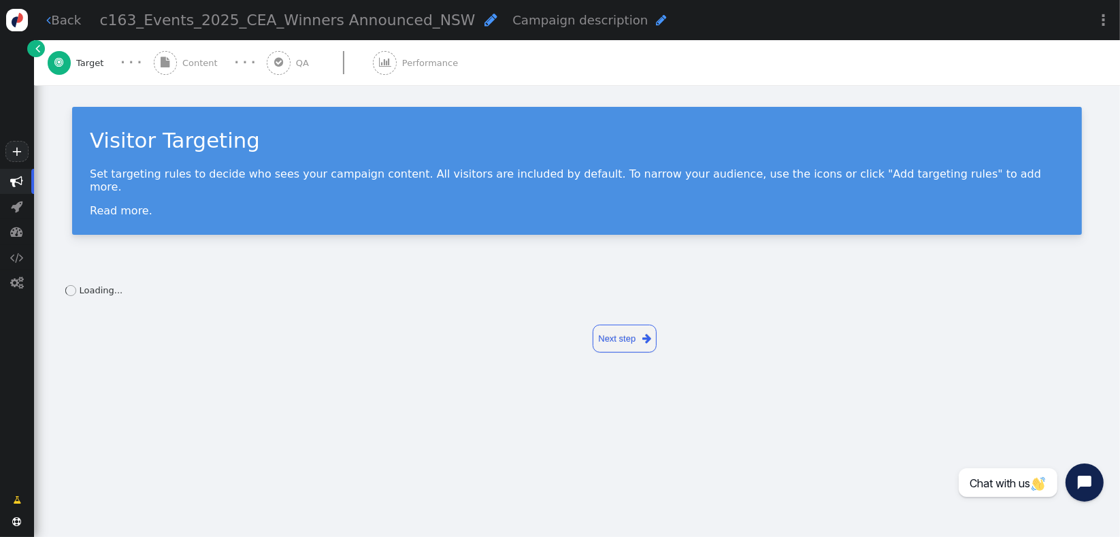
click at [192, 71] on div " Content" at bounding box center [188, 62] width 69 height 45
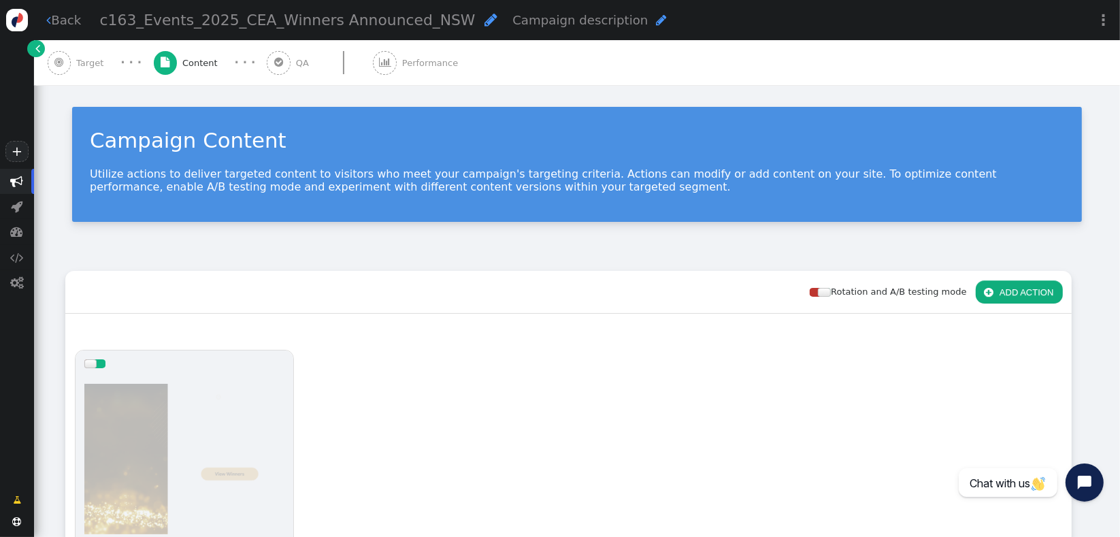
click at [227, 269] on div "Rotation and A/B testing mode  ADD ACTION  Always shown Content in this box i…" at bounding box center [577, 536] width 1086 height 566
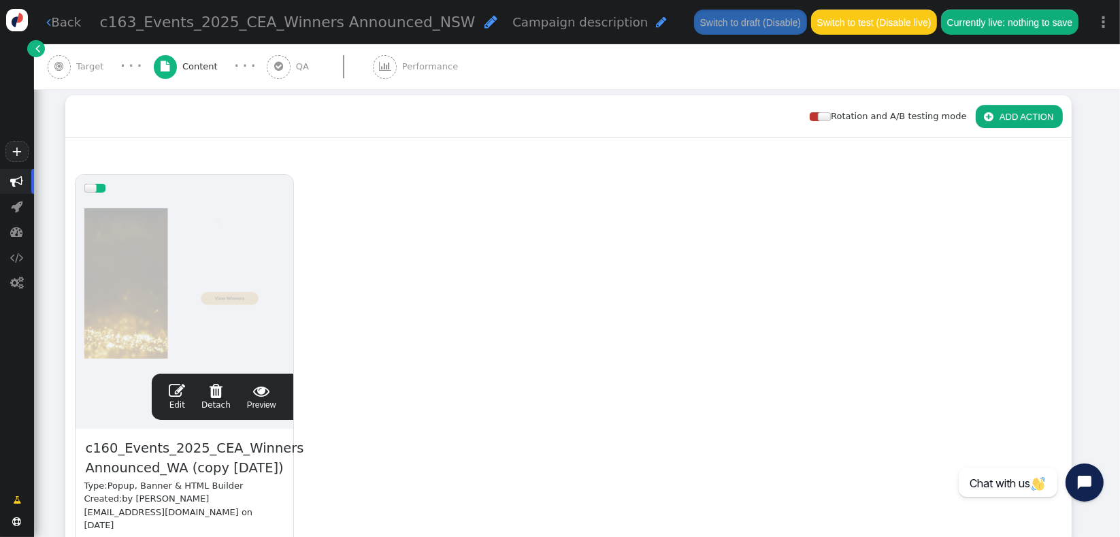
scroll to position [272, 0]
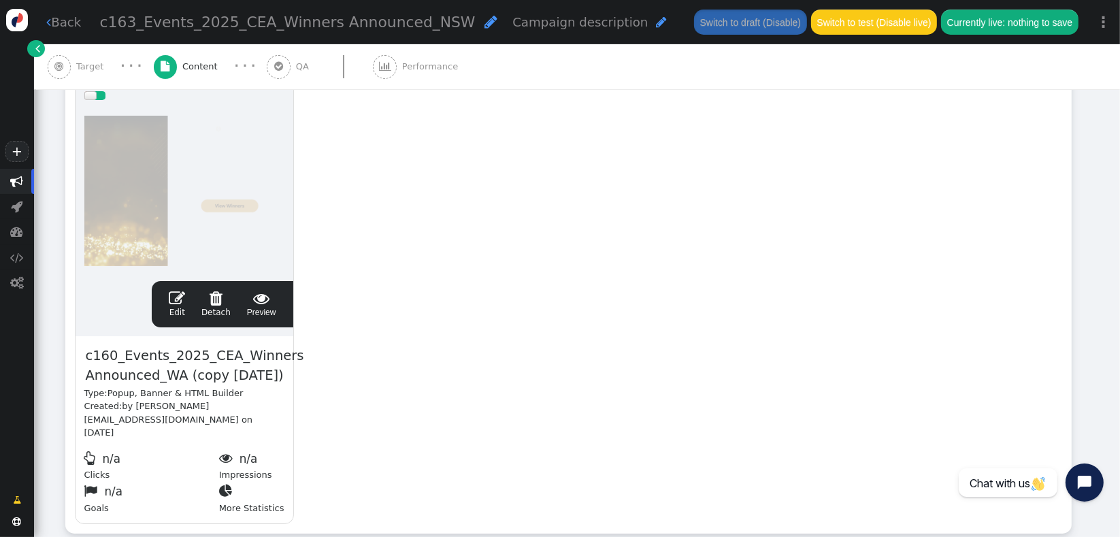
click at [143, 364] on span "c160_Events_2025_CEA_Winners Announced_WA (copy [DATE])" at bounding box center [194, 366] width 221 height 42
paste span
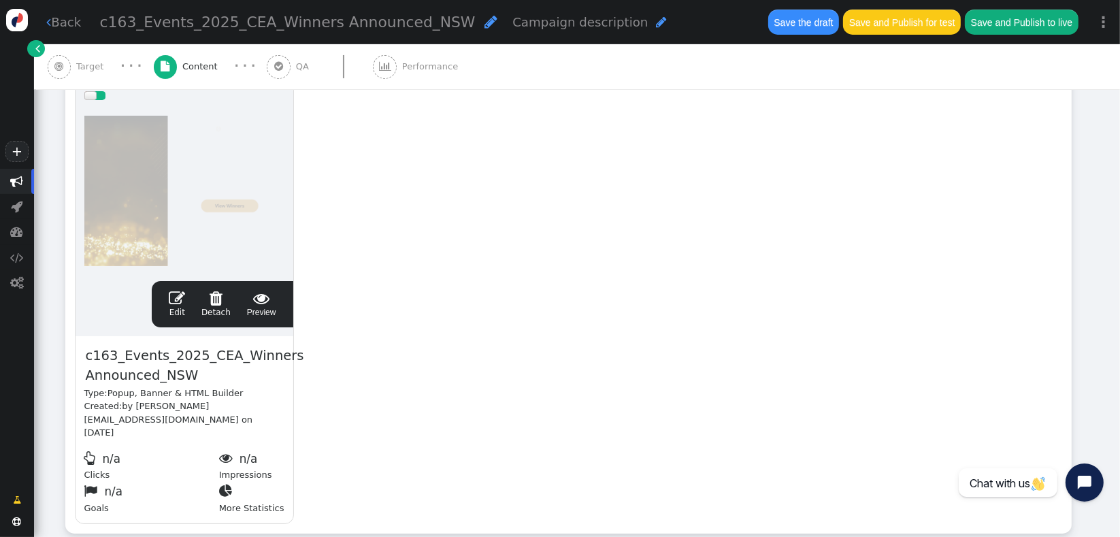
click at [163, 363] on span "c163_Events_2025_CEA_Winners Announced_NSW" at bounding box center [194, 366] width 221 height 42
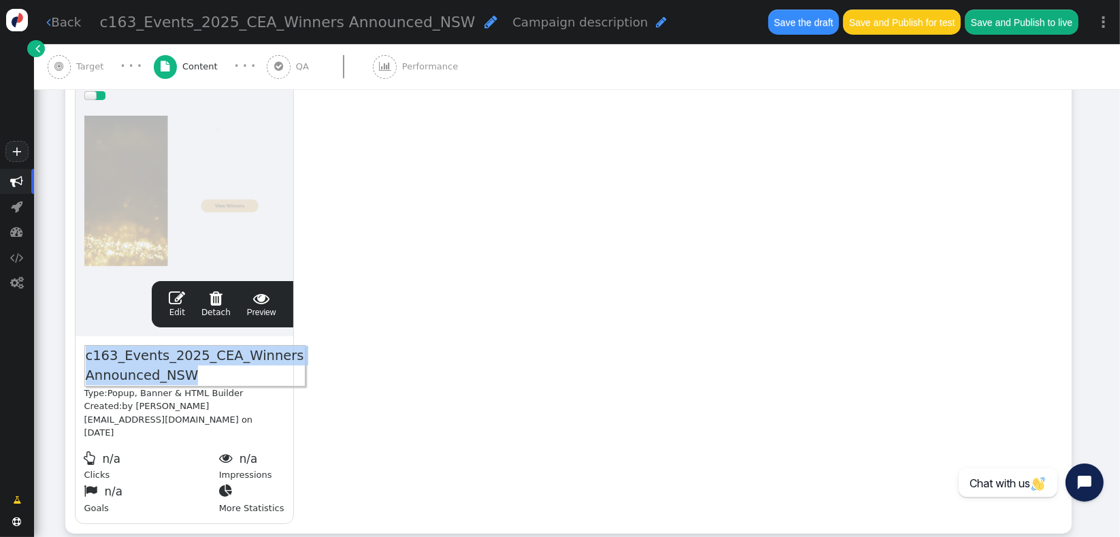
copy span "c163_Events_2025_CEA_Winners Announced_NSW"
click at [180, 306] on link " Edit" at bounding box center [177, 304] width 16 height 29
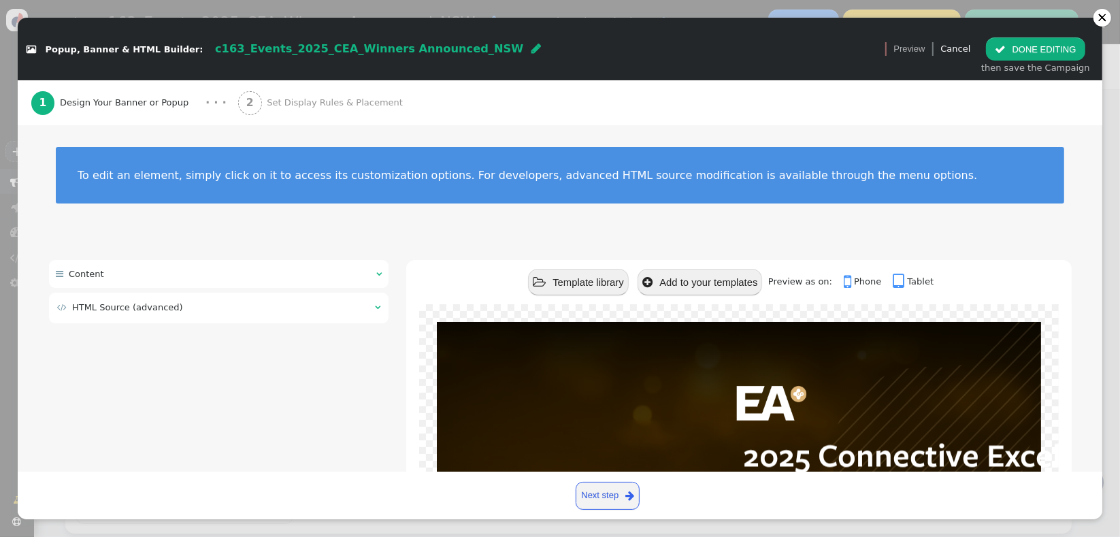
click at [163, 306] on span "HTML Source (advanced)" at bounding box center [127, 307] width 111 height 10
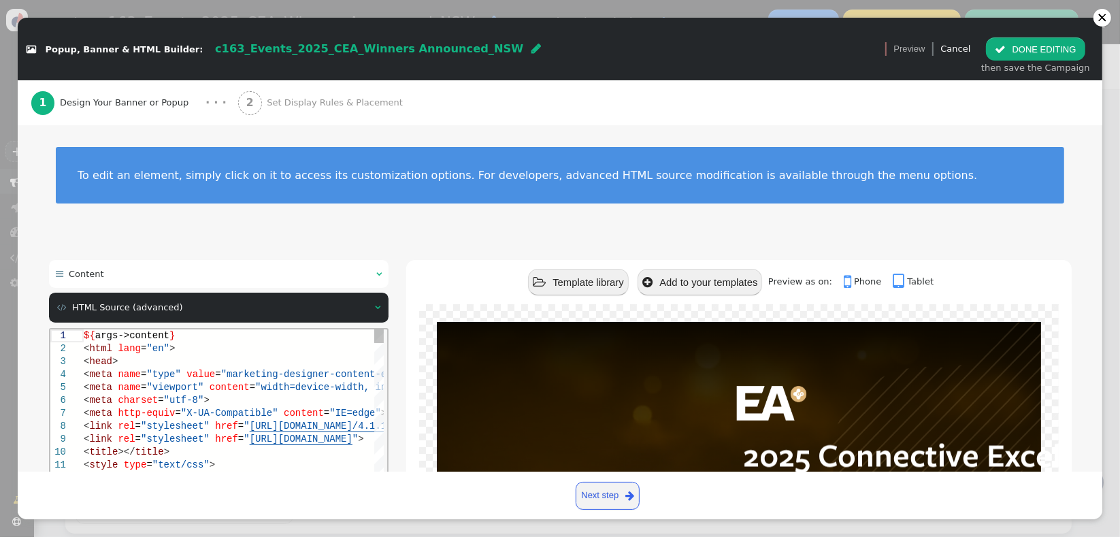
scroll to position [0, 0]
click at [157, 401] on span "=" at bounding box center [159, 399] width 5 height 11
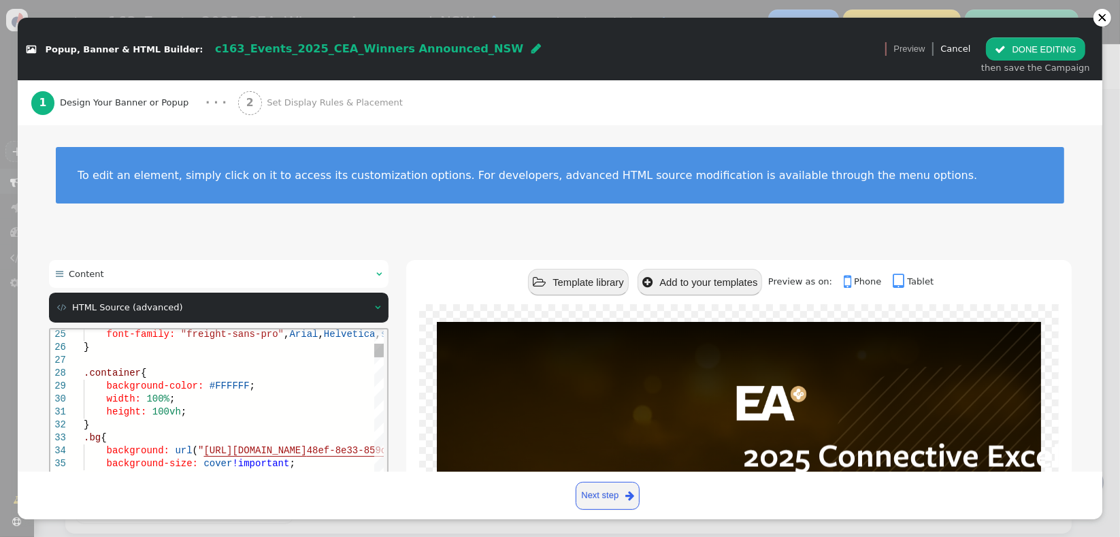
type textarea "width: 100%; min-width: 300px; text-align: left; left: 0%!important; } .caption…"
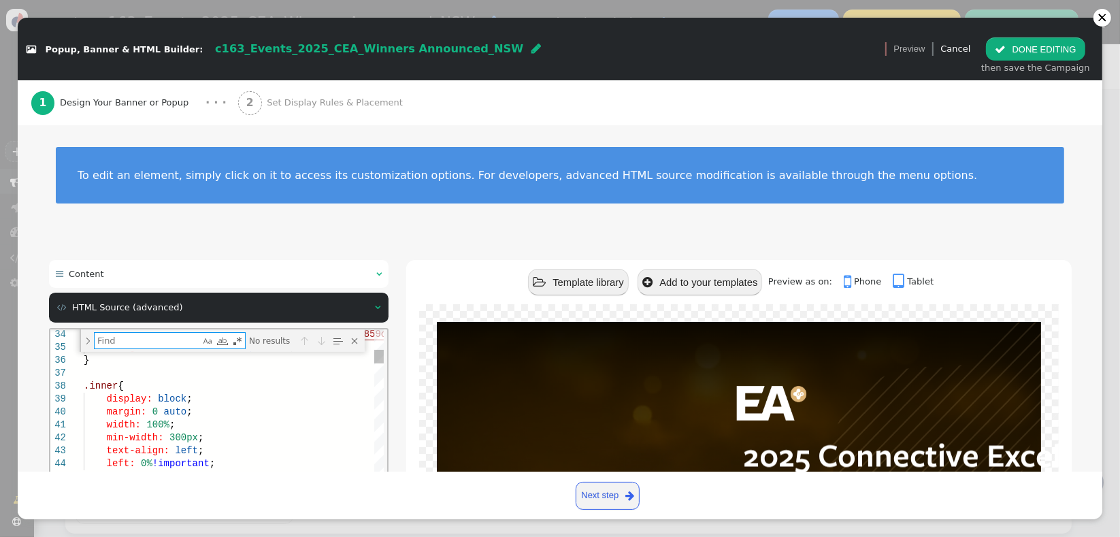
type textarea "h"
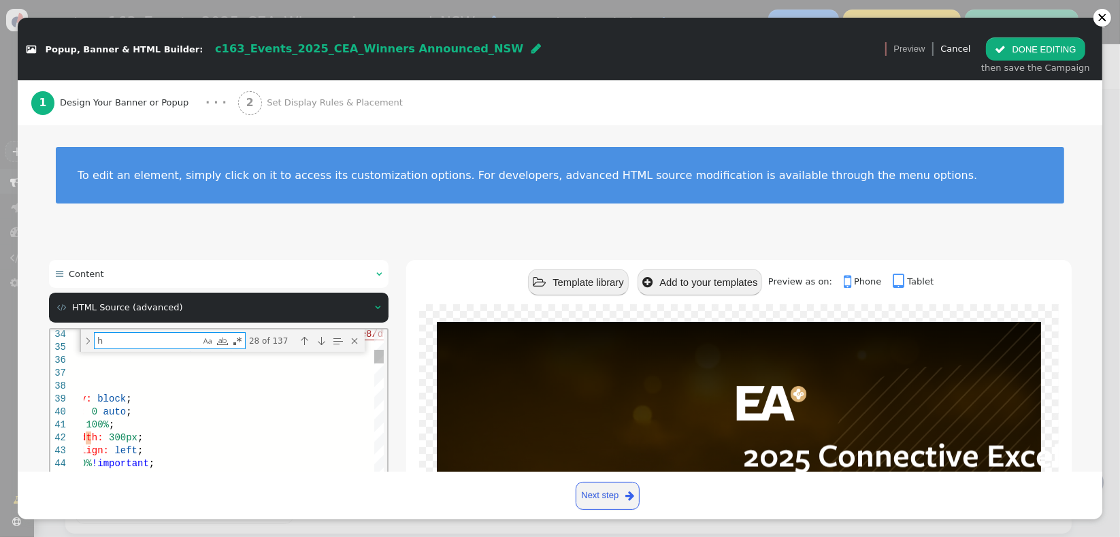
type textarea "h1, h2, h3, h4, h5, h6 { clear: all; line-height: 1em !important; font-family: …"
type textarea "h4"
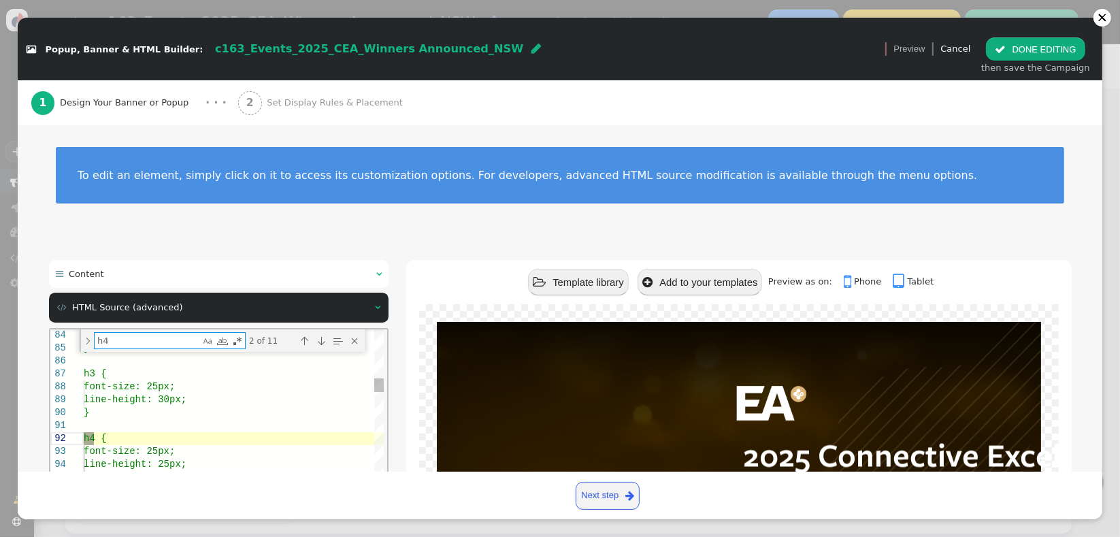
type textarea "h4 { font-family: "freight-sans-pro", Arial, Helvetica, sans-serif !important; …"
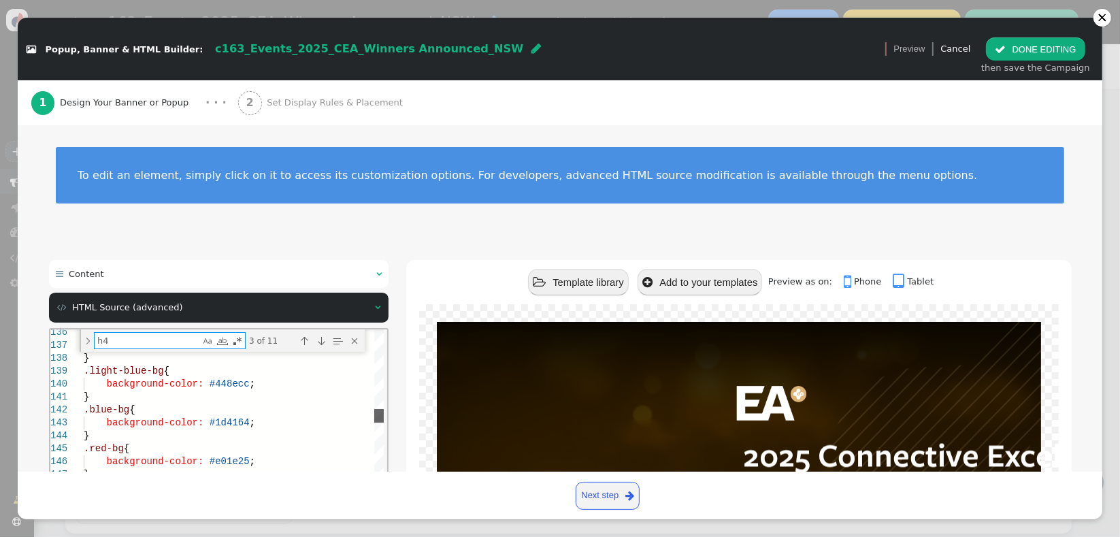
click at [381, 414] on div at bounding box center [379, 438] width 10 height 218
type textarea "h4"
click at [305, 338] on div "Previous Match (Shift+Enter)" at bounding box center [303, 340] width 15 height 15
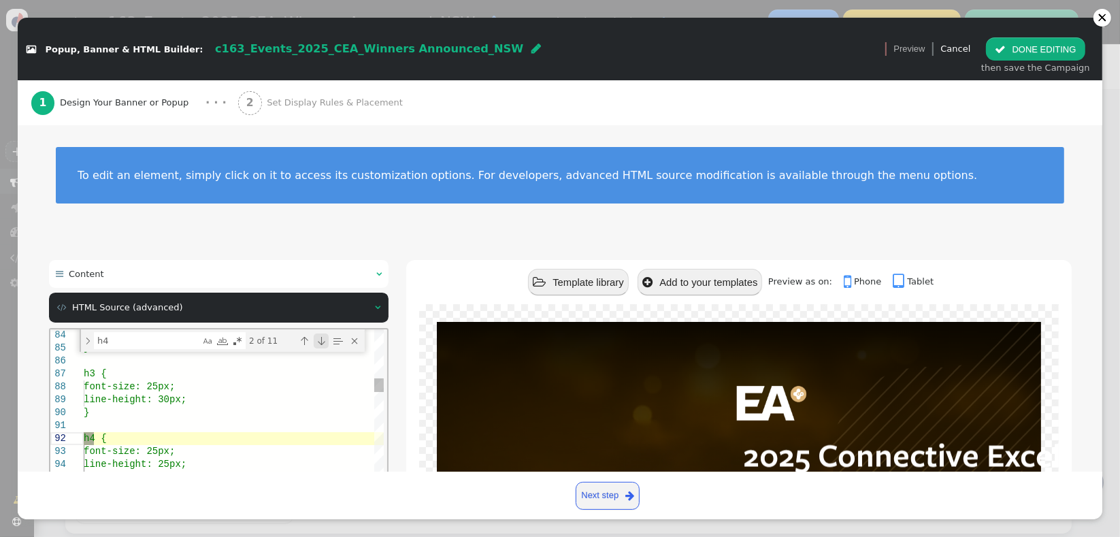
click at [321, 342] on div "Next Match (Enter)" at bounding box center [320, 340] width 15 height 15
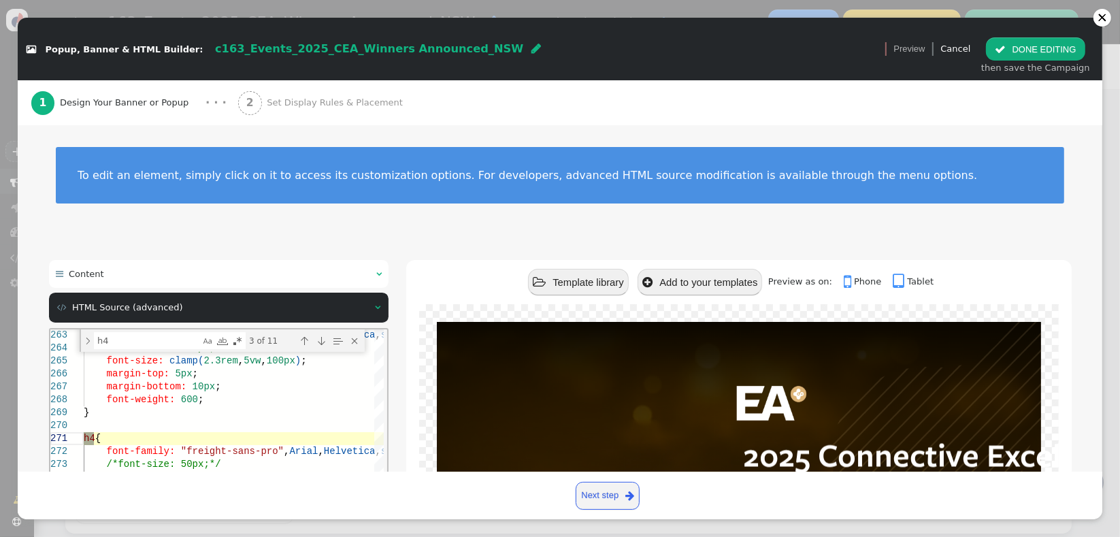
click at [406, 374] on div "2025 Connective Excellence Awards WA Winners Announced Visit the website for fu…" at bounding box center [738, 516] width 665 height 424
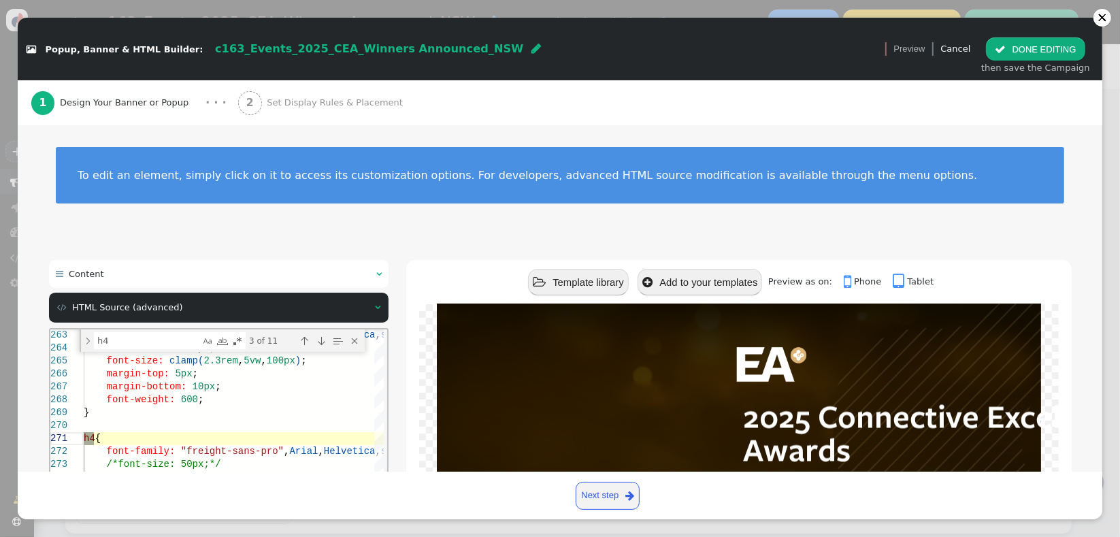
scroll to position [60, 0]
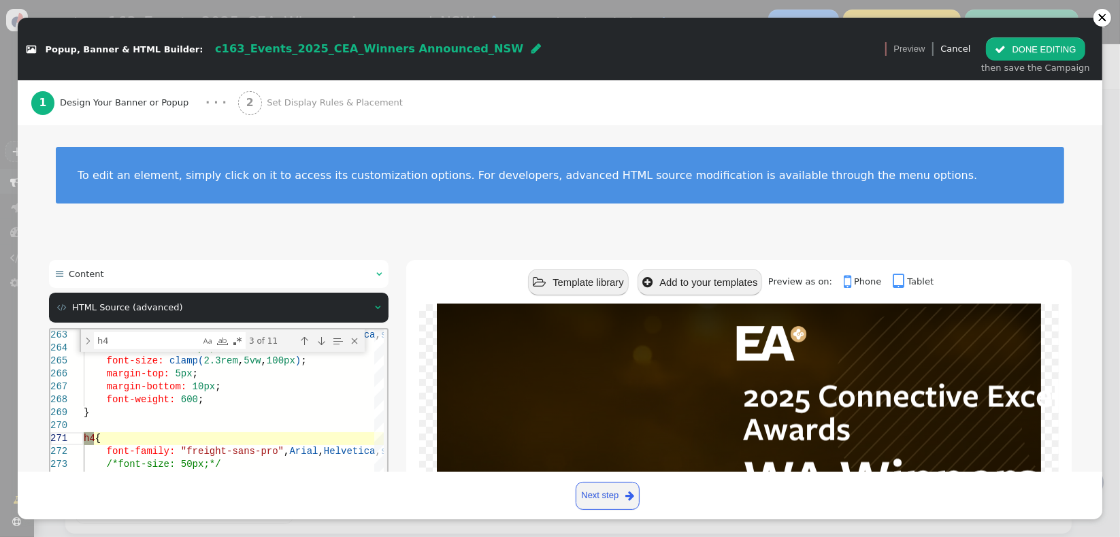
click at [393, 374] on div " Content    HTML Source (advanced)  Undock source editor Apply source  St…" at bounding box center [560, 503] width 1023 height 486
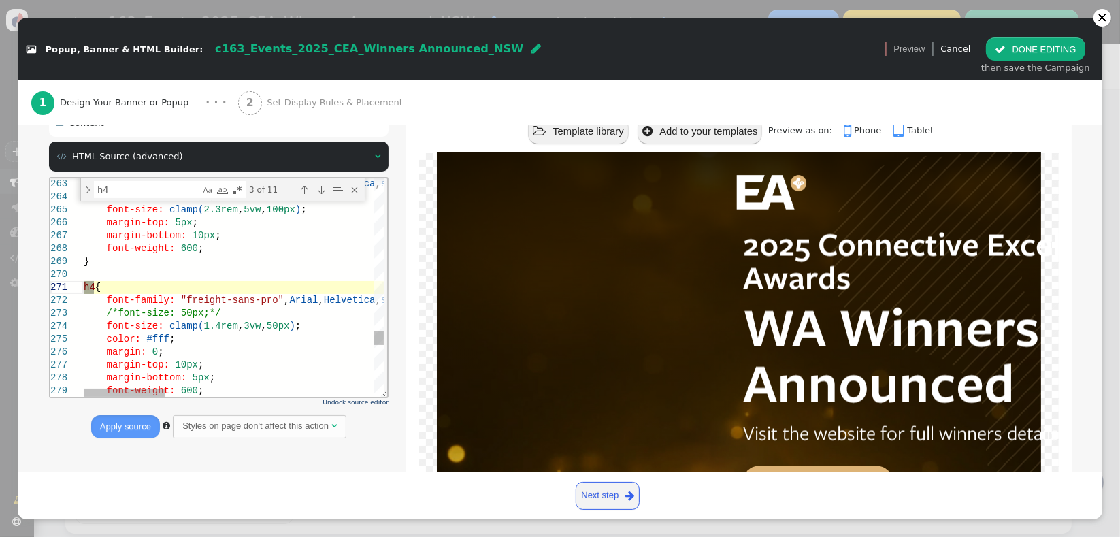
scroll to position [0, 0]
click at [295, 361] on div "margin-top: 10px ;" at bounding box center [620, 364] width 1074 height 13
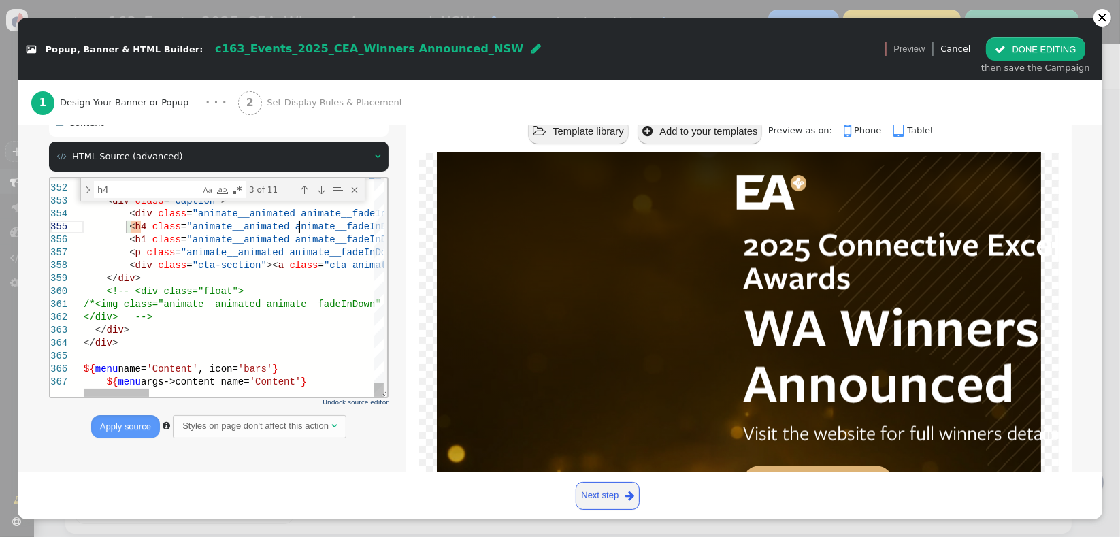
click at [299, 230] on span ""animate__animated animate__fadeInDown main-title"" at bounding box center [329, 226] width 286 height 11
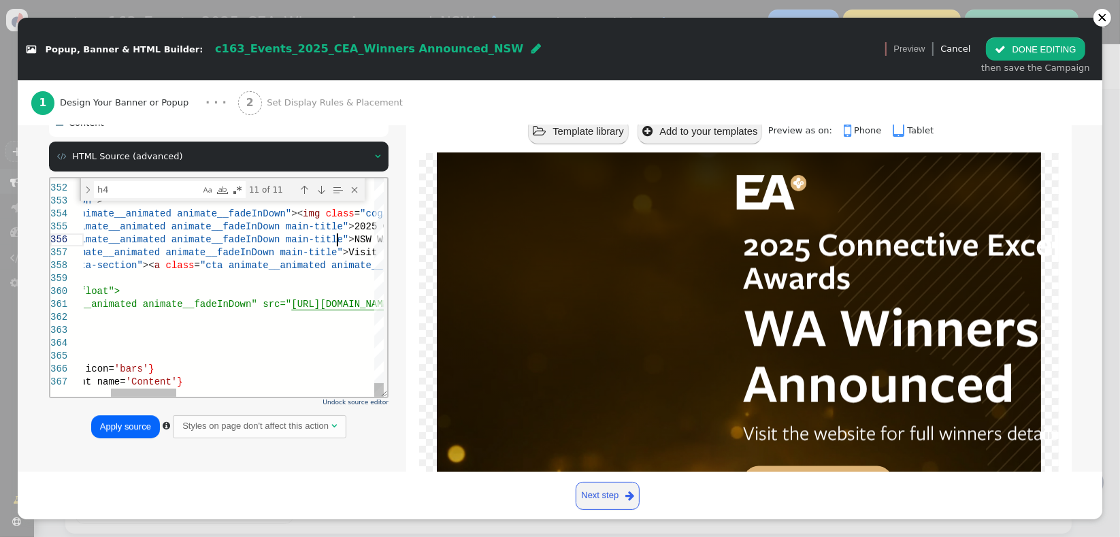
scroll to position [65, 376]
type textarea "ated animate__fadeIn"> <div class="inner"> <div class="caption"> <div class="an…"
click at [122, 421] on button "Apply source" at bounding box center [125, 426] width 69 height 23
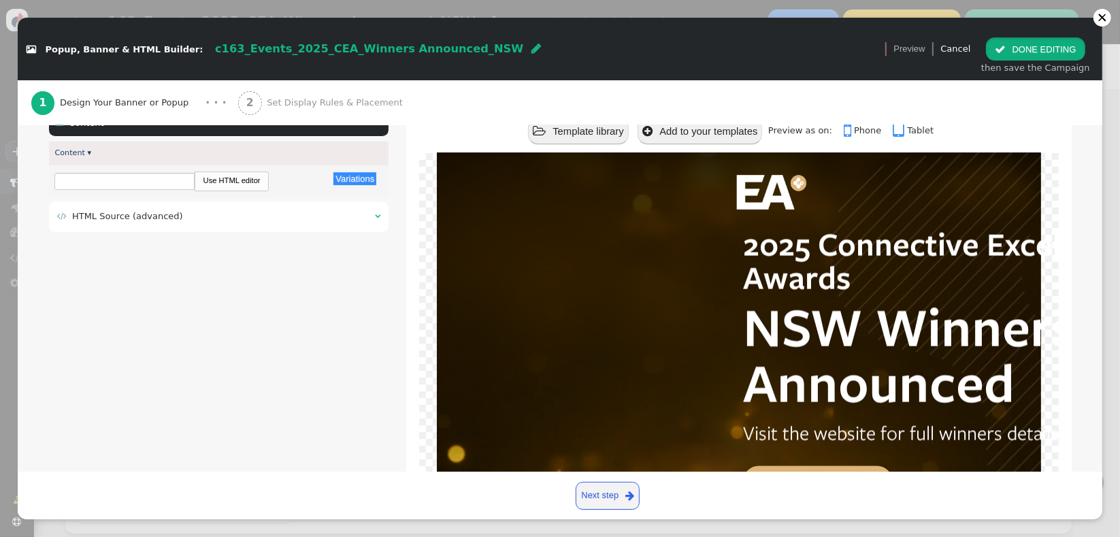
click at [1020, 48] on button " DONE EDITING" at bounding box center [1035, 48] width 99 height 23
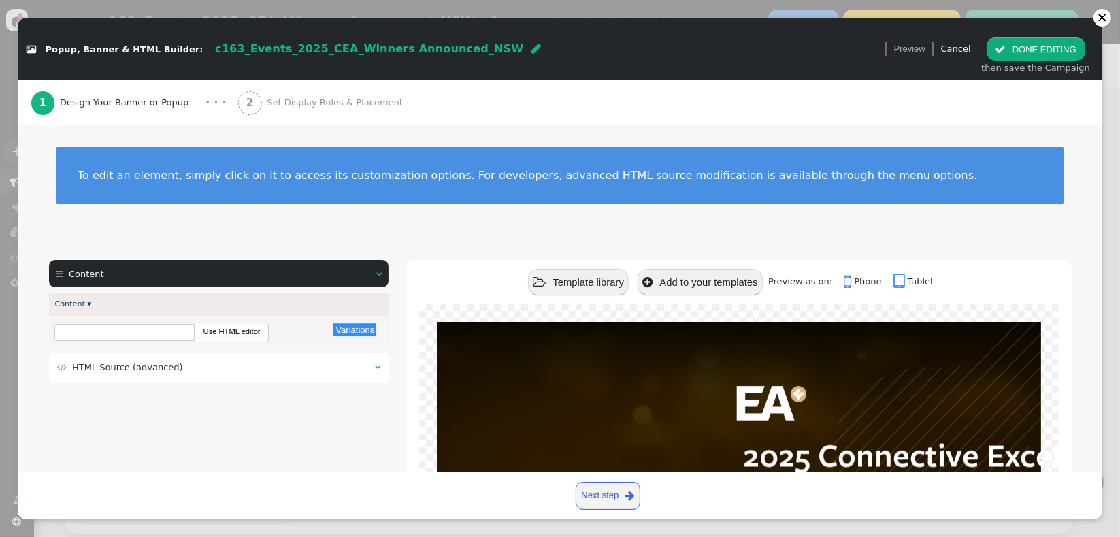
scroll to position [0, 0]
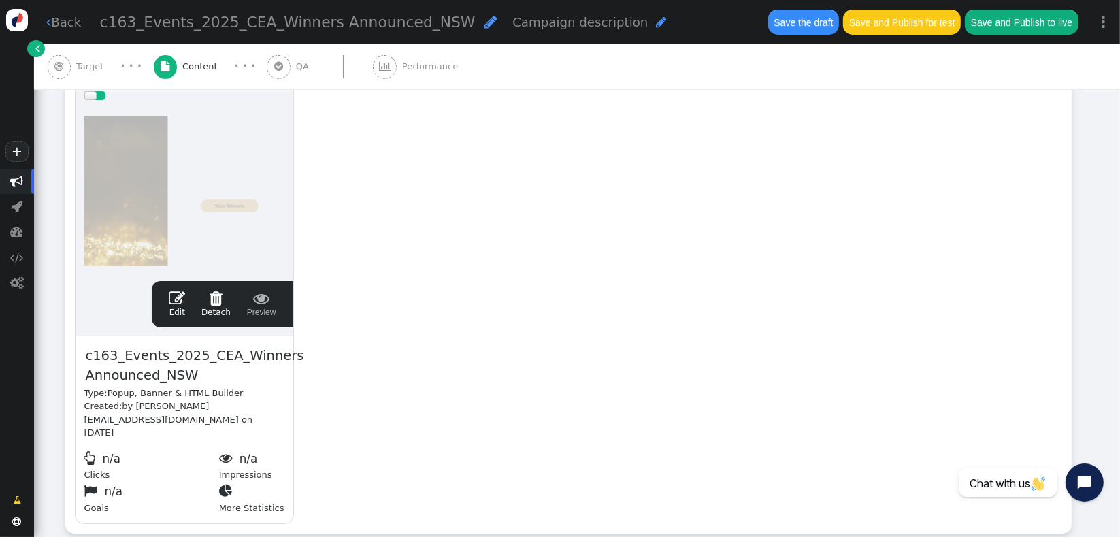
click at [800, 25] on button "Save the draft" at bounding box center [803, 22] width 71 height 25
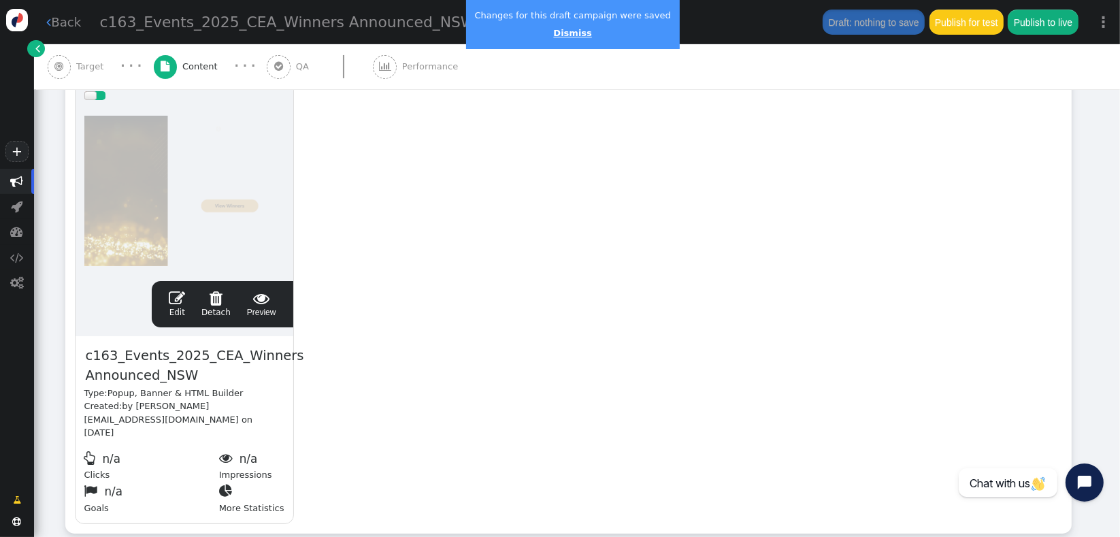
click at [558, 30] on link "Dismiss" at bounding box center [572, 33] width 38 height 10
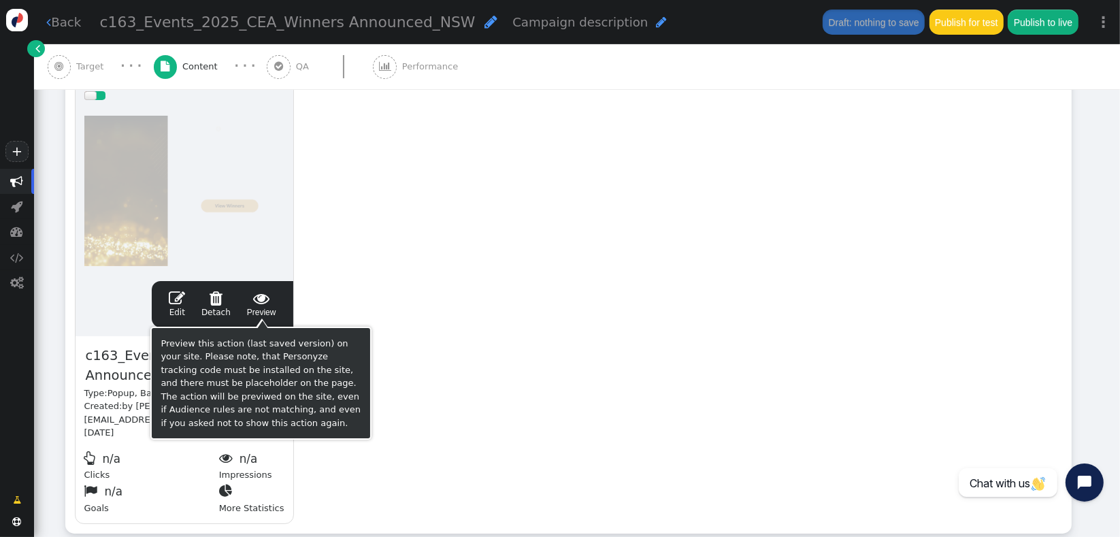
click at [267, 303] on span "" at bounding box center [261, 298] width 29 height 16
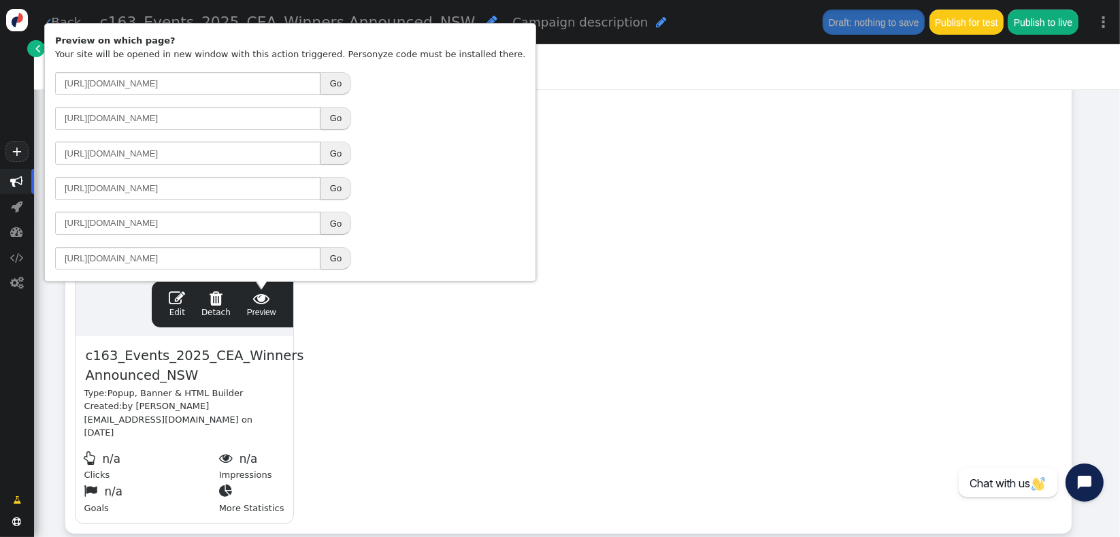
click at [337, 189] on button "Go" at bounding box center [336, 188] width 31 height 23
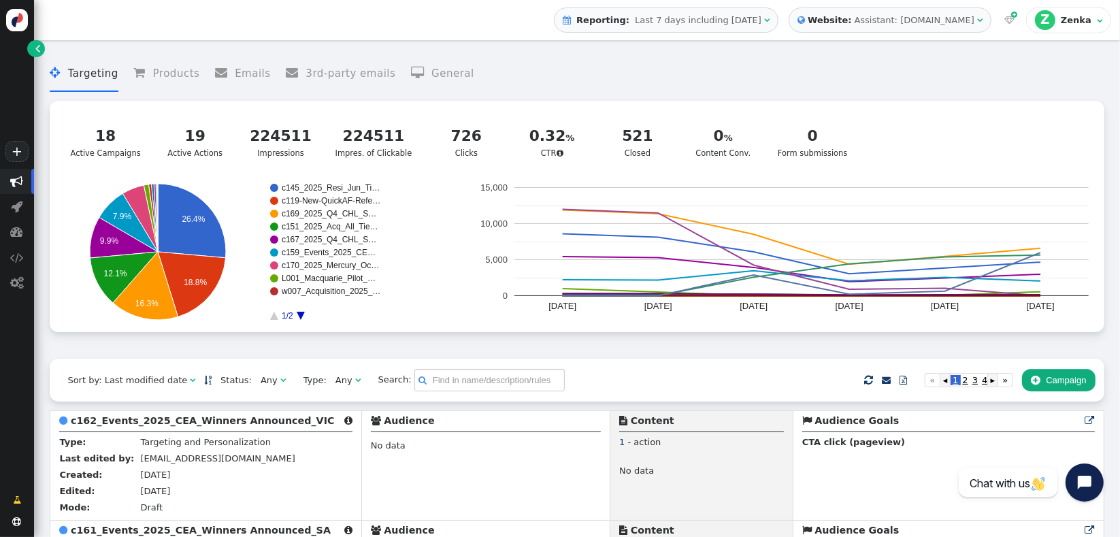
click at [95, 346] on div " Targeting  Products  Emails  3rd-party emails  General ? Active Campaigns…" at bounding box center [577, 203] width 1054 height 312
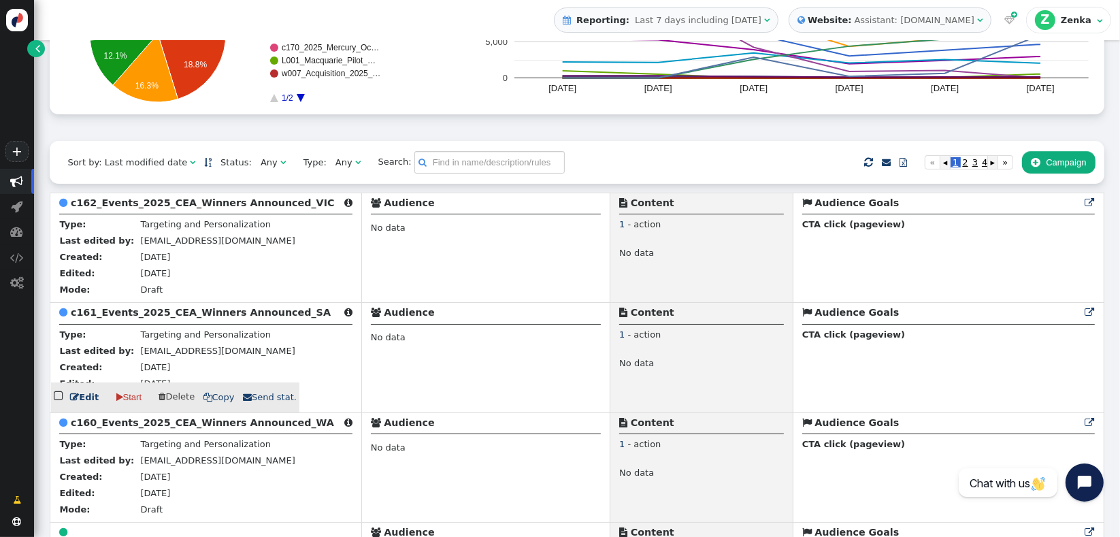
scroll to position [272, 0]
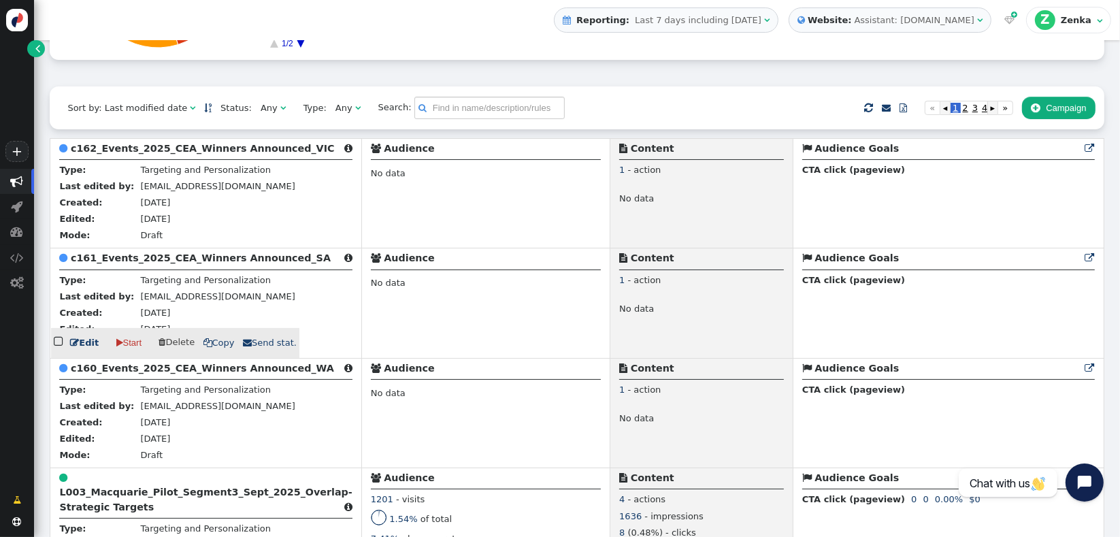
click at [137, 261] on b "c161_Events_2025_CEA_Winners Announced_SA" at bounding box center [201, 257] width 260 height 11
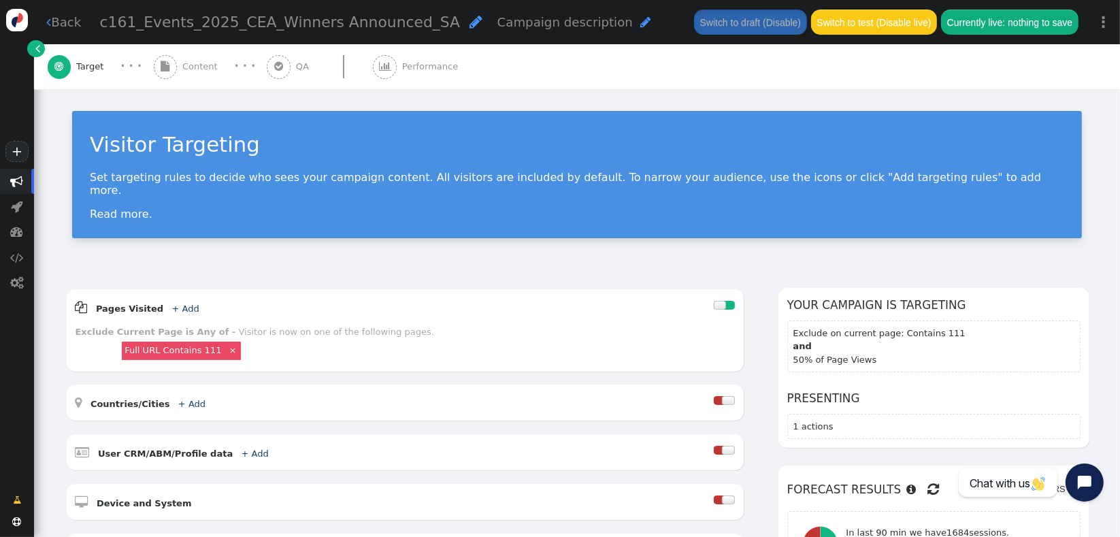
click at [187, 70] on span "Content" at bounding box center [202, 67] width 41 height 14
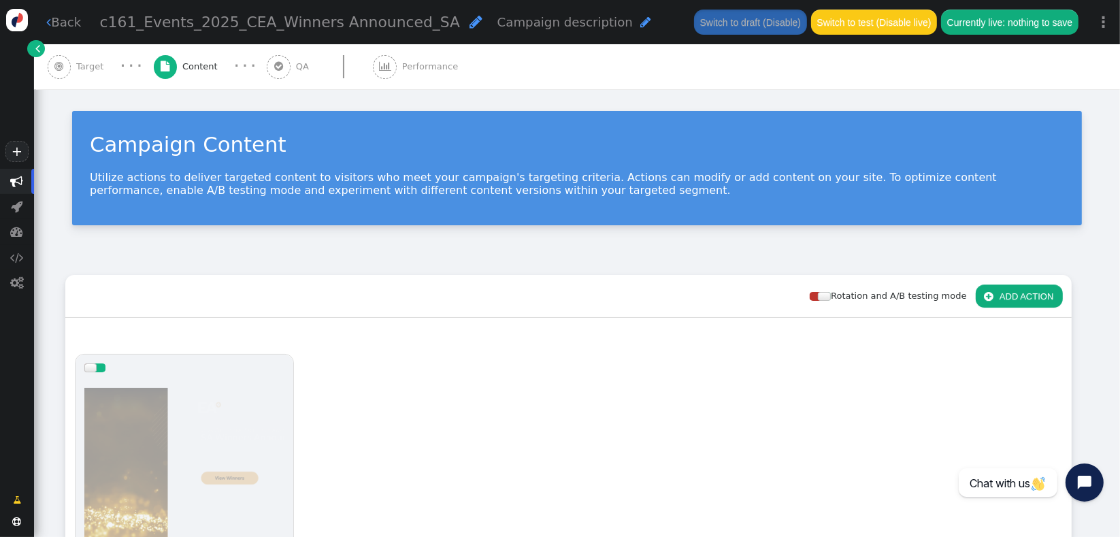
click at [209, 384] on div at bounding box center [184, 462] width 200 height 163
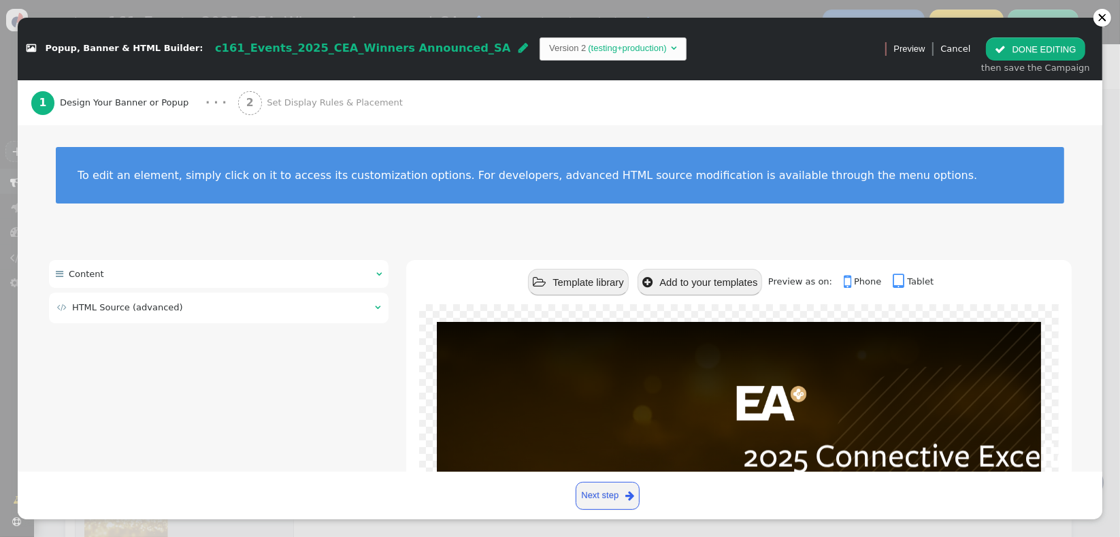
click at [205, 298] on div " HTML Source (advanced) " at bounding box center [219, 308] width 340 height 31
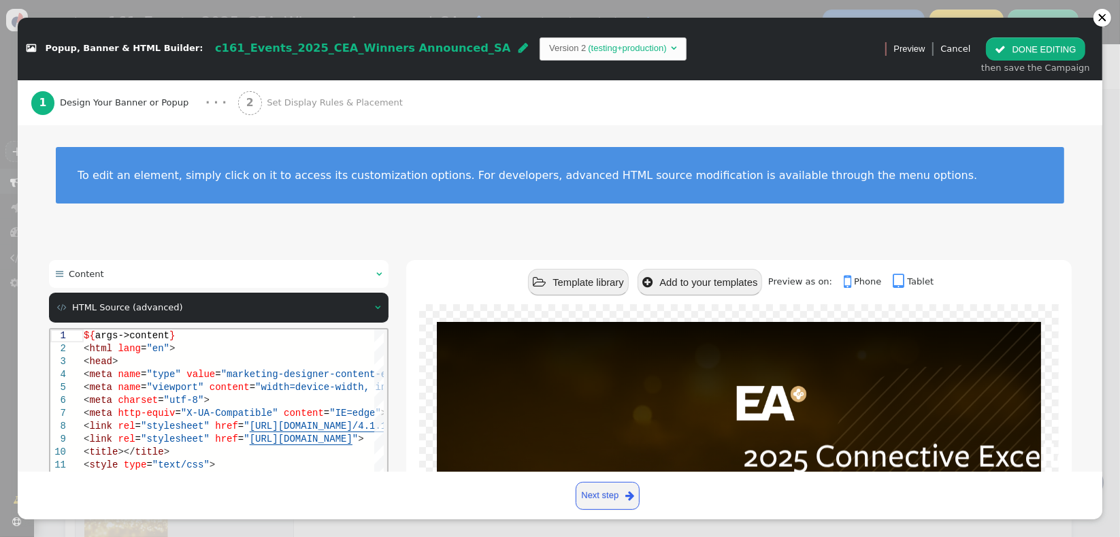
click at [274, 233] on div "To edit an element, simply click on it to access its customization options. For…" at bounding box center [560, 183] width 1085 height 117
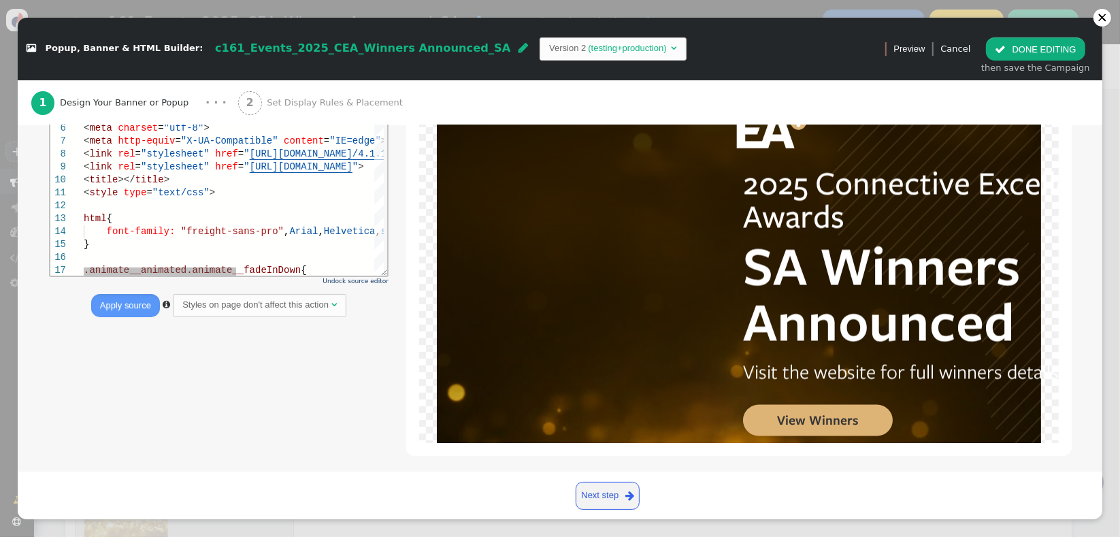
scroll to position [30, 0]
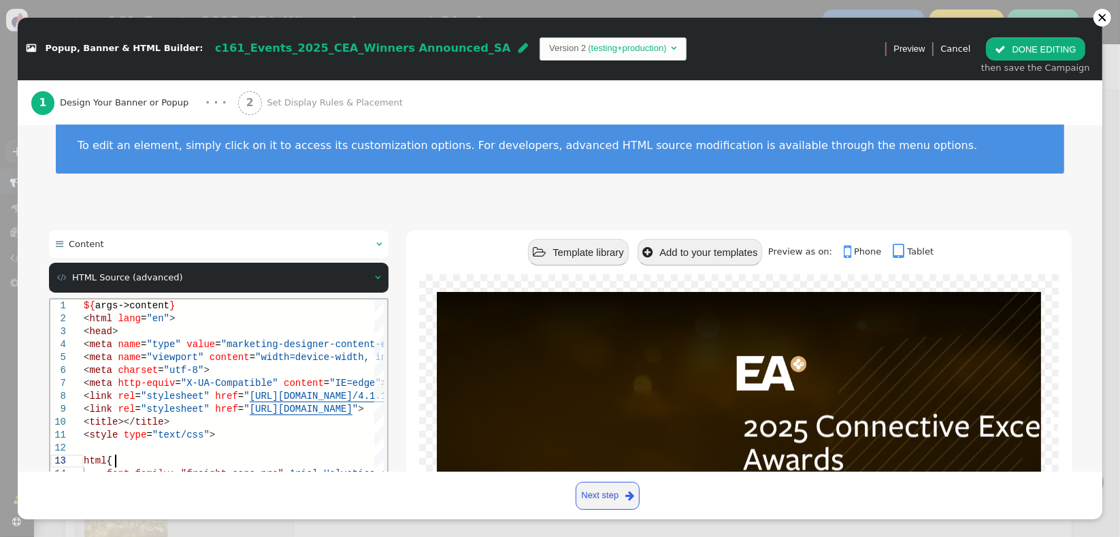
click at [272, 299] on html "1 2 3 4 5 6 7 8 9 10 11 12 13 14 15 16 17 ${ args->content } < html lang = "en"…" at bounding box center [219, 299] width 338 height 0
type textarea "${args->content} <html lang="en"> <head> <meta name="type" value="marketing-des…"
click at [221, 345] on span ""marketing-designer-content-editor-document"" at bounding box center [347, 343] width 252 height 11
type textarea "h"
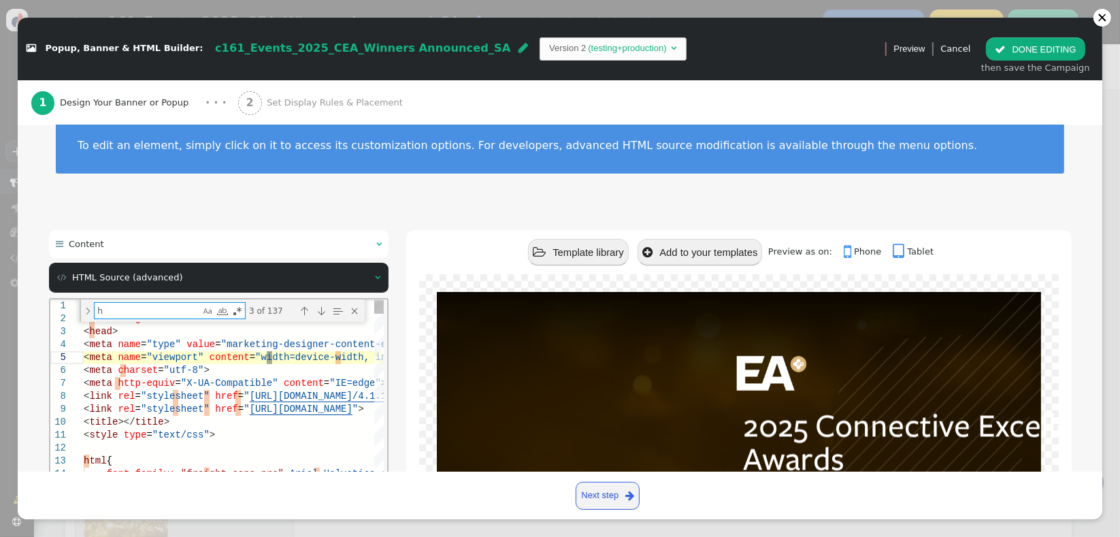
type textarea "h1, h2, h3, h4, h5, h6 { clear: all; line-height: 1em !important; font-family: …"
type textarea "h1"
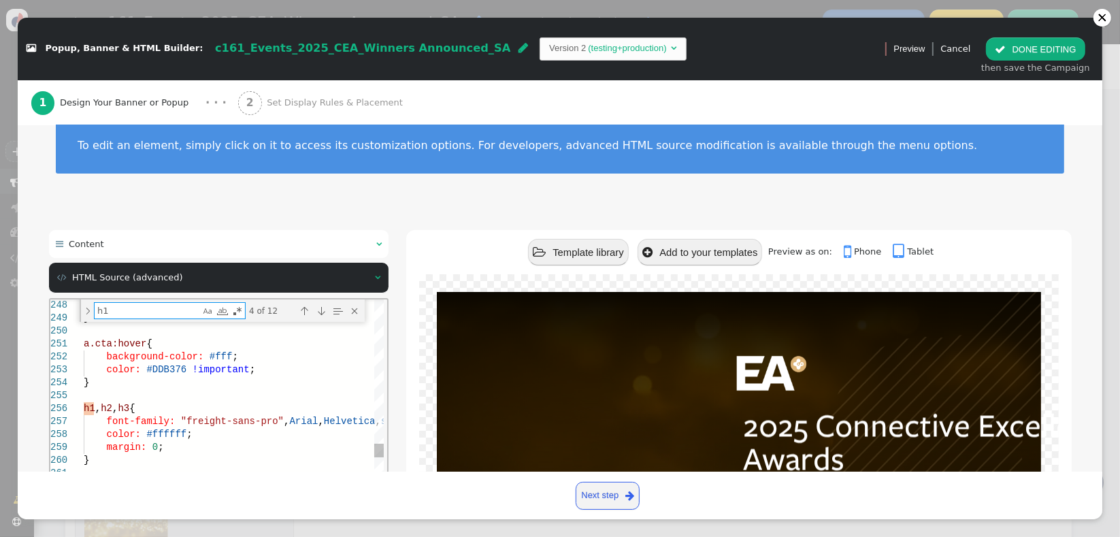
type textarea "display: flex; align-items: center; flex-direction: row; bottom: 10%; right: 10…"
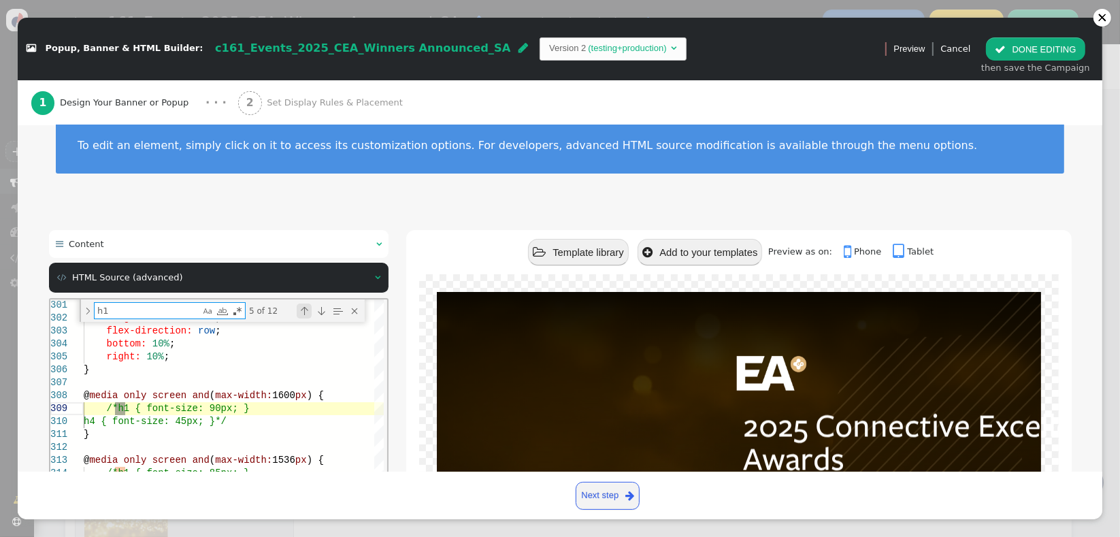
type textarea "h1"
click at [305, 314] on div "Previous Match (Shift+Enter)" at bounding box center [303, 310] width 15 height 15
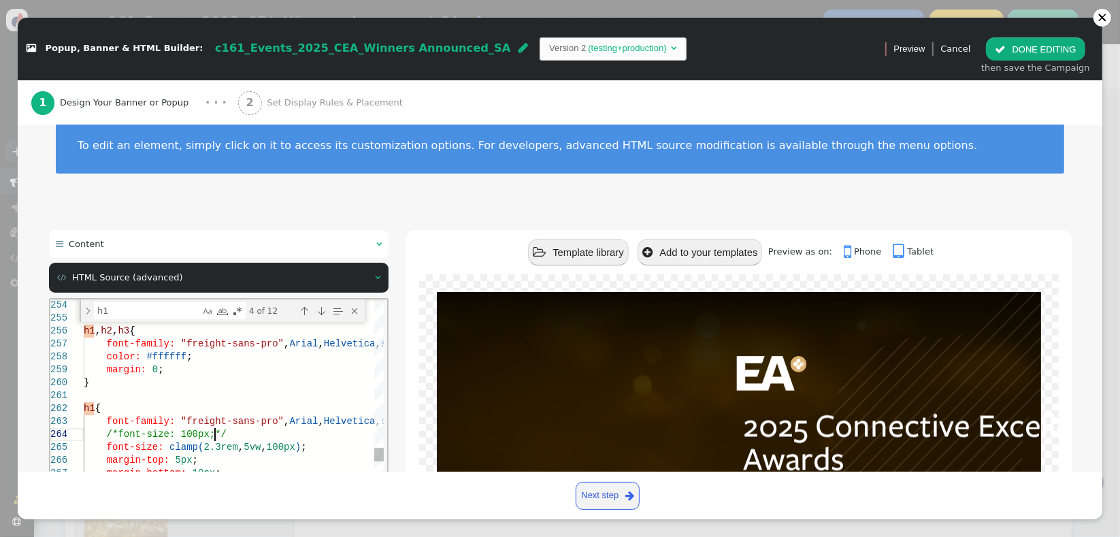
scroll to position [0, 0]
click at [242, 431] on div "/*font-size: 100px;*/" at bounding box center [368, 433] width 571 height 13
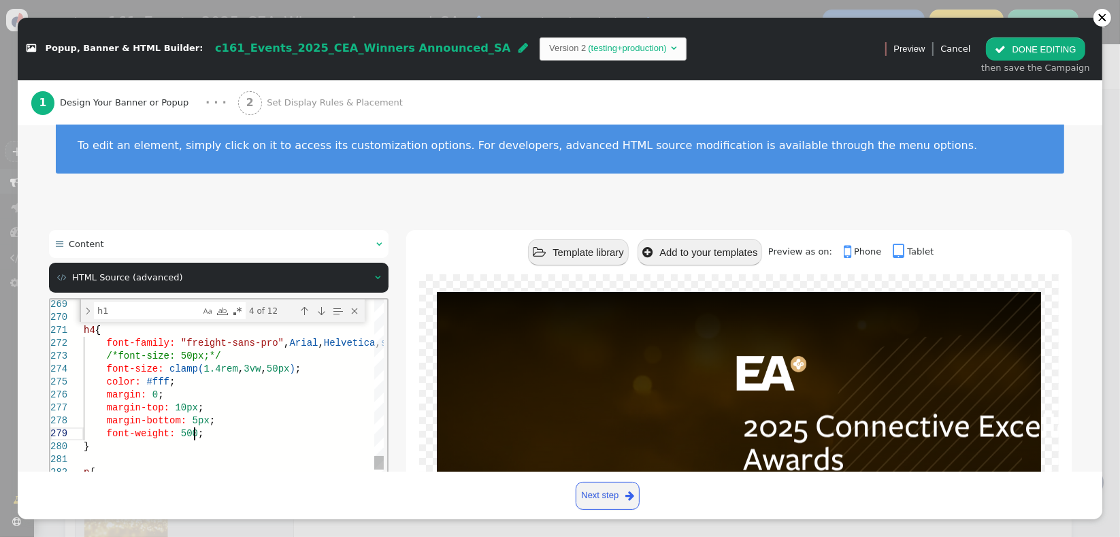
click at [242, 431] on div "font-weight: 500 ;" at bounding box center [368, 433] width 571 height 13
click at [322, 416] on div "margin-bottom: 5px ;" at bounding box center [368, 420] width 571 height 13
type textarea "h4 { font-family: "freight-sans-pro", Arial, Helvetica, sans-serif !important; …"
click at [400, 414] on div " Content    HTML Source (advanced)  Undock source editor Apply source  St…" at bounding box center [560, 473] width 1023 height 486
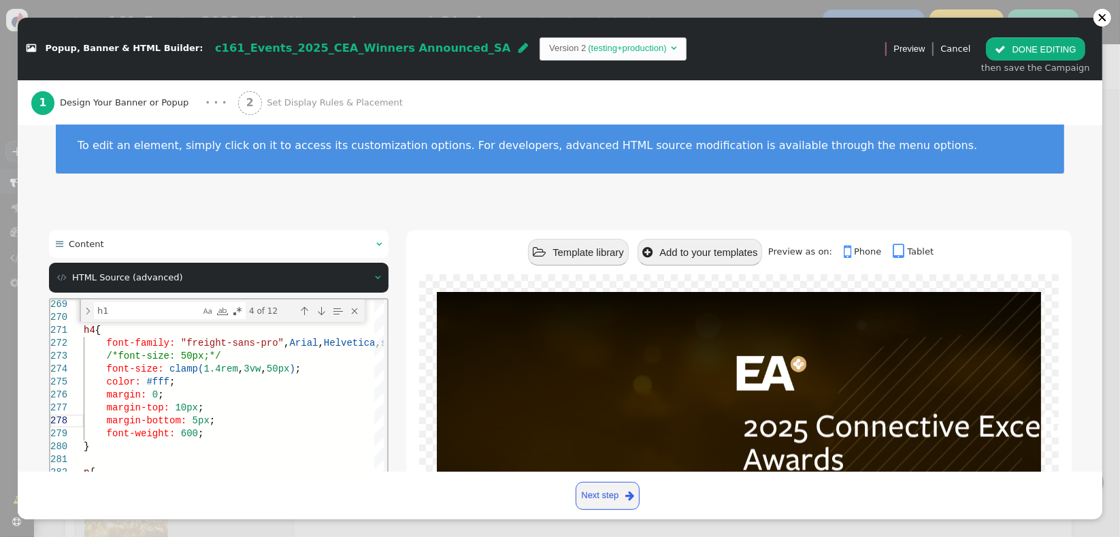
click at [393, 414] on div " Content    HTML Source (advanced)  Undock source editor Apply source  St…" at bounding box center [560, 473] width 1023 height 486
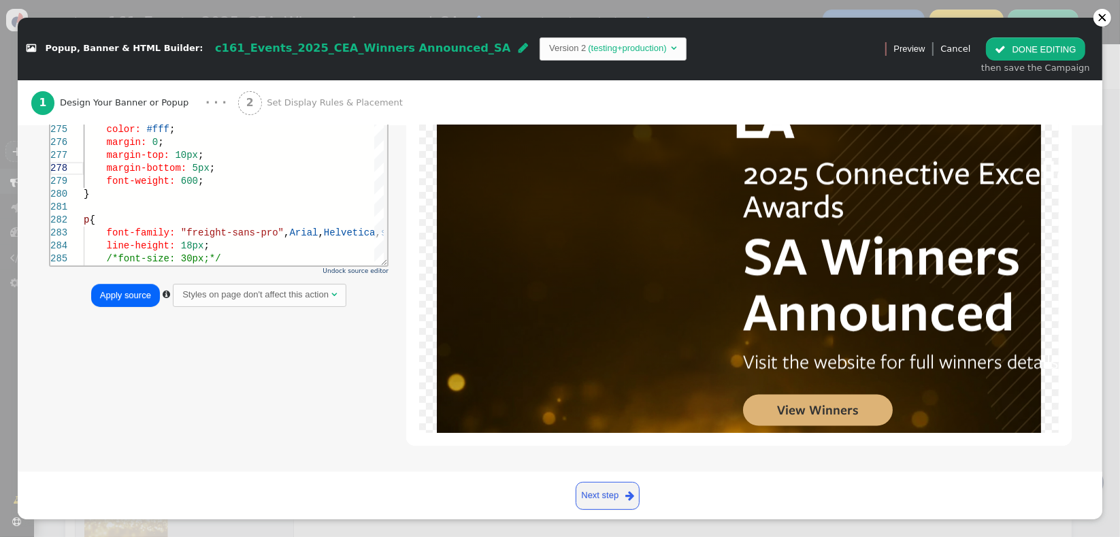
click at [125, 287] on button "Apply source" at bounding box center [125, 295] width 69 height 23
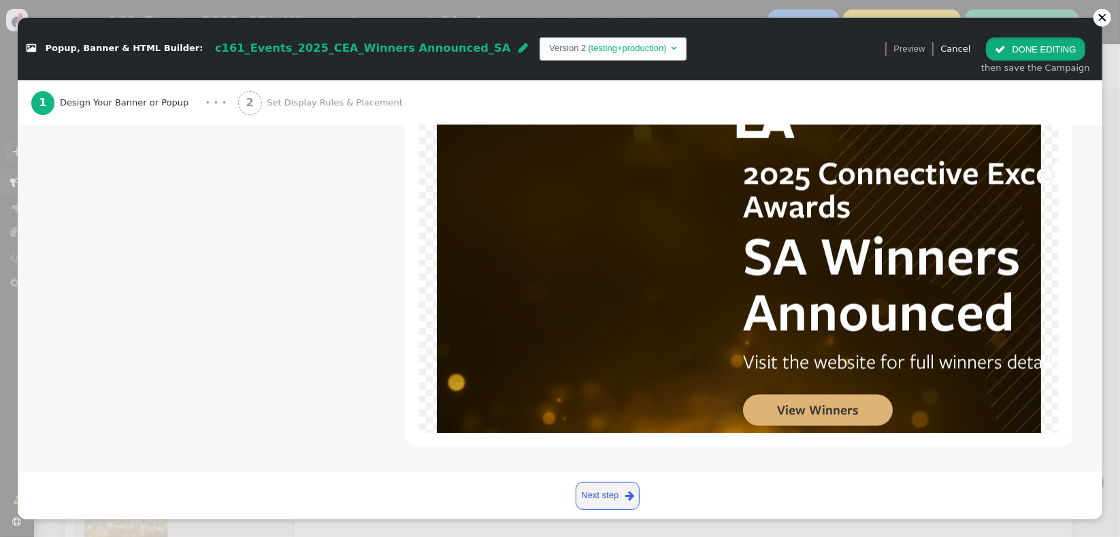
click at [1006, 45] on span "" at bounding box center [1000, 49] width 11 height 10
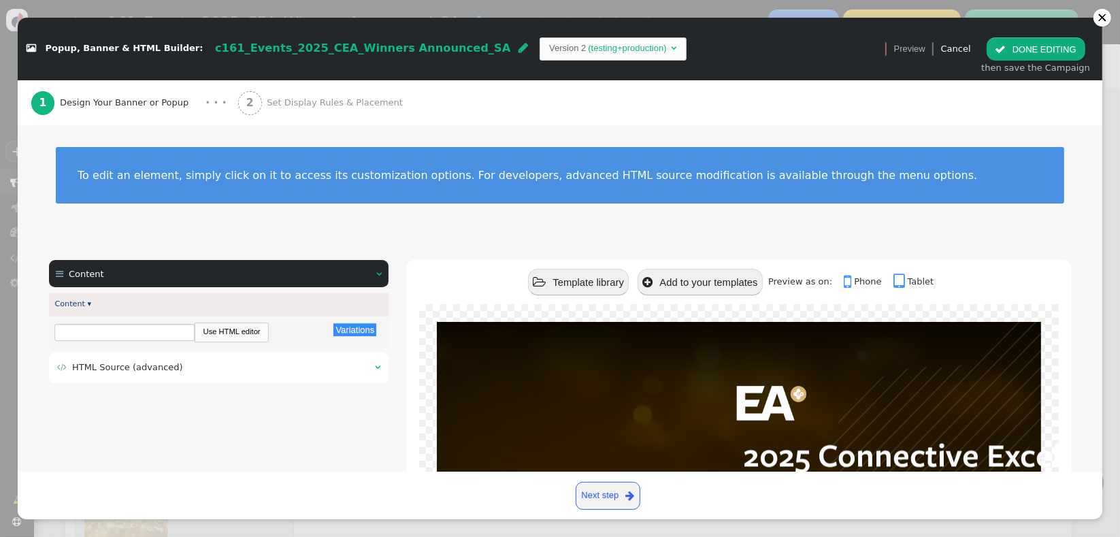
scroll to position [0, 0]
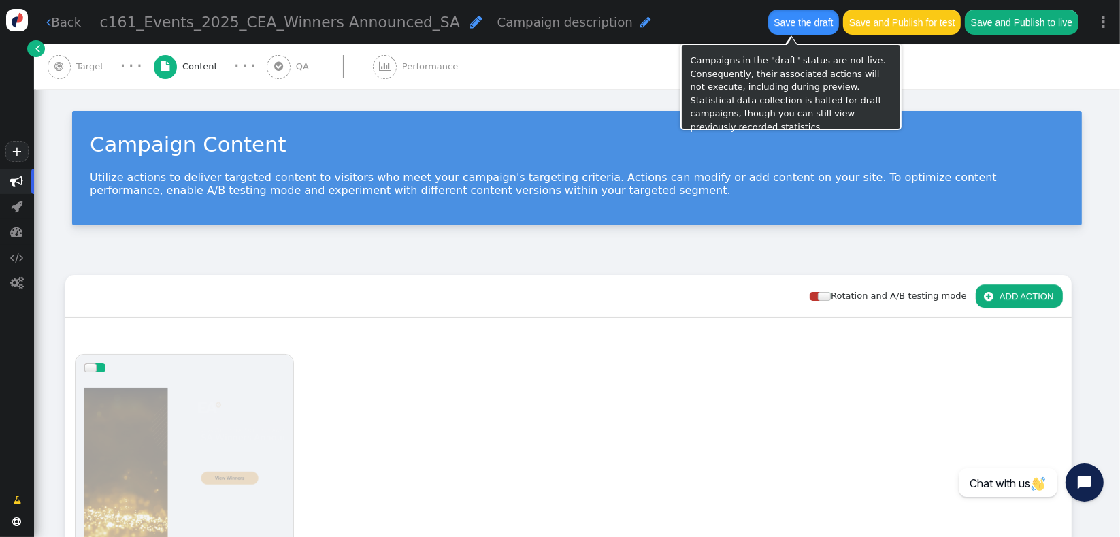
click at [802, 15] on button "Save the draft" at bounding box center [803, 22] width 71 height 25
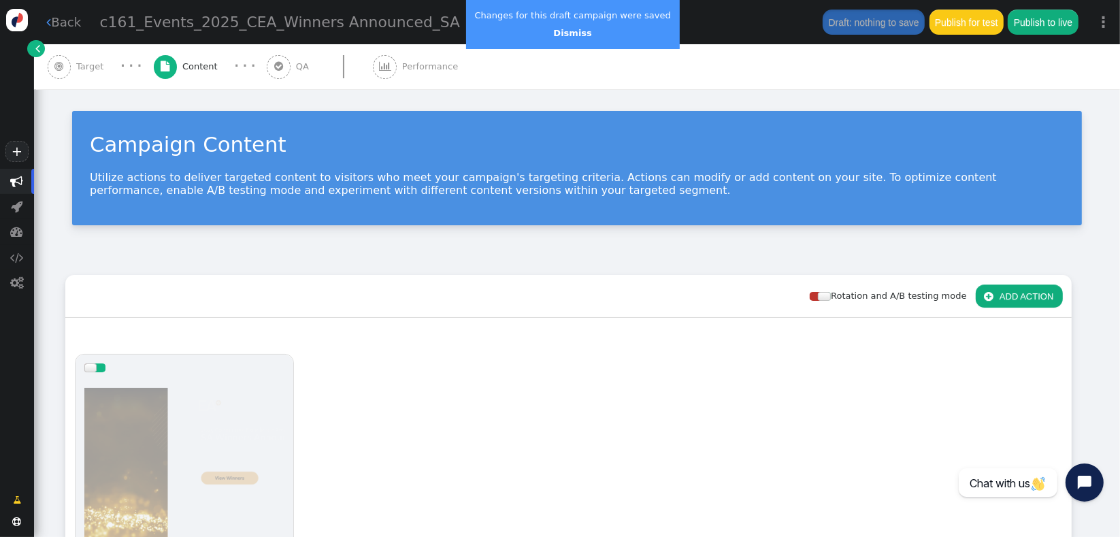
click at [221, 293] on div "Rotation and A/B testing mode  ADD ACTION" at bounding box center [568, 296] width 1007 height 43
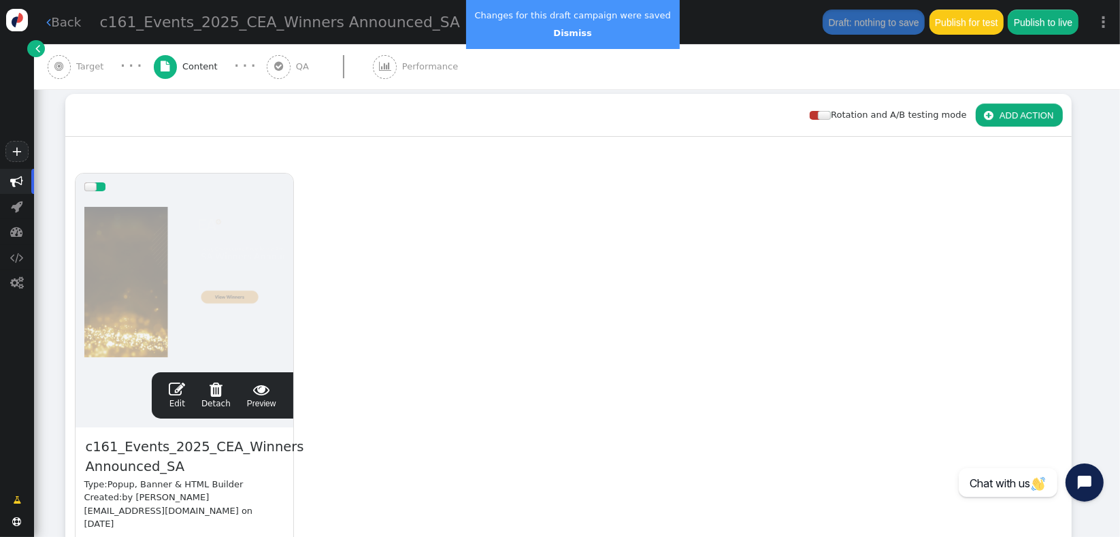
scroll to position [212, 0]
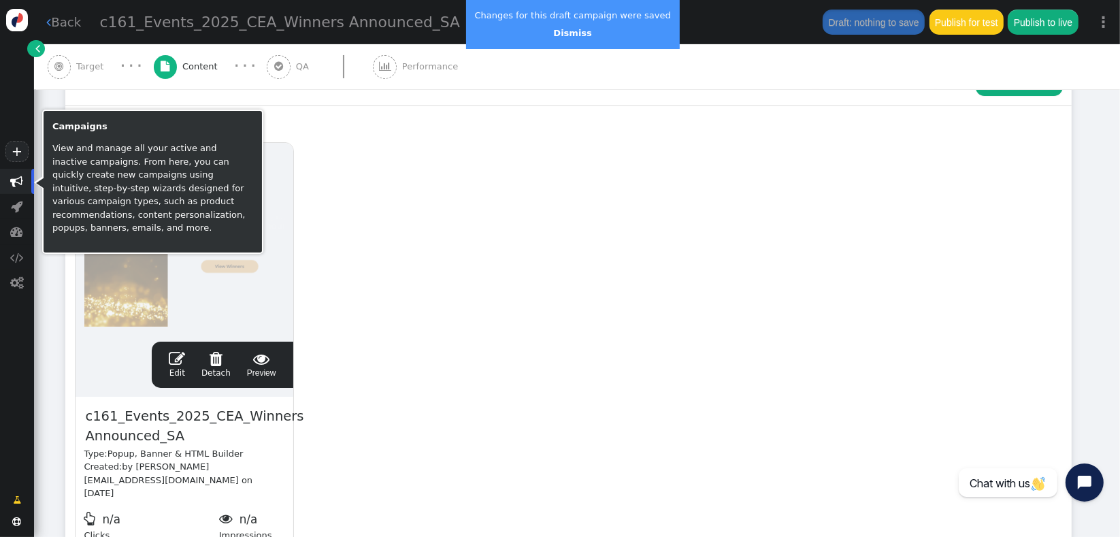
click at [18, 186] on span "" at bounding box center [17, 181] width 13 height 13
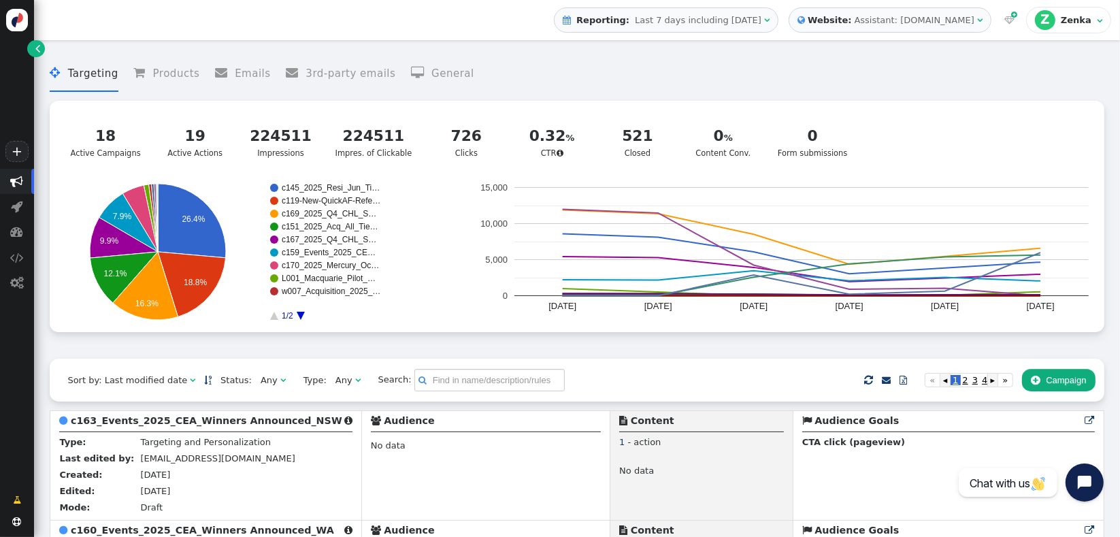
click at [84, 344] on div " Targeting  Products  Emails  3rd-party emails  General ? Active Campaigns…" at bounding box center [577, 203] width 1054 height 312
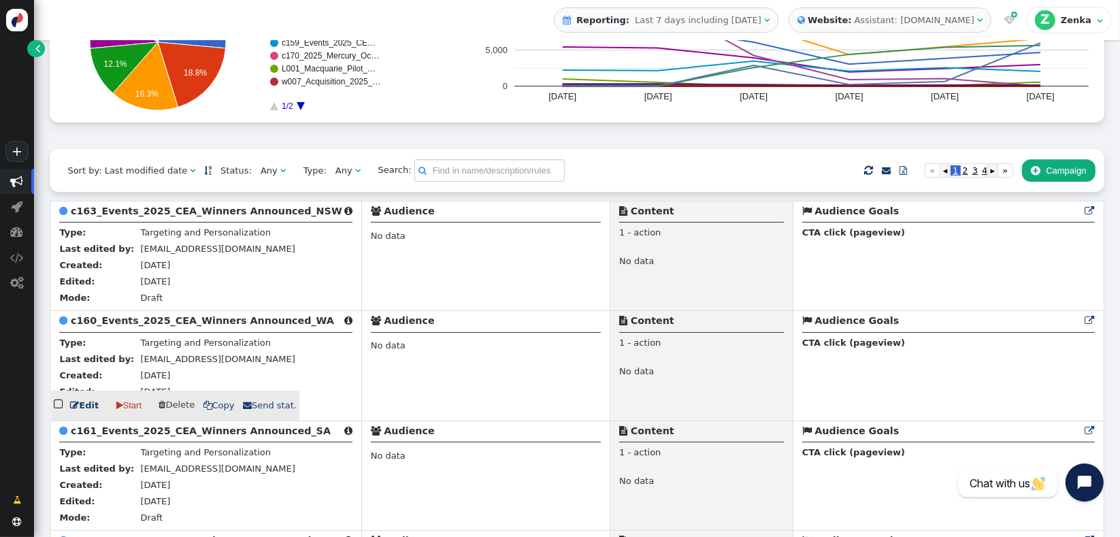
scroll to position [212, 0]
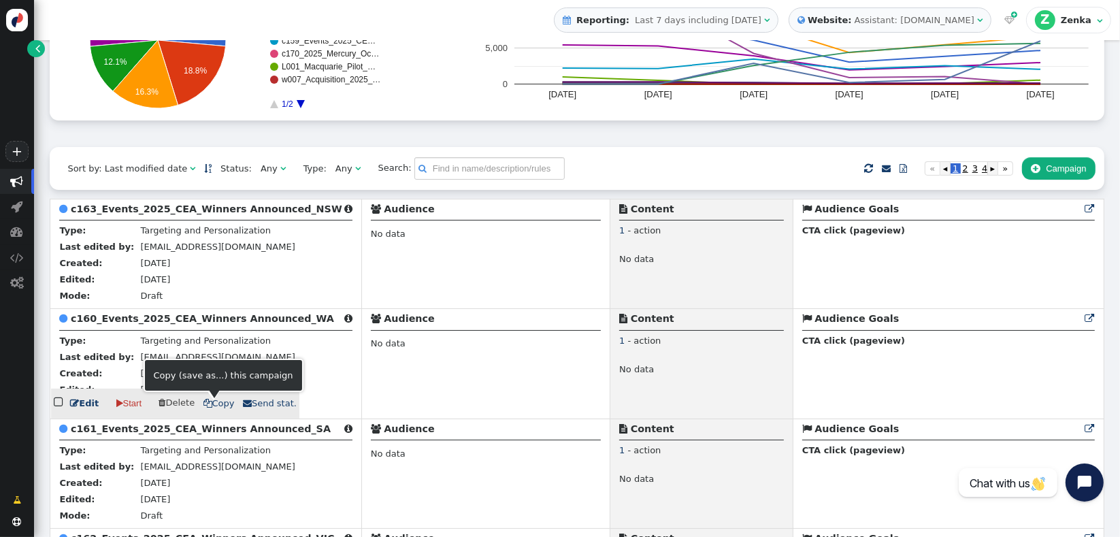
click at [216, 408] on span " Copy" at bounding box center [218, 403] width 31 height 10
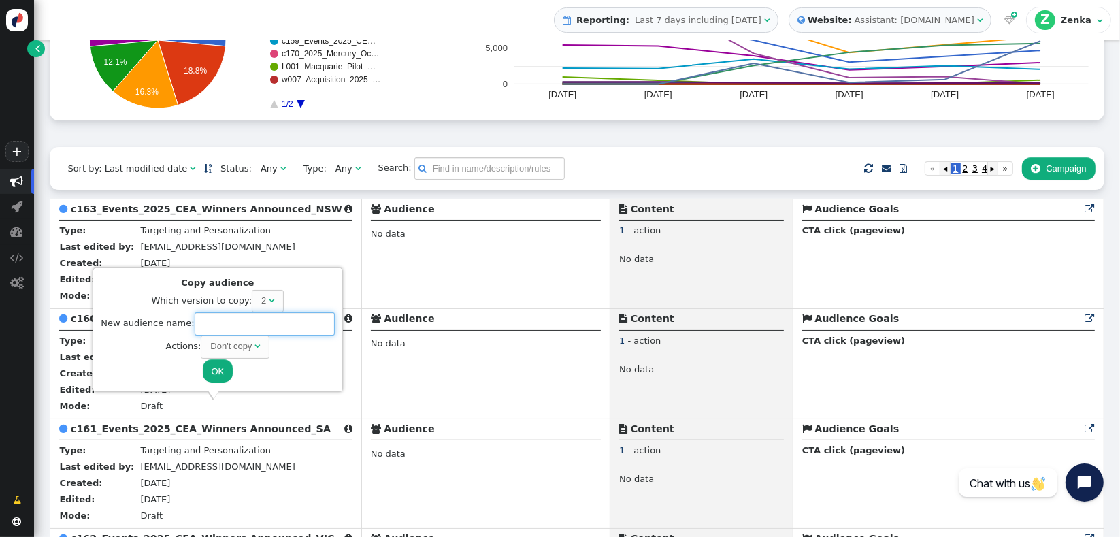
click at [290, 321] on input "text" at bounding box center [265, 323] width 140 height 23
paste input "c164_Events_2025_CEA_Winners Announced_QLD"
click at [235, 344] on div "Don't copy" at bounding box center [231, 347] width 42 height 14
type input "c164_Events_2025_CEA_Winners Announced_QLD"
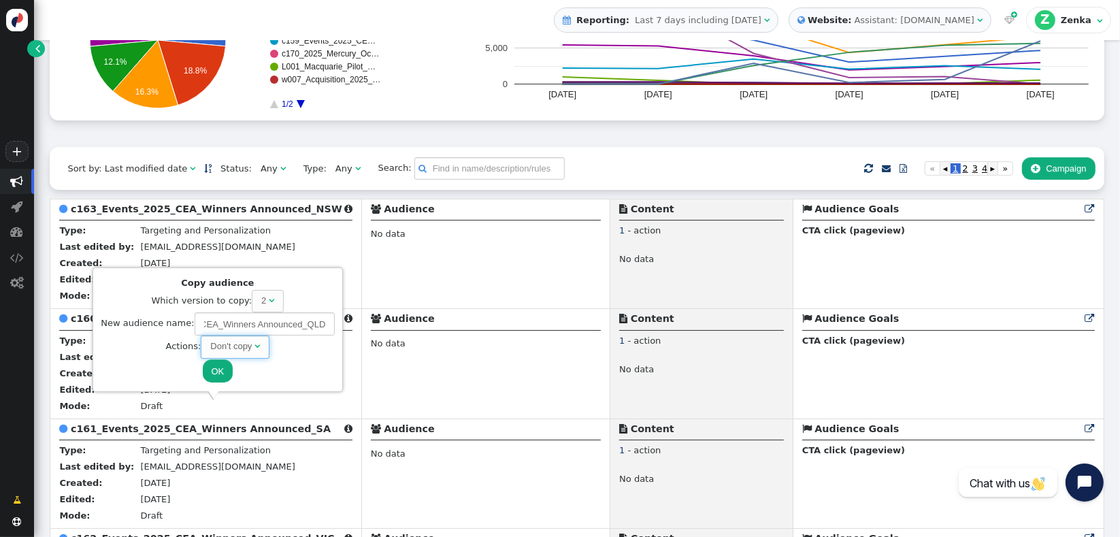
scroll to position [0, 0]
click at [214, 369] on button "OK" at bounding box center [218, 370] width 31 height 23
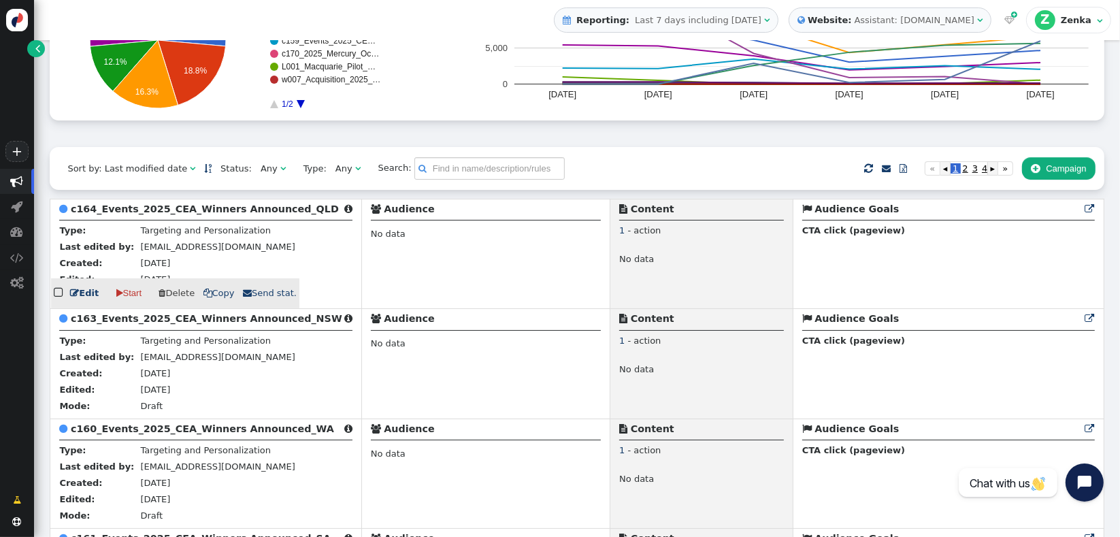
click at [208, 210] on b "c164_Events_2025_CEA_Winners Announced_QLD" at bounding box center [205, 208] width 268 height 11
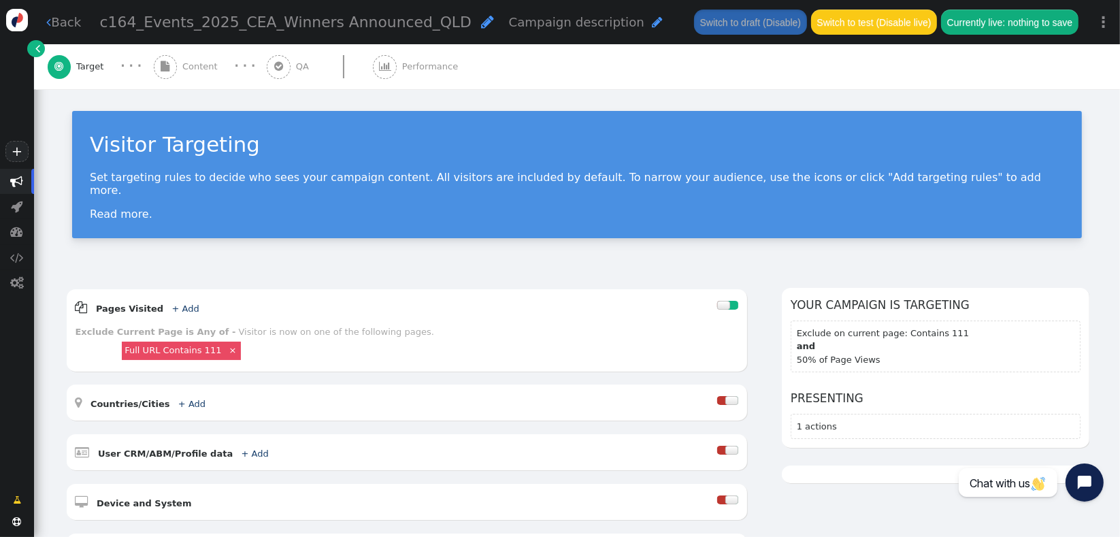
click at [275, 237] on div "Visitor Targeting Set targeting rules to decide who sees your campaign content.…" at bounding box center [577, 179] width 1086 height 181
click at [170, 74] on span "" at bounding box center [166, 67] width 24 height 24
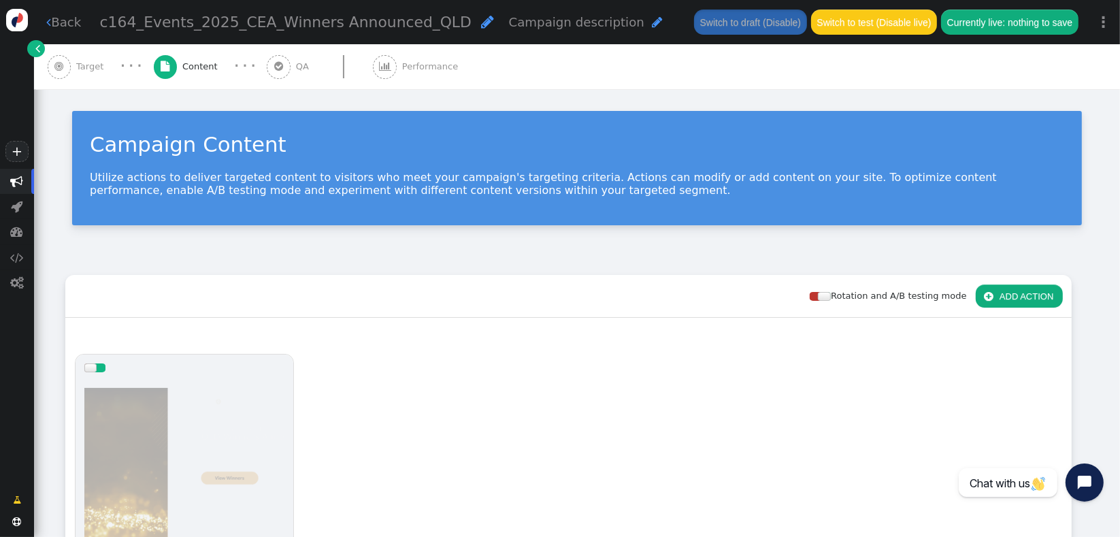
click at [195, 272] on div "Rotation and A/B testing mode  ADD ACTION  Always shown Content in this box i…" at bounding box center [577, 540] width 1086 height 566
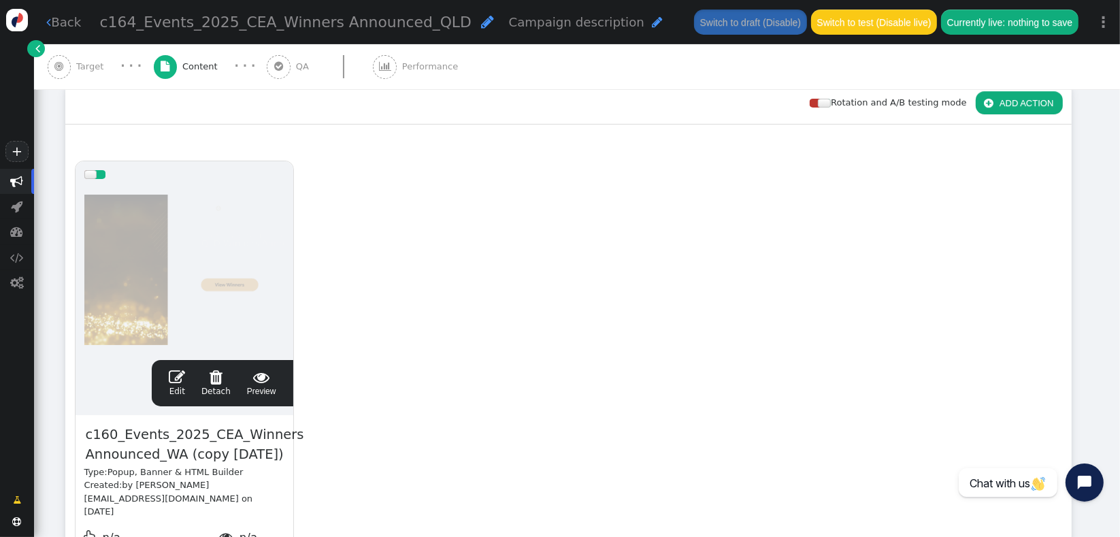
scroll to position [272, 0]
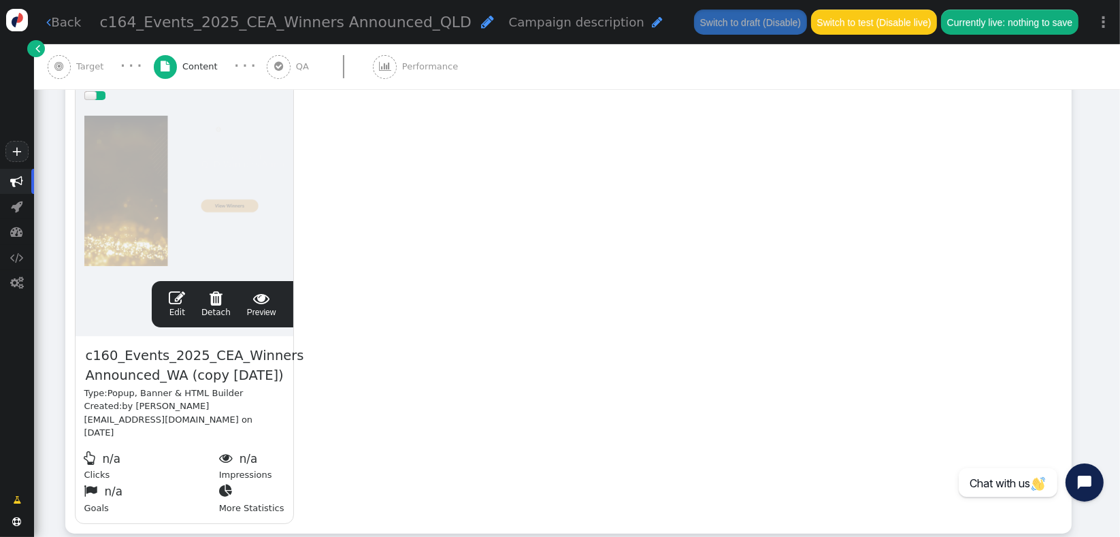
click at [481, 26] on span "" at bounding box center [487, 21] width 13 height 15
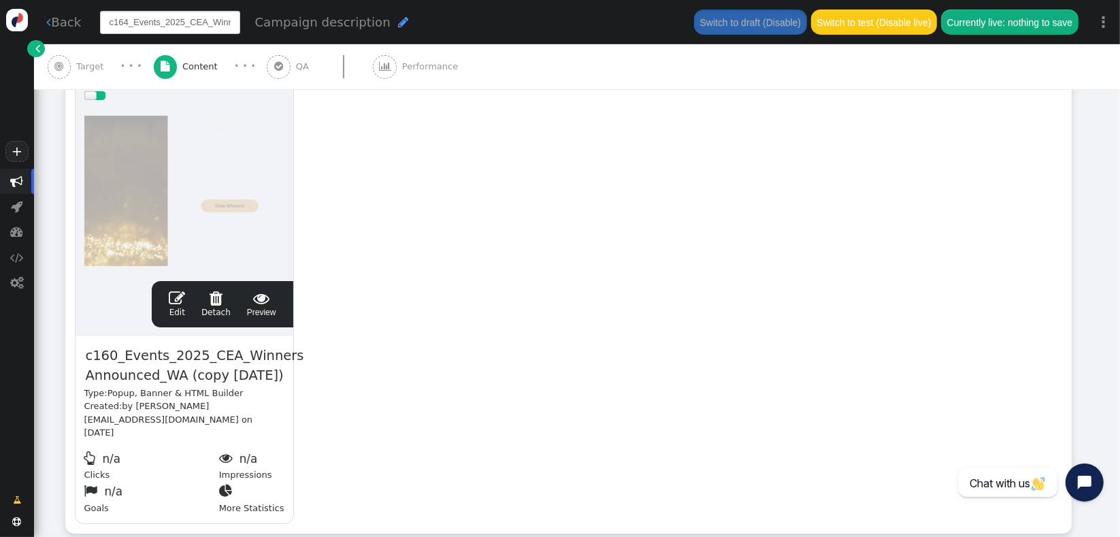
scroll to position [0, 84]
click at [123, 369] on span "c160_Events_2025_CEA_Winners Announced_WA (copy [DATE])" at bounding box center [194, 366] width 221 height 42
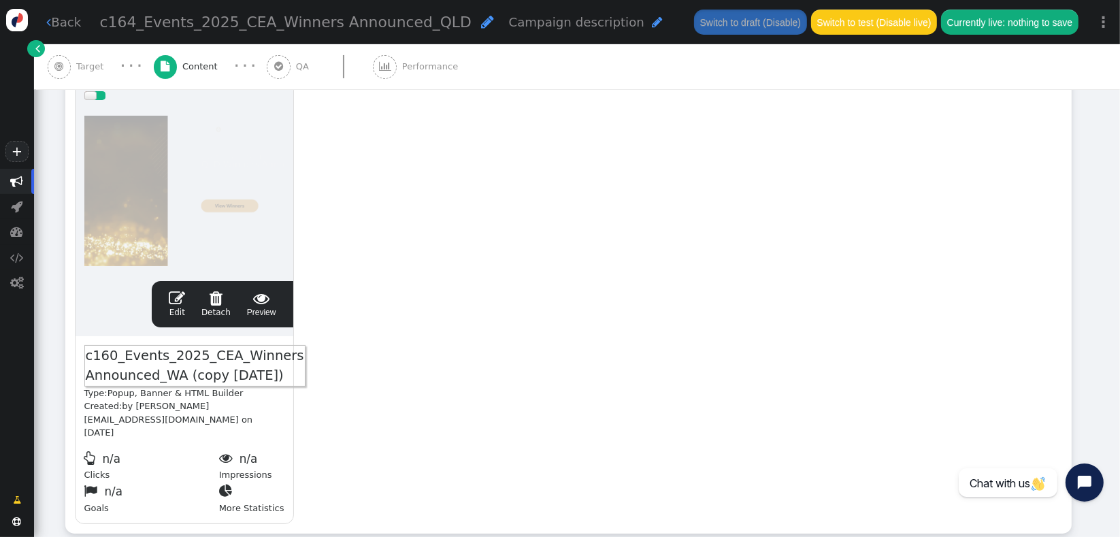
paste span
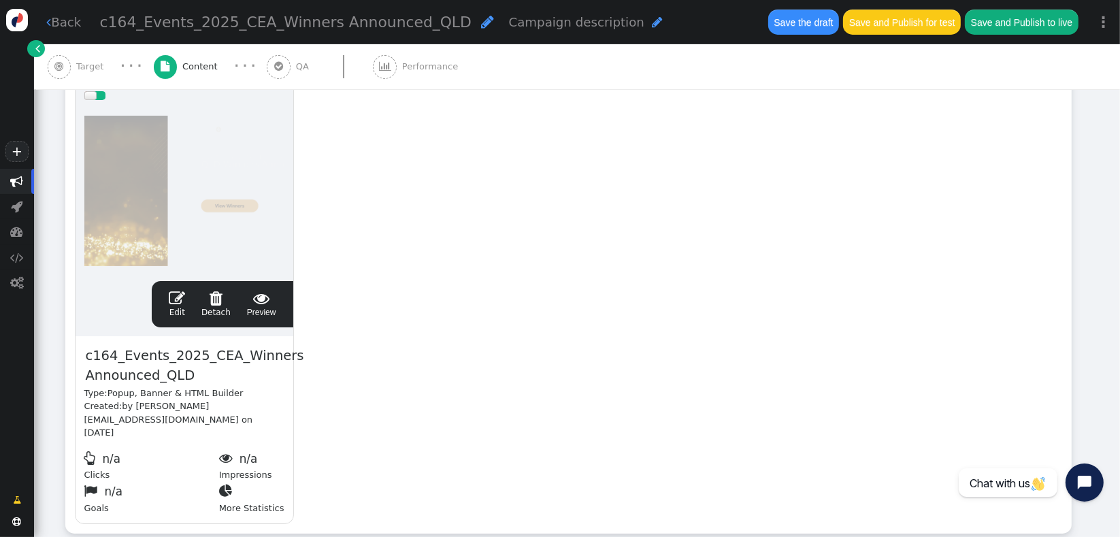
click at [176, 310] on link " Edit" at bounding box center [177, 304] width 16 height 29
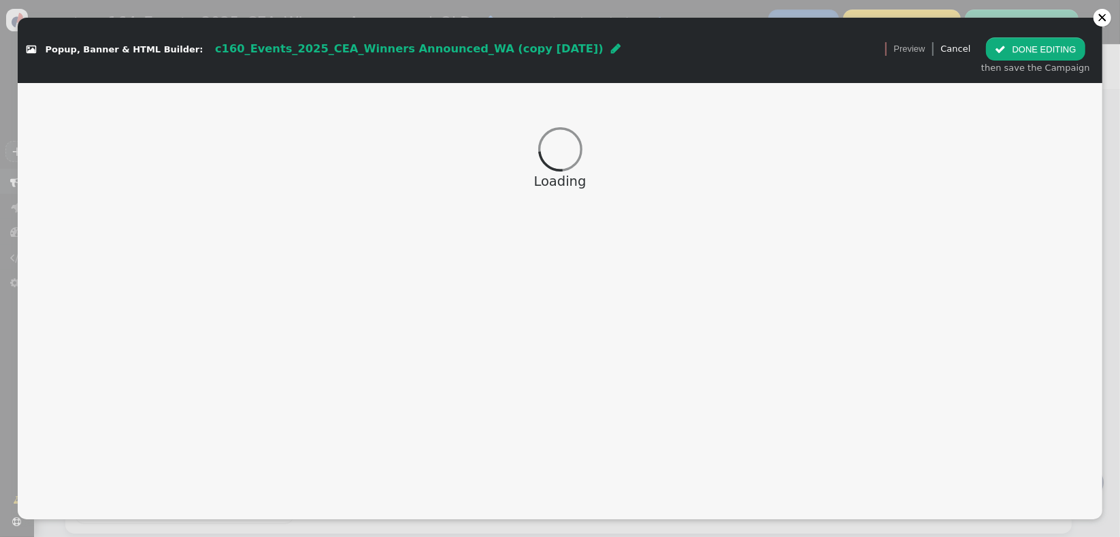
click at [674, 74] on div " Popup, Banner & HTML Builder: c160_Events_2025_CEA_Winners Announced_WA (copy…" at bounding box center [560, 49] width 1085 height 63
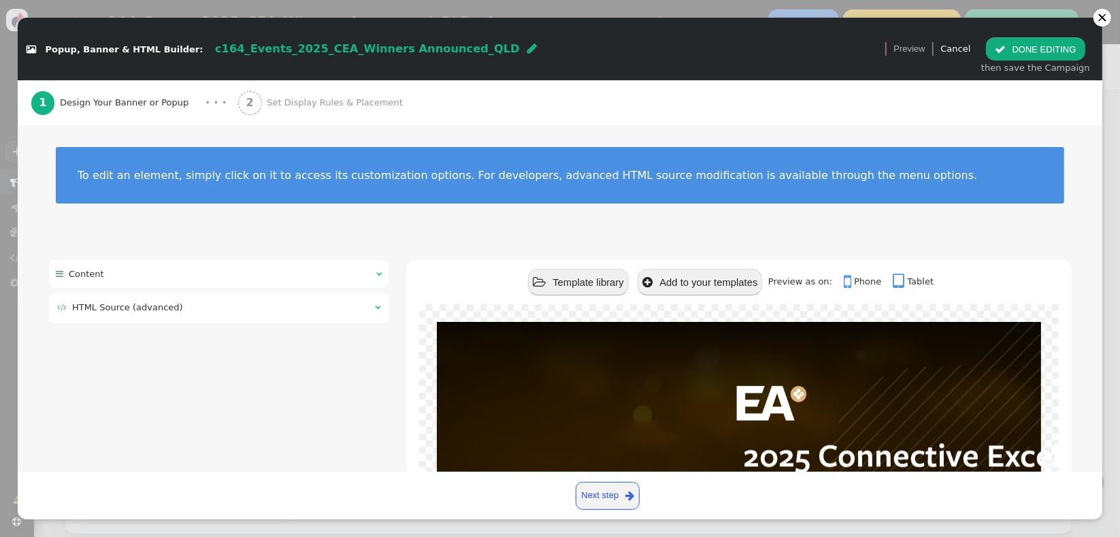
click at [235, 312] on td " HTML Source (advanced)" at bounding box center [211, 308] width 308 height 14
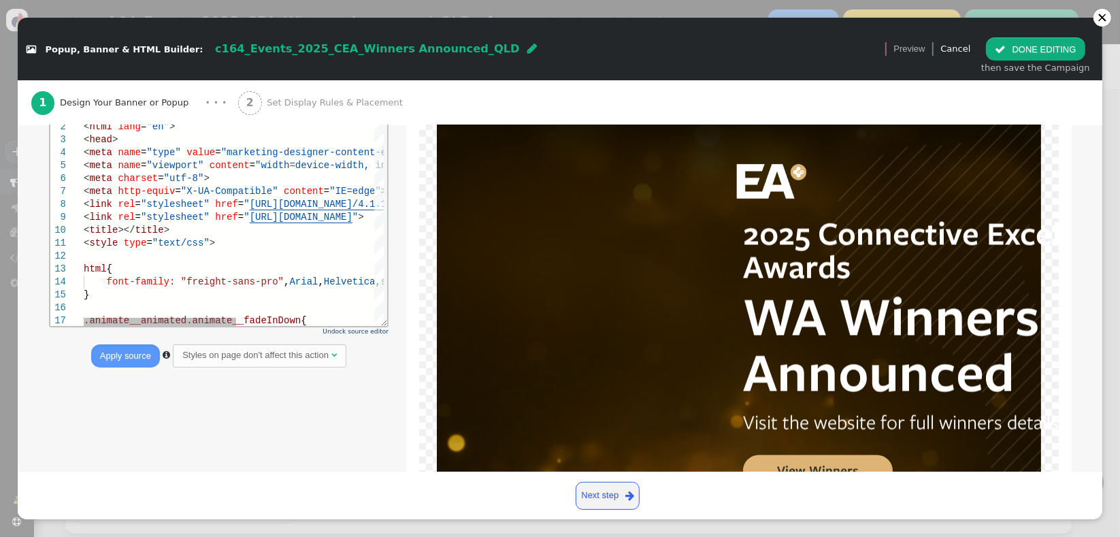
scroll to position [30, 0]
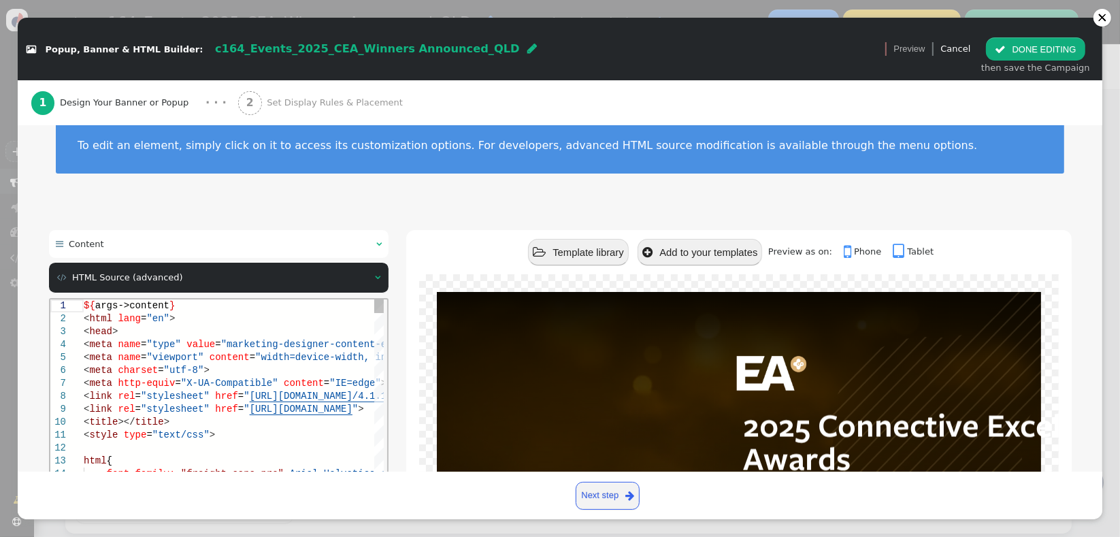
click at [206, 299] on html "1 2 3 4 5 6 7 8 9 10 11 12 13 14 15 16 17 ${ args->content } < html lang = "en"…" at bounding box center [219, 299] width 338 height 0
click at [160, 362] on div "< meta name = "viewport" content = "width=device-width, initial-scale=1.0" >" at bounding box center [368, 356] width 571 height 13
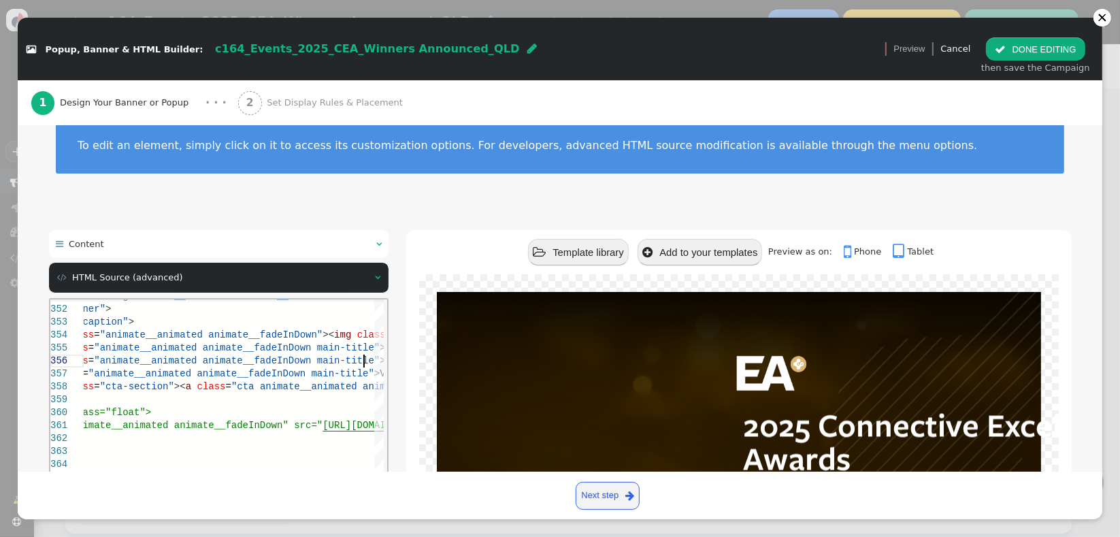
scroll to position [65, 376]
type textarea "ated animate__fadeIn"> <div class="inner"> <div class="caption"> <div class="an…"
click at [393, 381] on div " Content    HTML Source (advanced)  Undock source editor Apply source  St…" at bounding box center [560, 473] width 1023 height 486
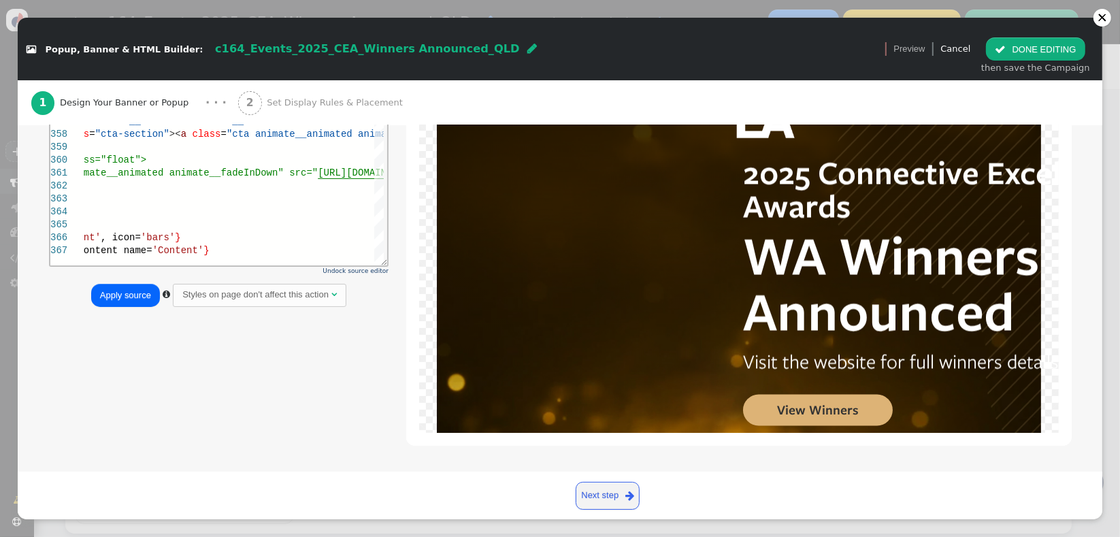
click at [113, 299] on button "Apply source" at bounding box center [125, 295] width 69 height 23
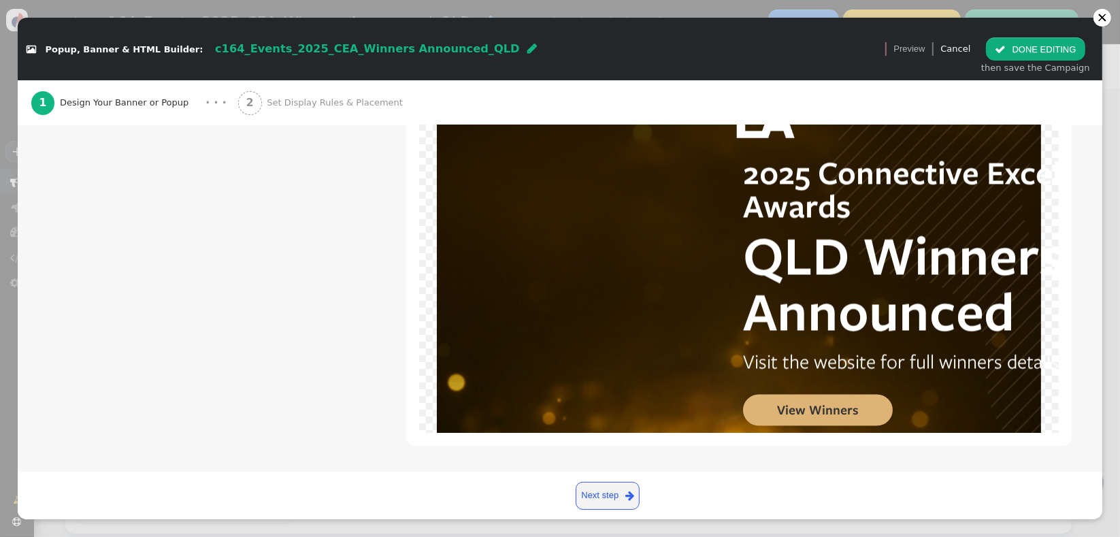
click at [1006, 49] on span "" at bounding box center [1000, 49] width 11 height 10
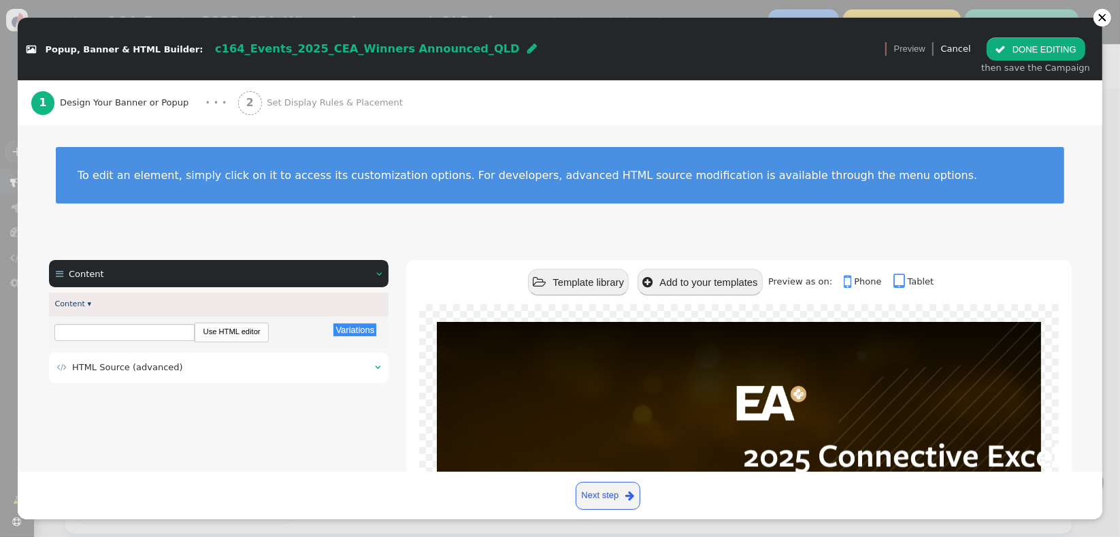
scroll to position [0, 0]
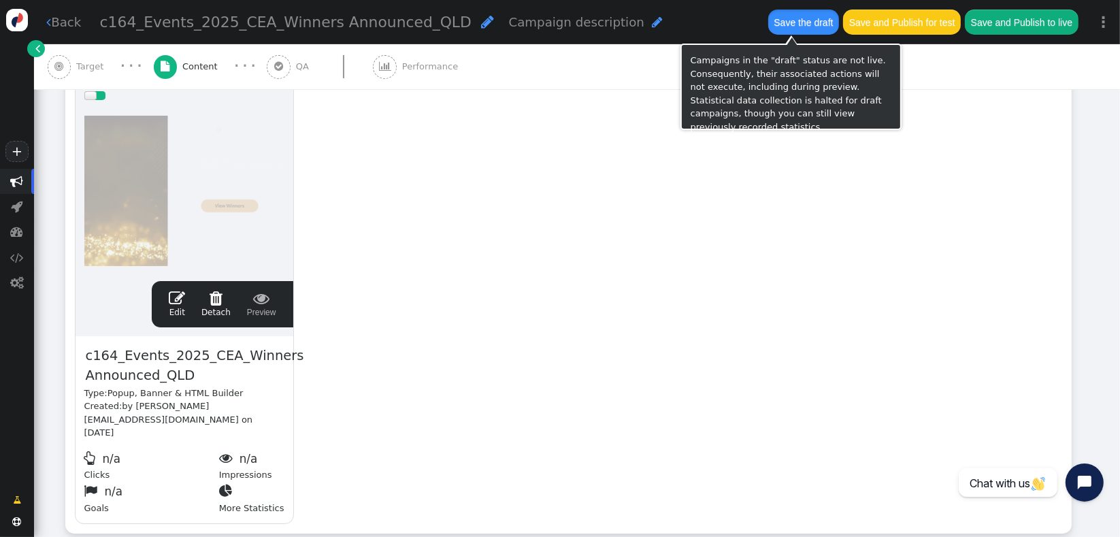
click at [796, 22] on button "Save the draft" at bounding box center [803, 22] width 71 height 25
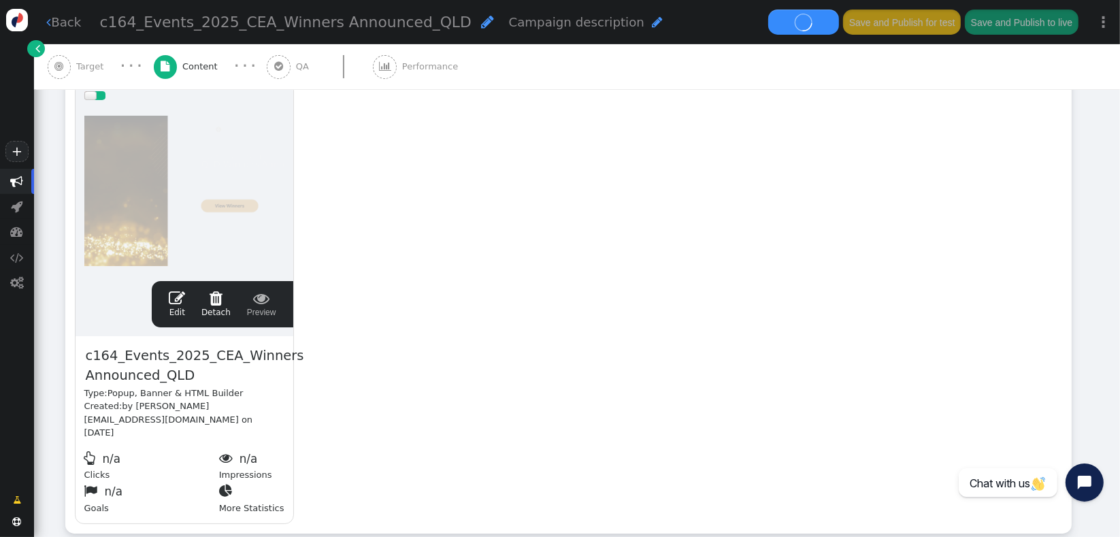
click at [478, 464] on div "drag this  Edit  Detach  Preview c164_Events_2025_CEA_Winners Announced_QLD …" at bounding box center [568, 303] width 1005 height 460
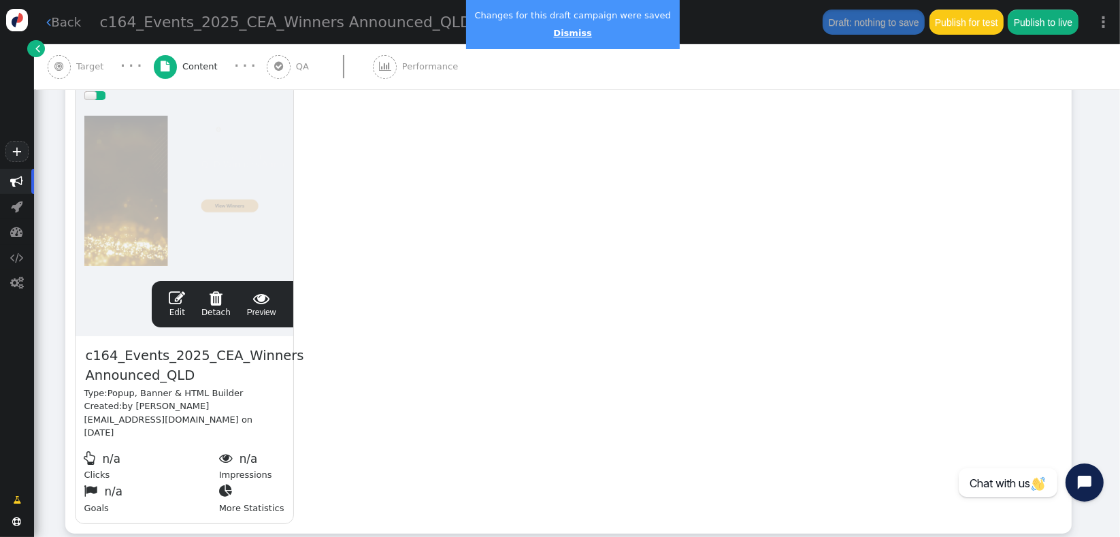
click at [573, 35] on link "Dismiss" at bounding box center [572, 33] width 38 height 10
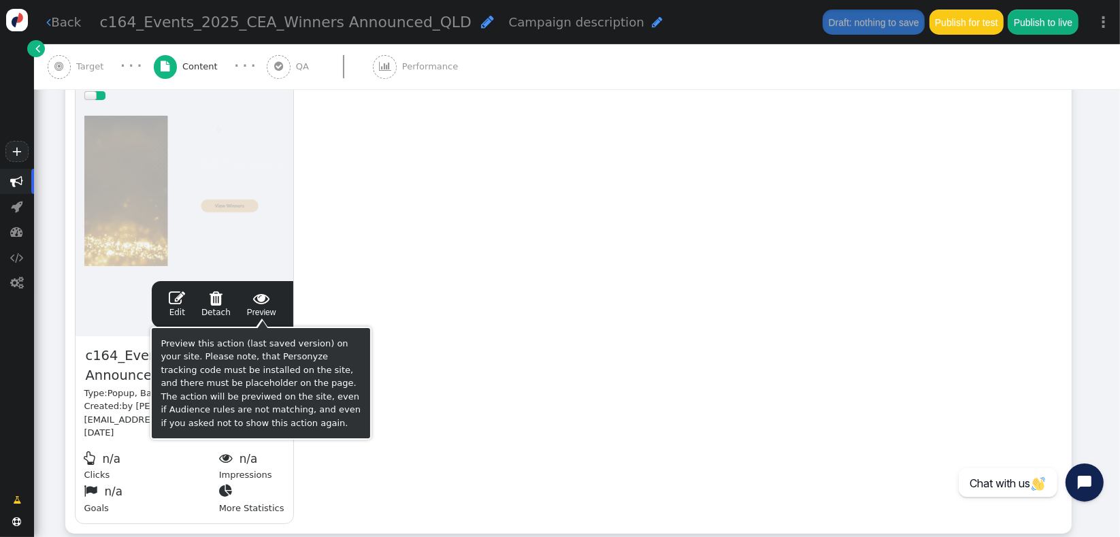
click at [262, 297] on span "" at bounding box center [261, 298] width 29 height 16
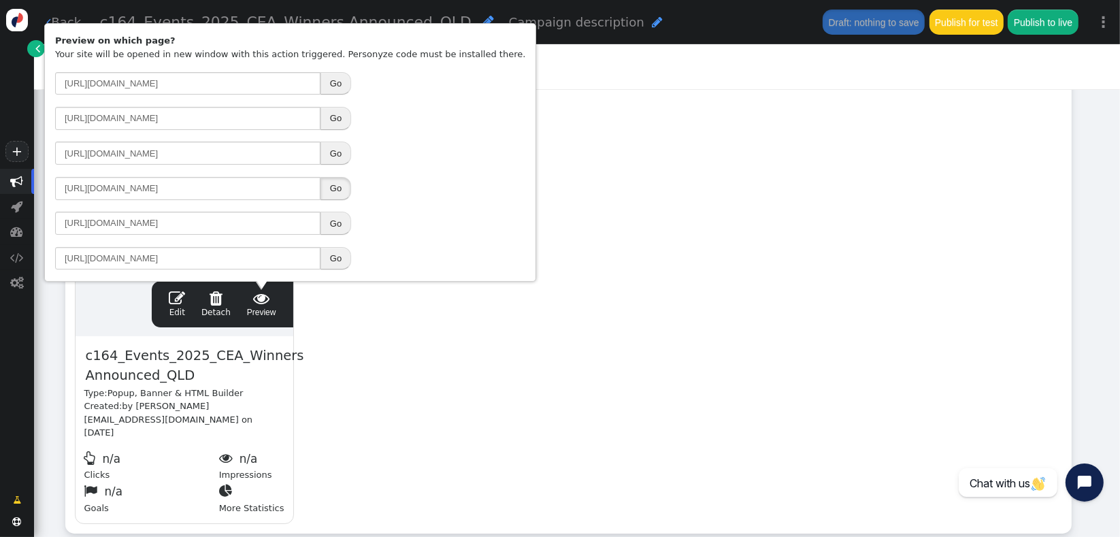
click at [336, 183] on button "Go" at bounding box center [336, 188] width 31 height 23
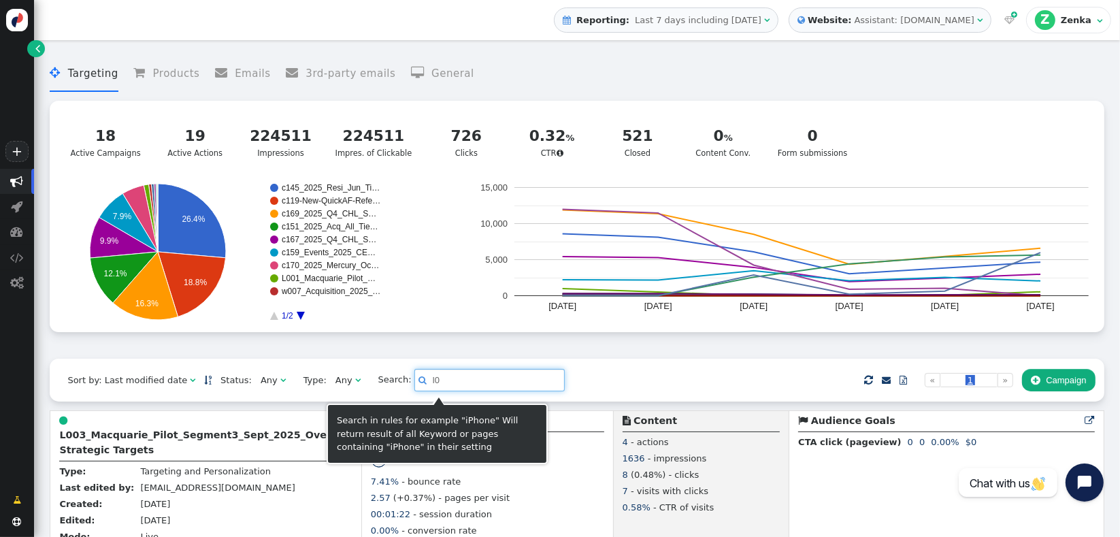
click at [437, 389] on input "l0" at bounding box center [489, 380] width 150 height 23
type input "l"
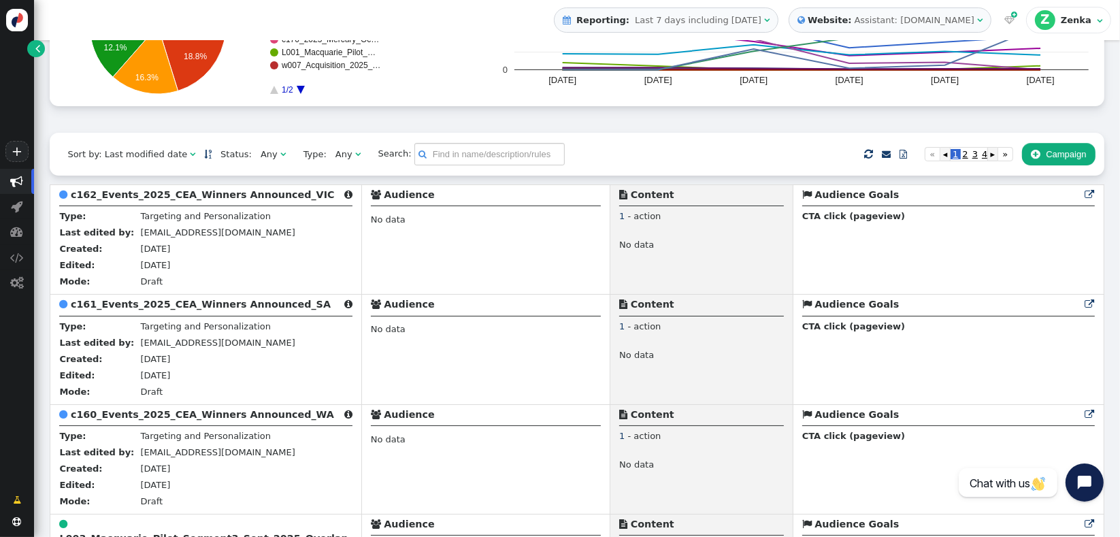
scroll to position [242, 0]
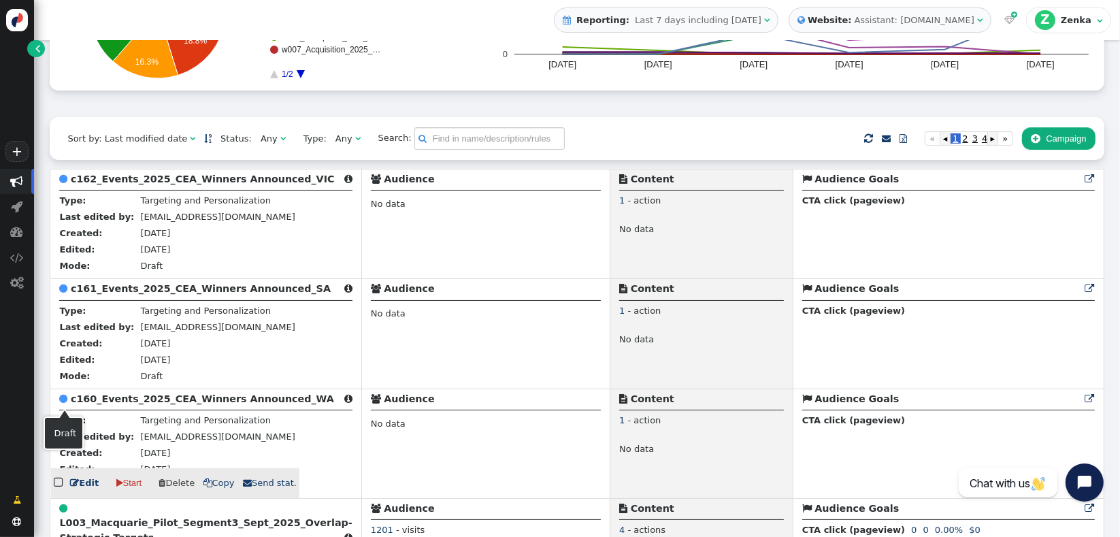
click at [69, 404] on span "" at bounding box center [65, 398] width 12 height 11
click at [88, 402] on b "c160_Events_2025_CEA_Winners Announced_WA" at bounding box center [202, 398] width 263 height 11
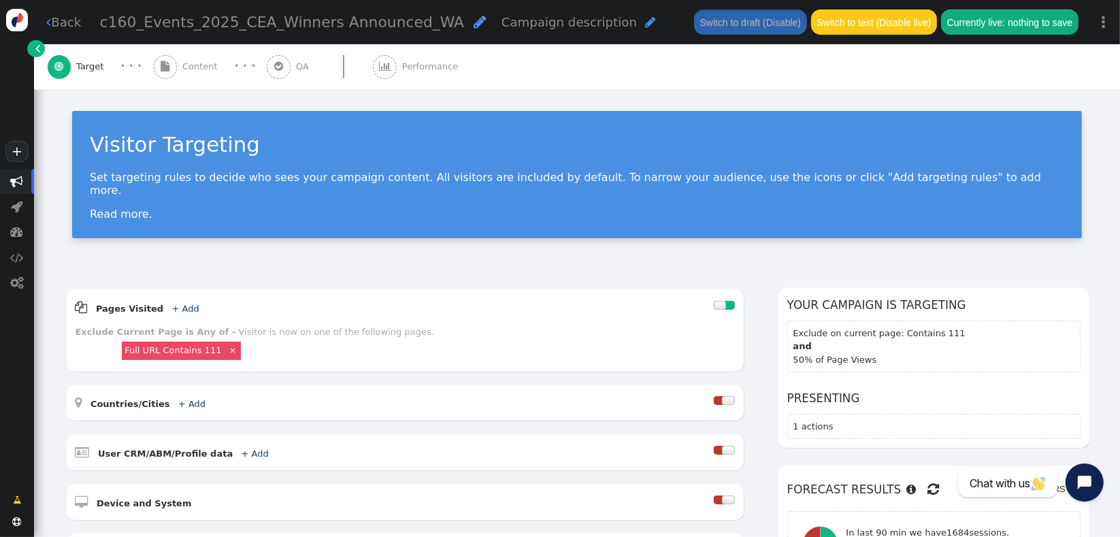
click at [209, 65] on span "Content" at bounding box center [202, 67] width 41 height 14
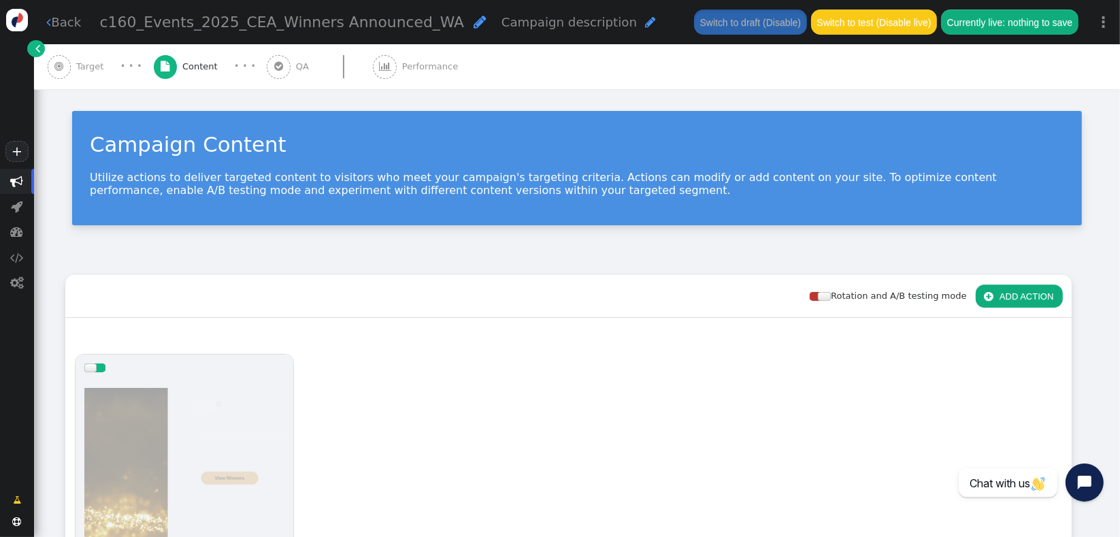
click at [210, 392] on div at bounding box center [184, 462] width 200 height 163
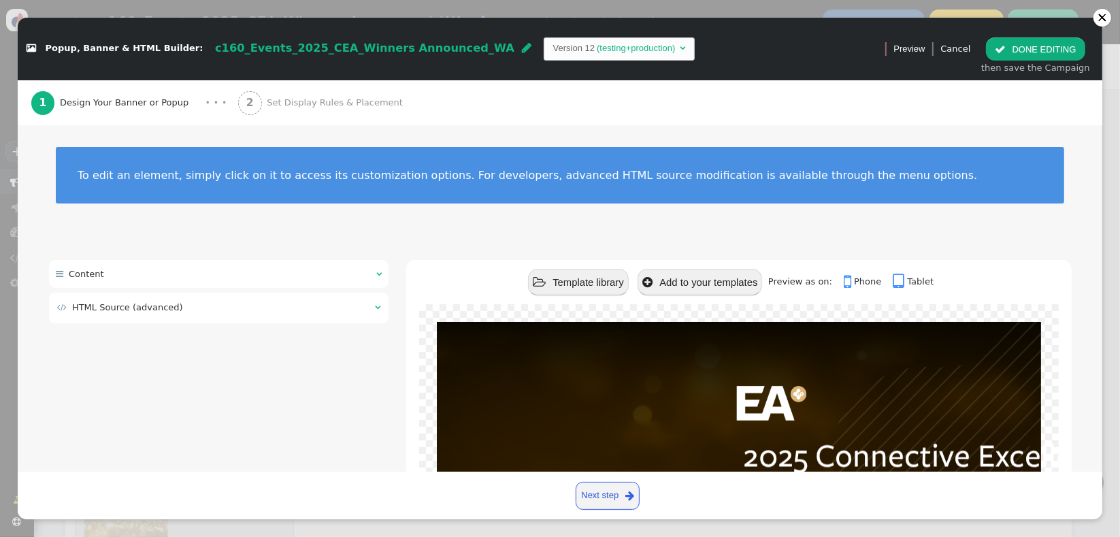
click at [210, 314] on table " HTML Source (advanced) " at bounding box center [219, 307] width 326 height 16
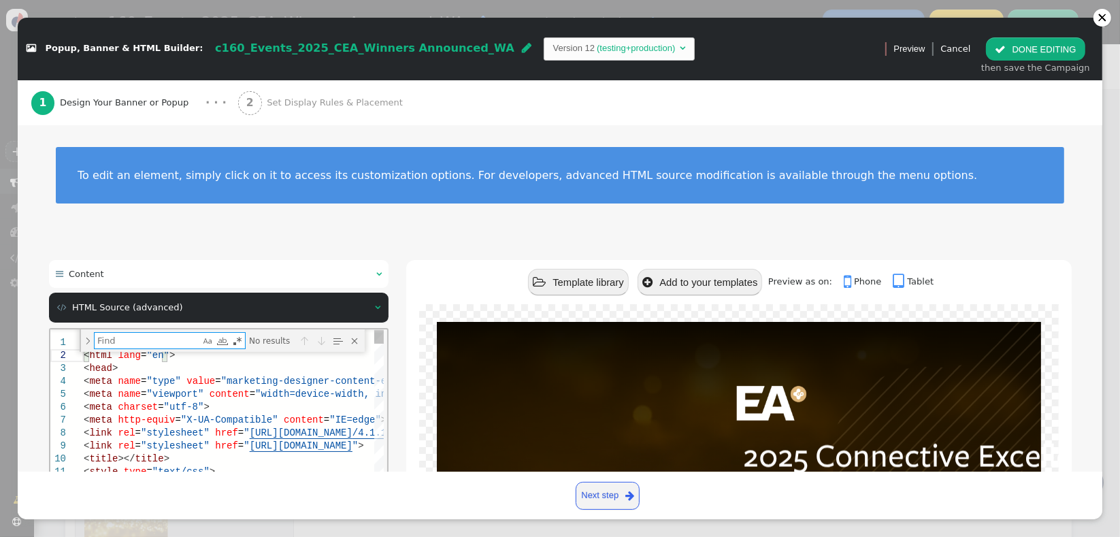
type textarea "h"
type textarea "h1, h2, h3, h4, h5, h6 { clear: all; line-height: 1em !important; font-family: …"
type textarea "h4"
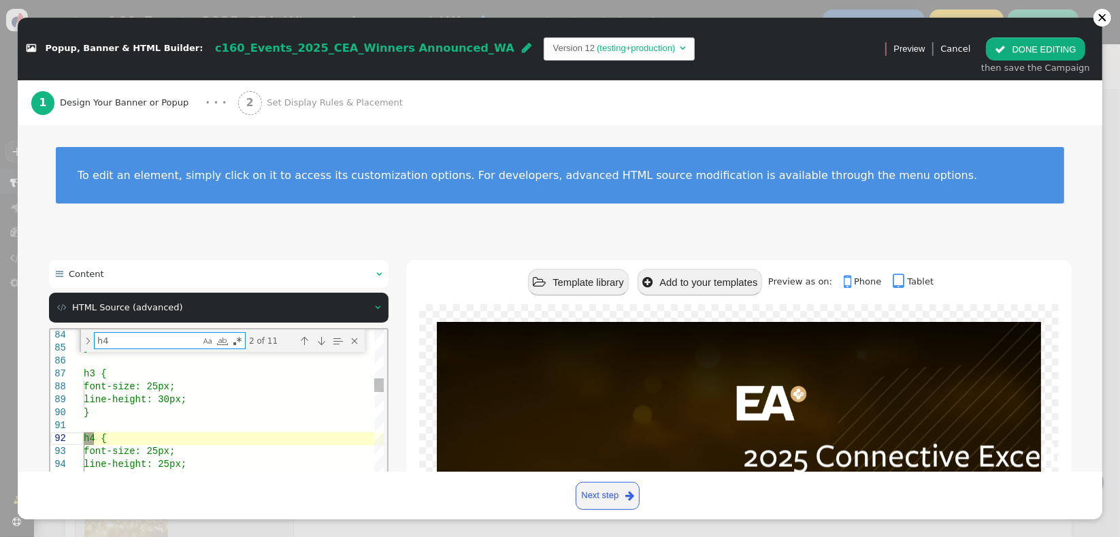
type textarea "h4 { font-family: "freight-sans-pro", Arial, Helvetica, sans-serif !important; …"
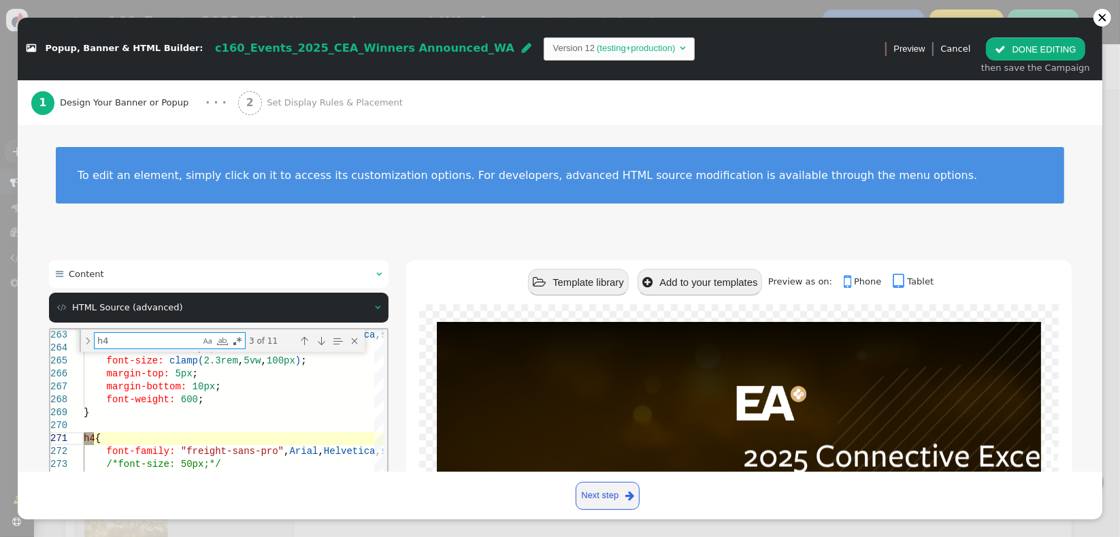
type textarea "h4"
click at [388, 435] on div " Content    HTML Source (advanced)  Undock source editor Apply source  St…" at bounding box center [560, 503] width 1023 height 486
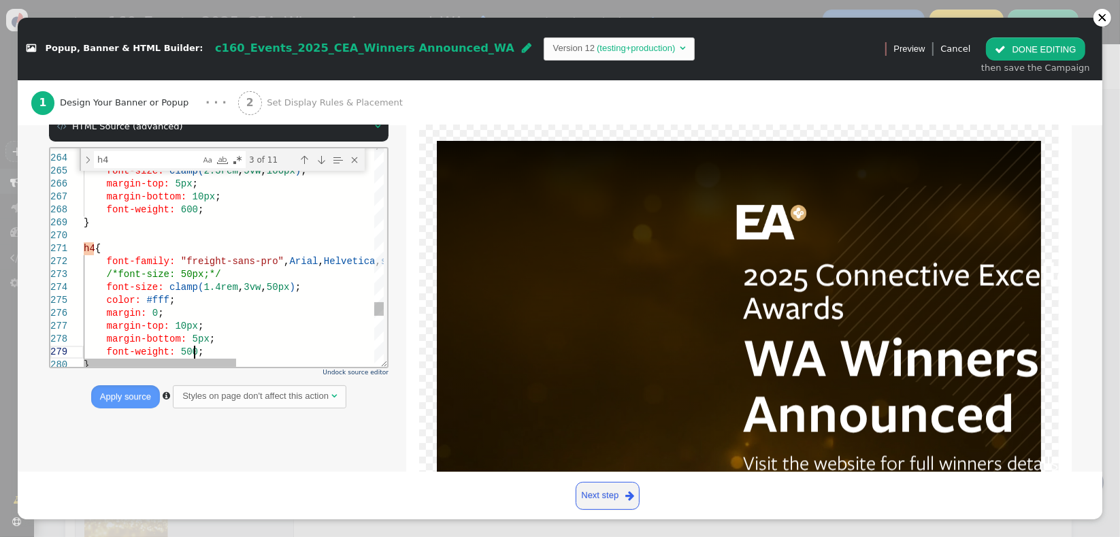
click at [265, 354] on div "font-weight: 500 ;" at bounding box center [368, 351] width 571 height 13
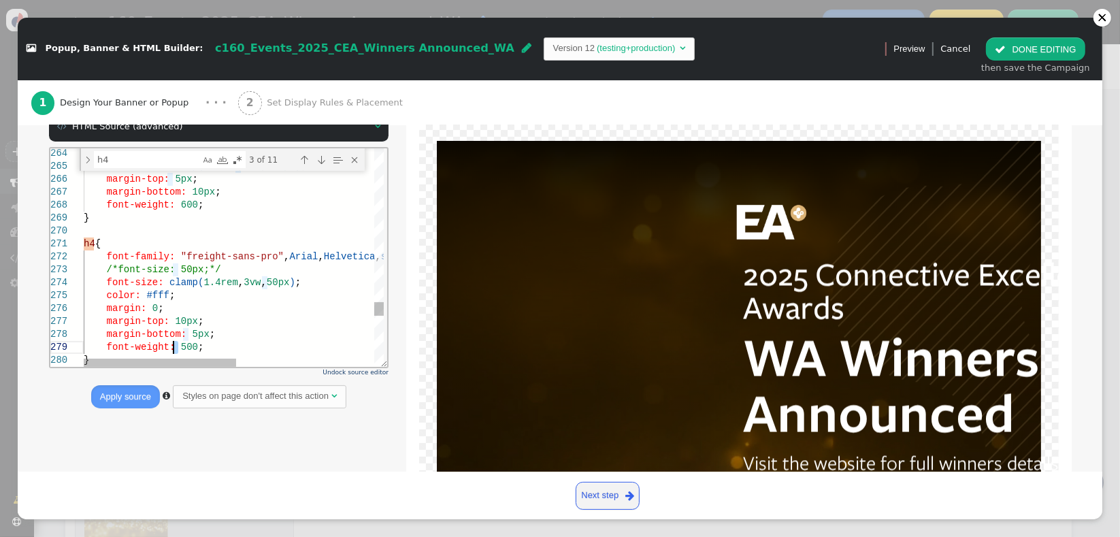
scroll to position [103, 93]
type textarea "h4 { font-family: "freight-sans-pro", Arial, Helvetica, sans-serif !important; …"
click at [116, 395] on button "Apply source" at bounding box center [125, 396] width 69 height 23
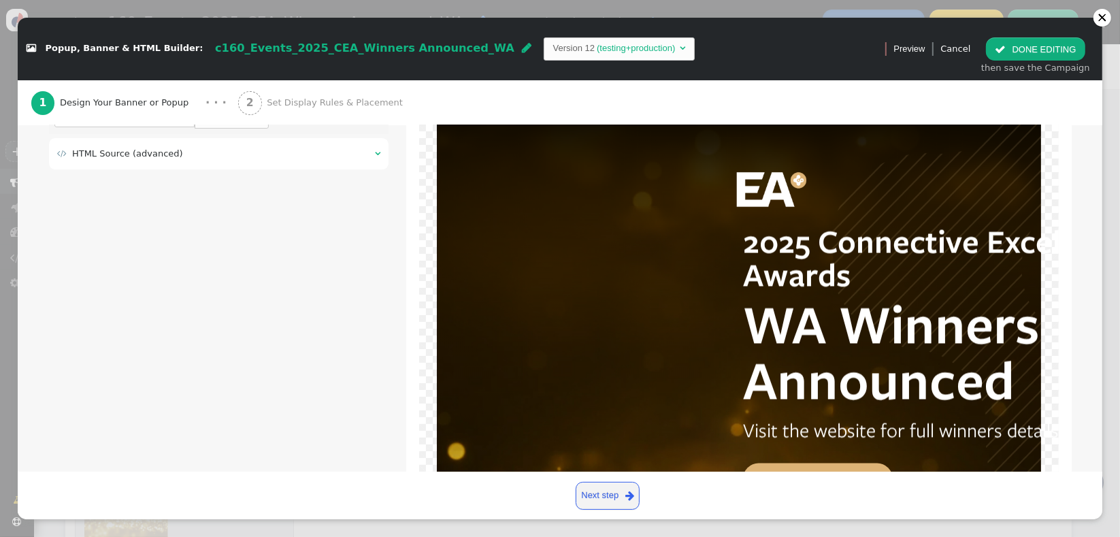
scroll to position [241, 0]
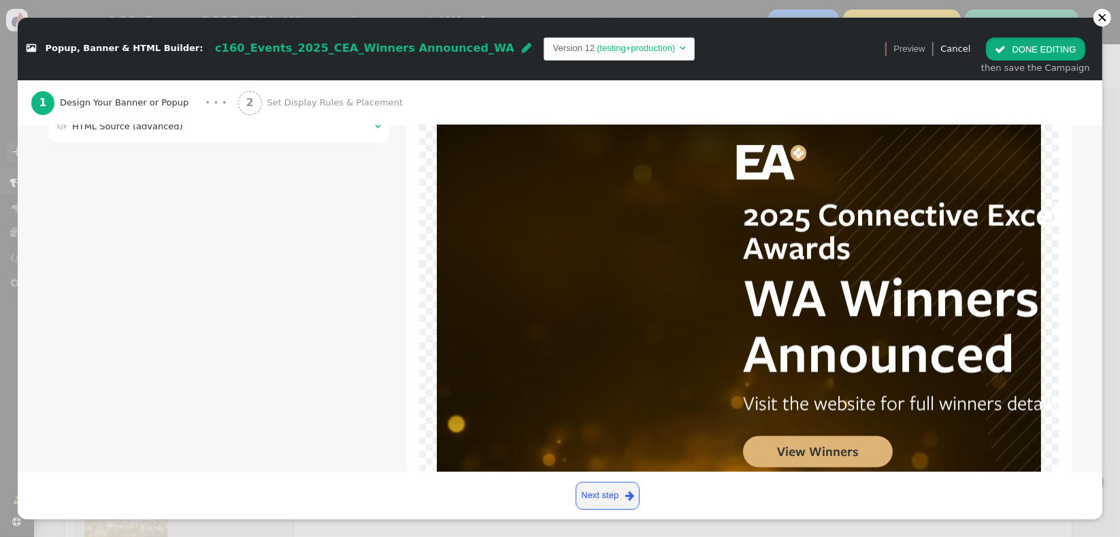
click at [1022, 52] on button " DONE EDITING" at bounding box center [1035, 48] width 99 height 23
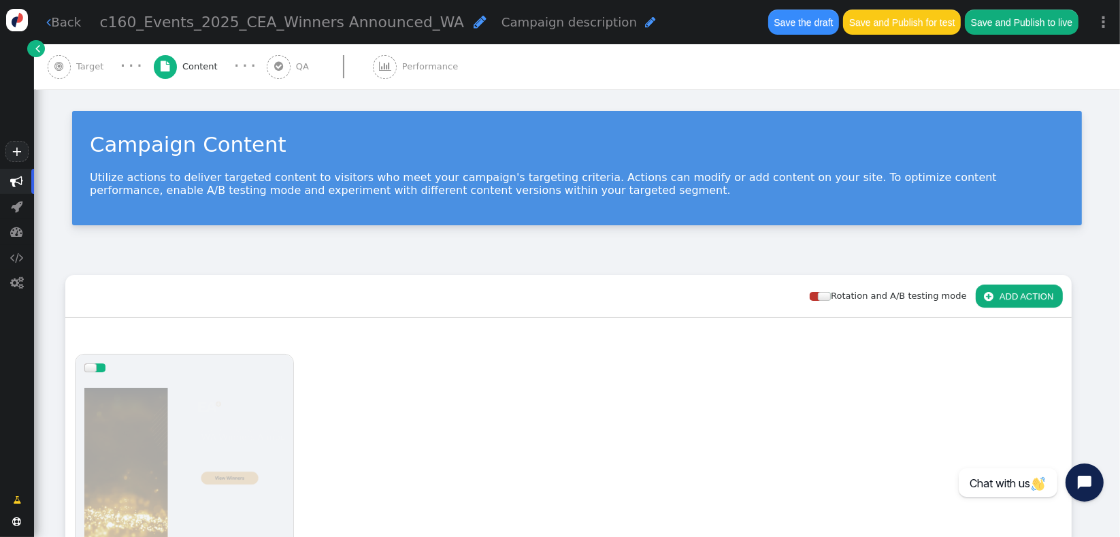
scroll to position [0, 0]
click at [810, 29] on button "Save the draft" at bounding box center [803, 22] width 71 height 25
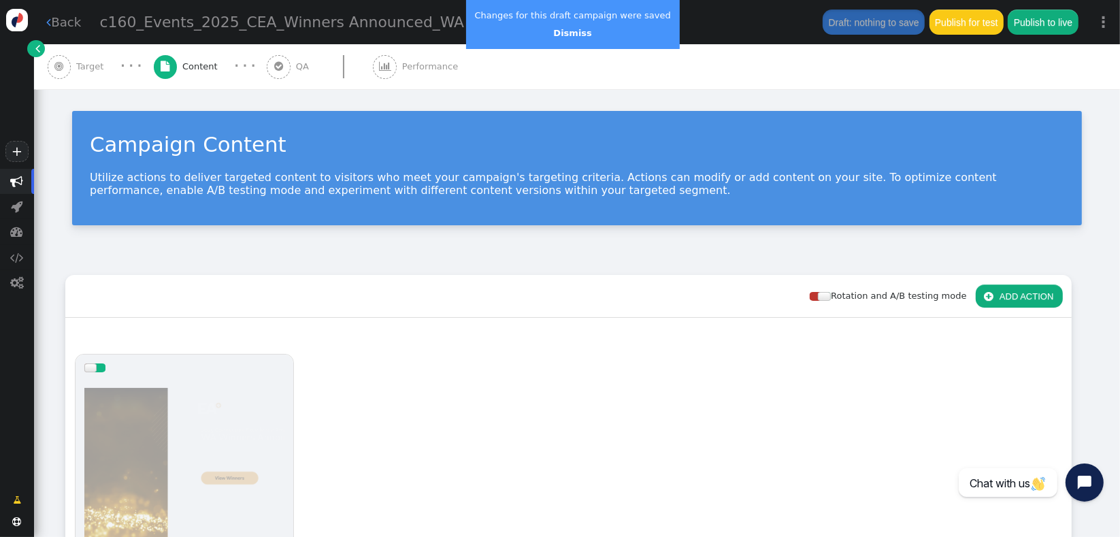
click at [301, 233] on div "Campaign Content Utilize actions to deliver targeted content to visitors who me…" at bounding box center [577, 173] width 1086 height 168
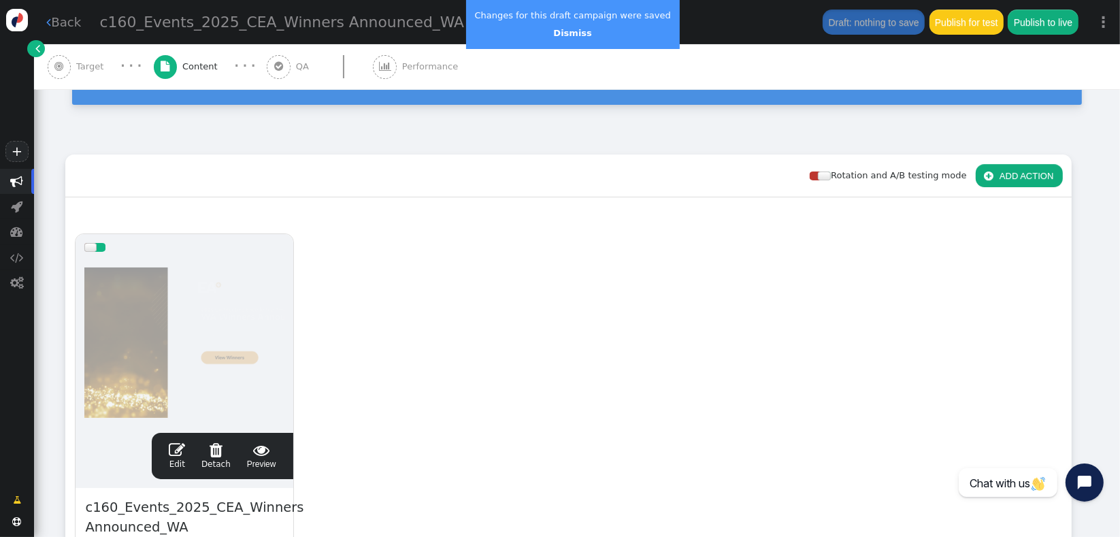
scroll to position [151, 0]
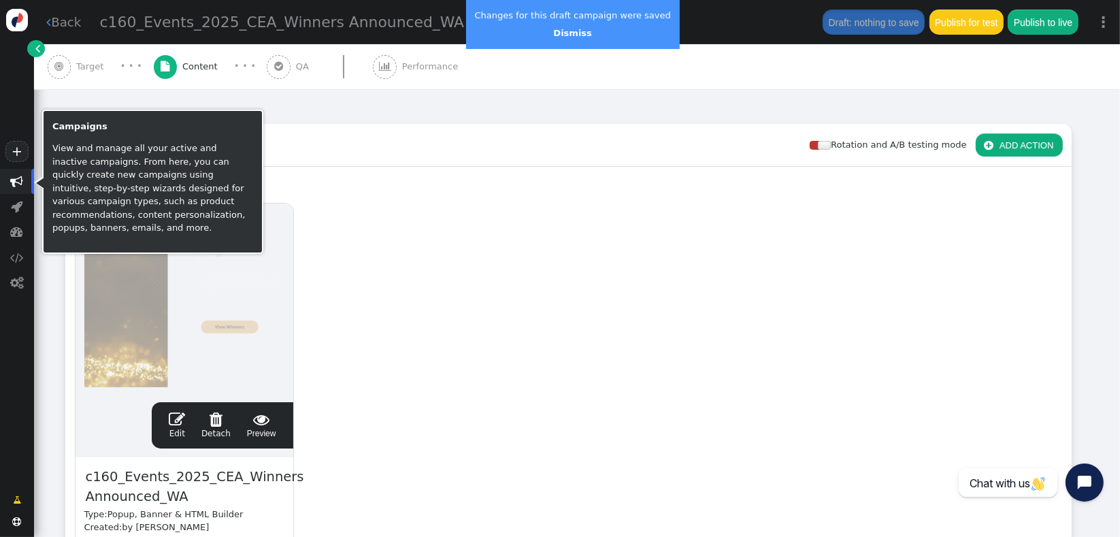
click at [17, 183] on span "" at bounding box center [17, 181] width 13 height 13
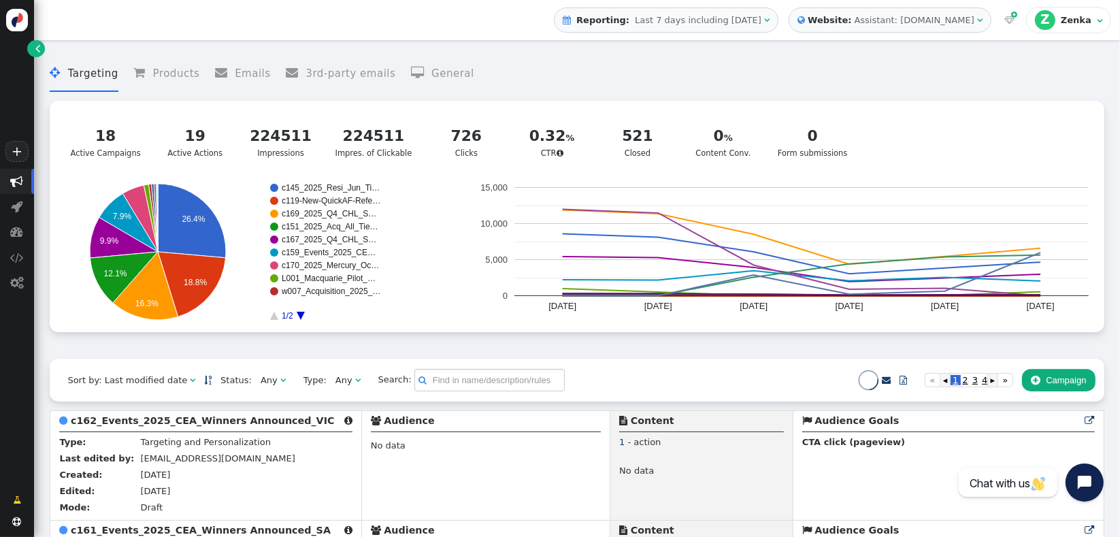
click at [272, 355] on div " Targeting  Products  Emails  3rd-party emails  General ? Active Campaigns…" at bounding box center [577, 203] width 1054 height 312
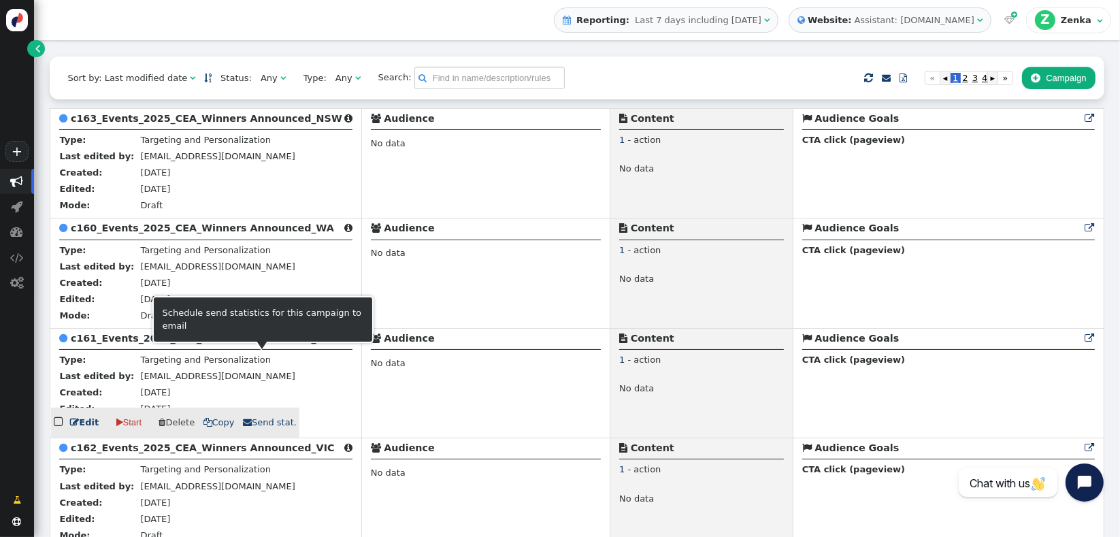
scroll to position [332, 0]
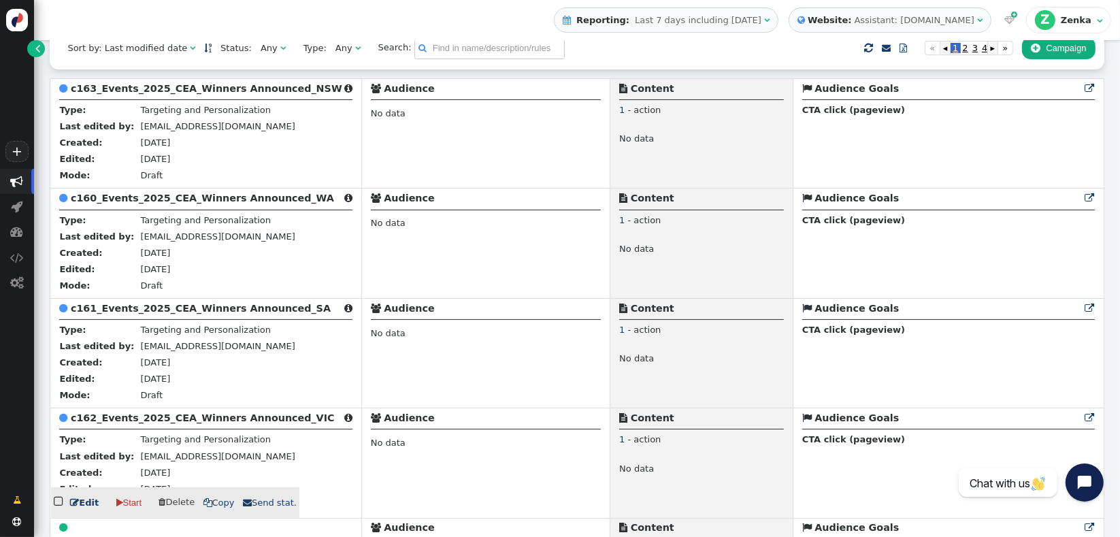
drag, startPoint x: 214, startPoint y: 422, endPoint x: 16, endPoint y: 310, distance: 227.3
click at [214, 422] on b "c162_Events_2025_CEA_Winners Announced_VIC" at bounding box center [203, 417] width 264 height 11
